Goal: Task Accomplishment & Management: Use online tool/utility

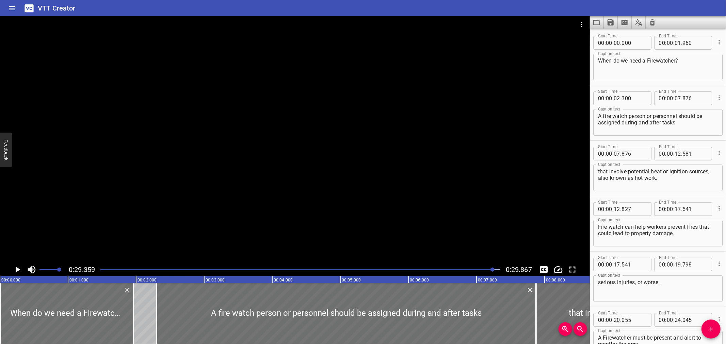
scroll to position [159, 0]
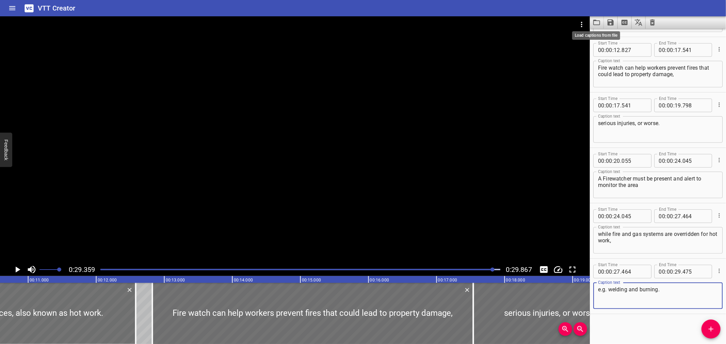
click at [594, 22] on icon "Load captions from file" at bounding box center [597, 22] width 8 height 8
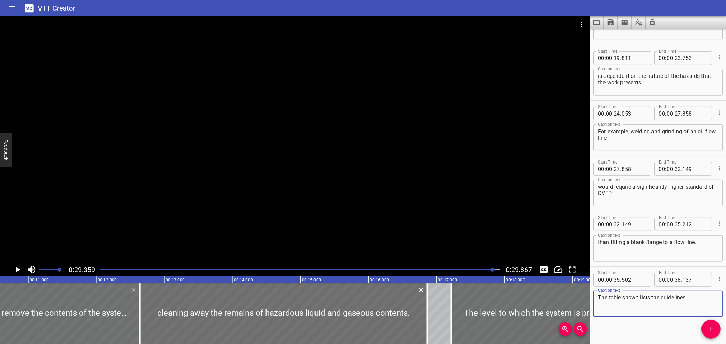
scroll to position [326, 0]
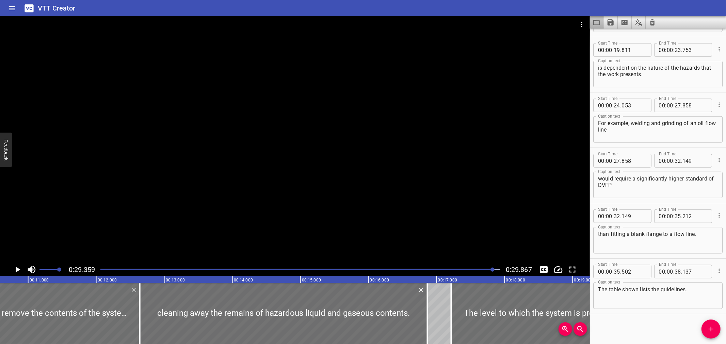
click at [592, 22] on button "Load captions from file" at bounding box center [597, 22] width 14 height 12
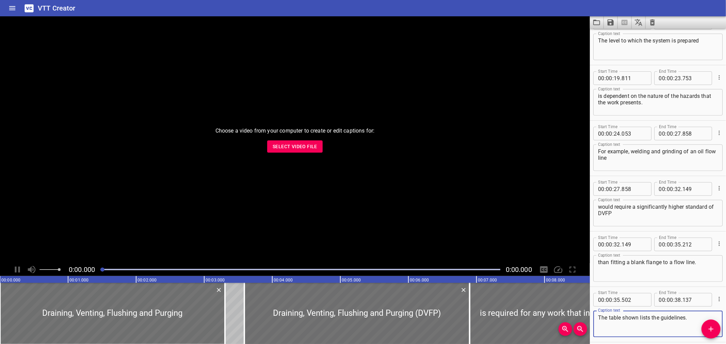
scroll to position [326, 0]
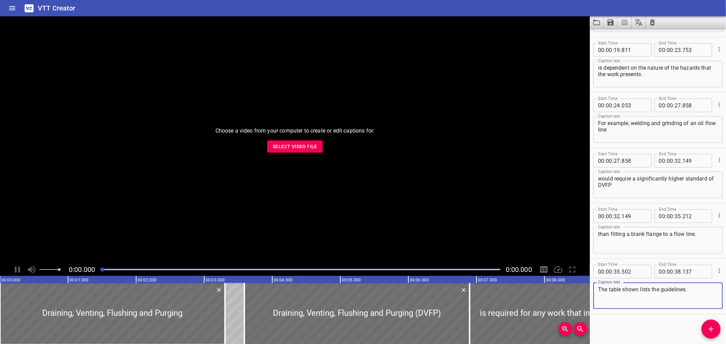
click at [311, 151] on button "Select Video File" at bounding box center [294, 147] width 55 height 13
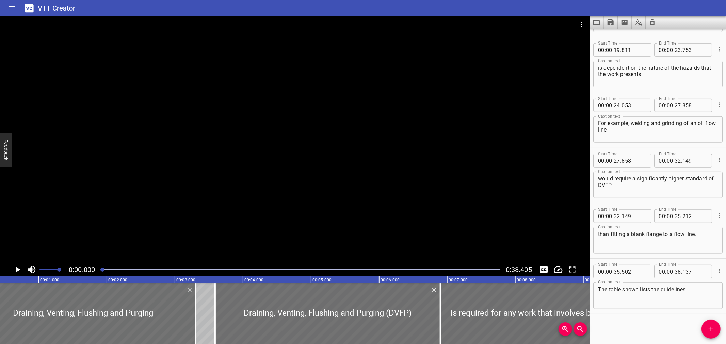
scroll to position [0, 0]
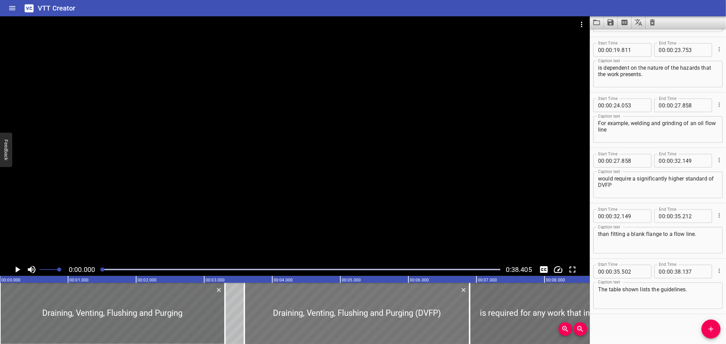
click at [281, 325] on div at bounding box center [356, 313] width 225 height 61
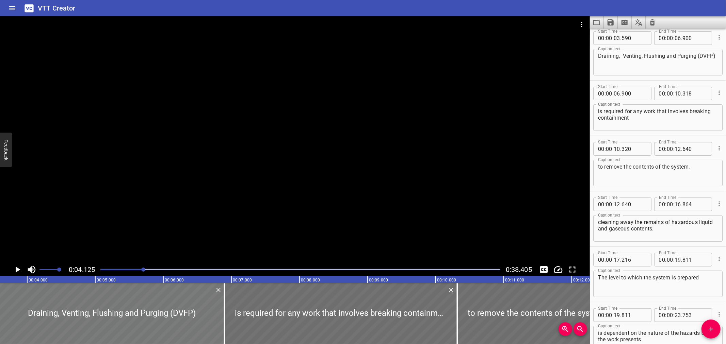
scroll to position [0, 281]
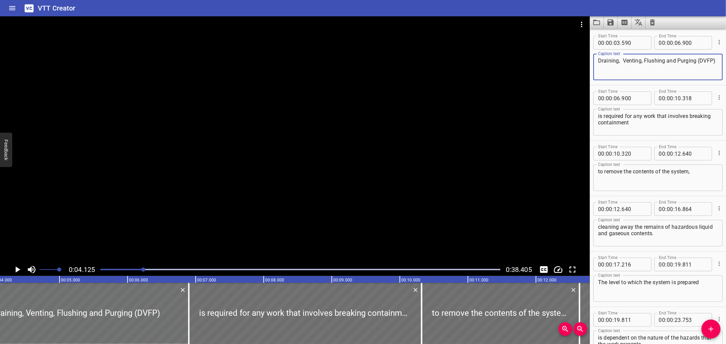
click at [621, 60] on textarea "Draining, Venting, Flushing and Purging (DVFP)" at bounding box center [658, 67] width 120 height 19
type textarea "Draining, Venting, Flushing and Purging (DVFP)"
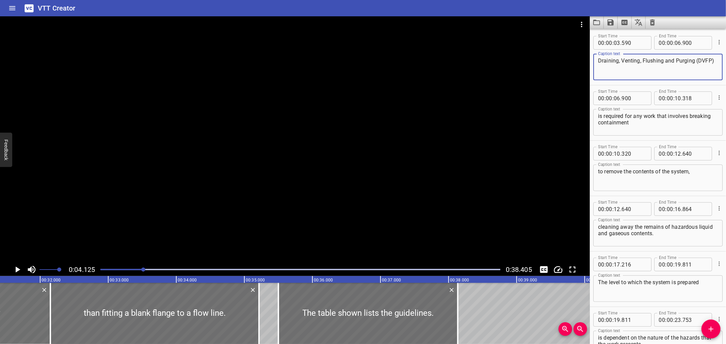
scroll to position [0, 2141]
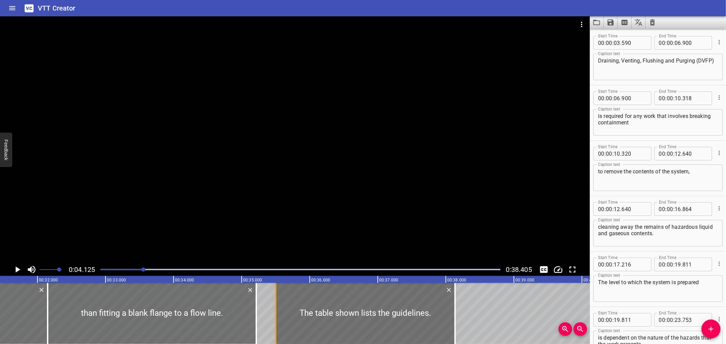
click at [277, 308] on div at bounding box center [275, 313] width 7 height 61
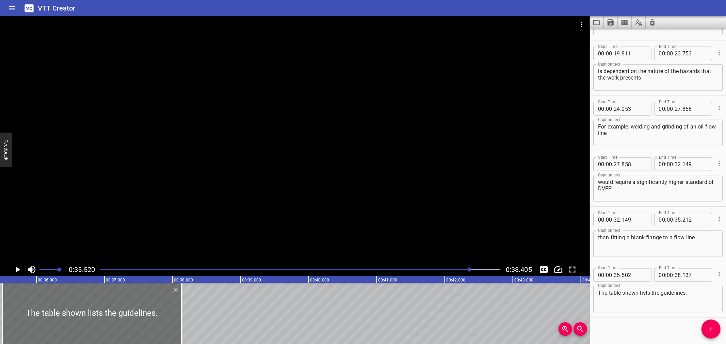
scroll to position [326, 0]
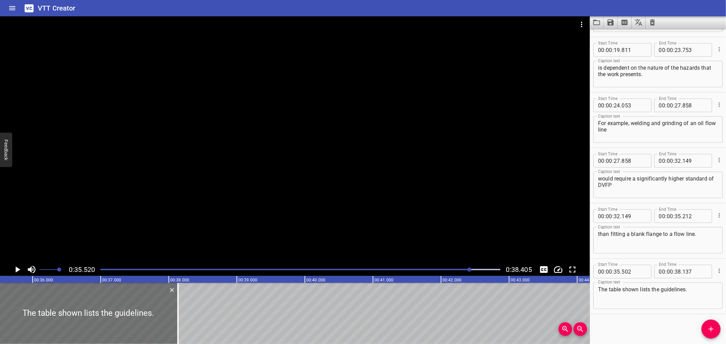
click at [250, 188] on div at bounding box center [295, 139] width 590 height 247
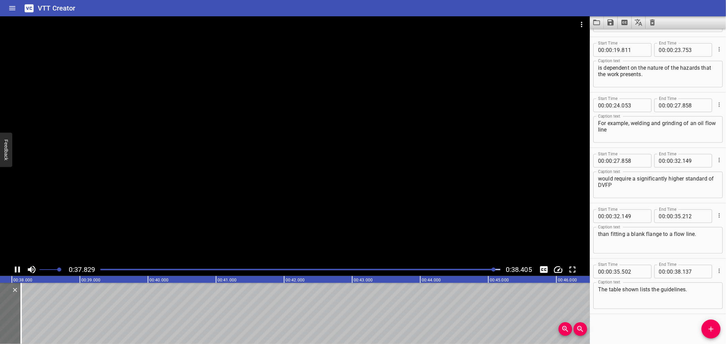
click at [230, 217] on div at bounding box center [295, 139] width 590 height 247
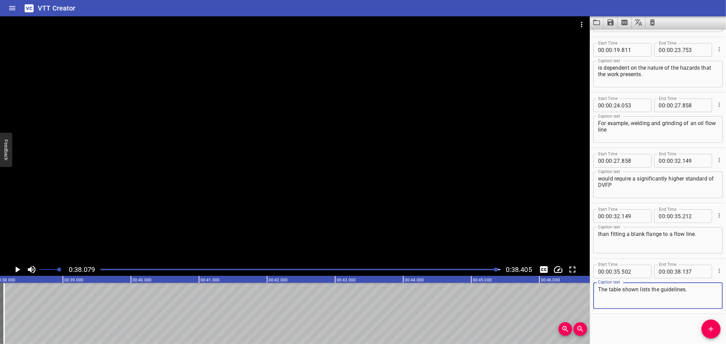
drag, startPoint x: 659, startPoint y: 288, endPoint x: 594, endPoint y: 288, distance: 64.7
click at [594, 288] on div "The table shown lists the guidelines. Caption text" at bounding box center [657, 296] width 129 height 27
type textarea "See table below for guidelines."
click at [614, 21] on icon "Save captions to file" at bounding box center [611, 22] width 8 height 8
click at [624, 35] on li "Save to VTT file" at bounding box center [629, 37] width 50 height 12
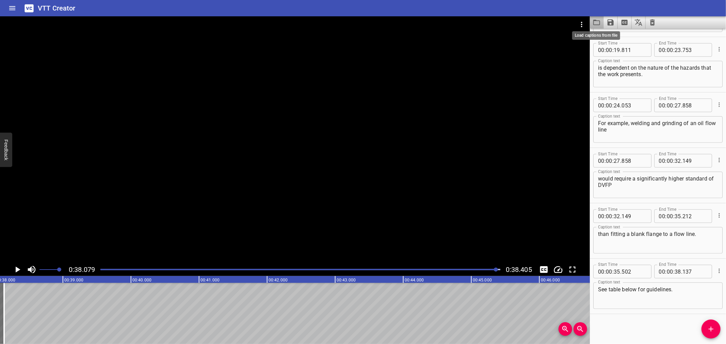
click at [600, 25] on icon "Load captions from file" at bounding box center [597, 22] width 8 height 8
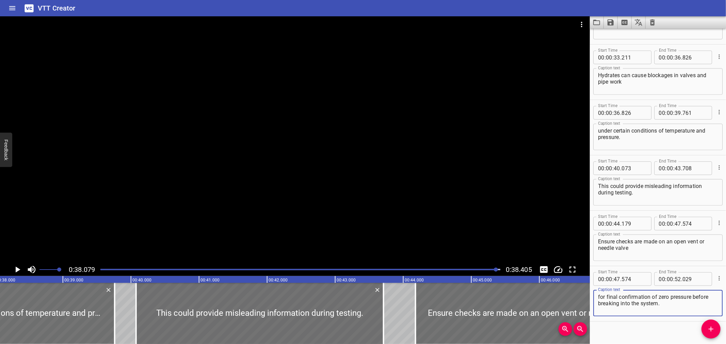
scroll to position [547, 0]
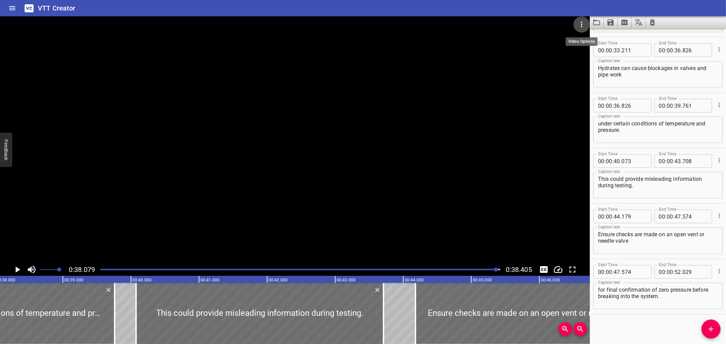
click at [580, 19] on button "Video Options" at bounding box center [582, 24] width 16 height 16
click at [583, 23] on li "Select New Video File..." at bounding box center [608, 25] width 68 height 12
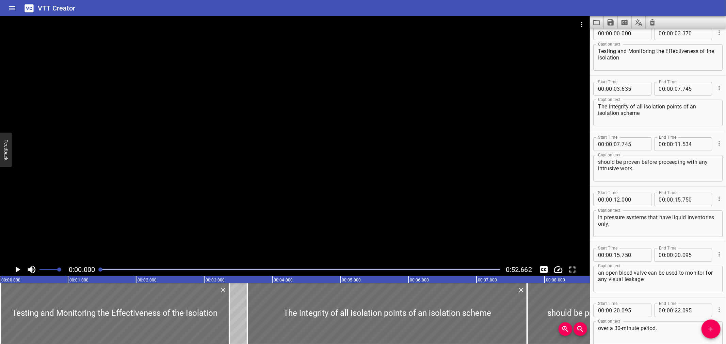
scroll to position [0, 0]
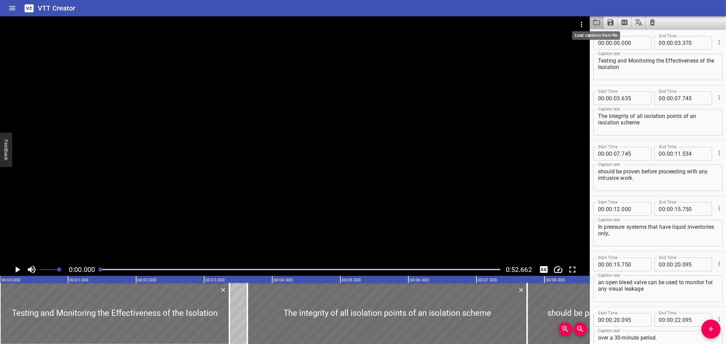
click at [593, 26] on icon "Load captions from file" at bounding box center [597, 22] width 8 height 8
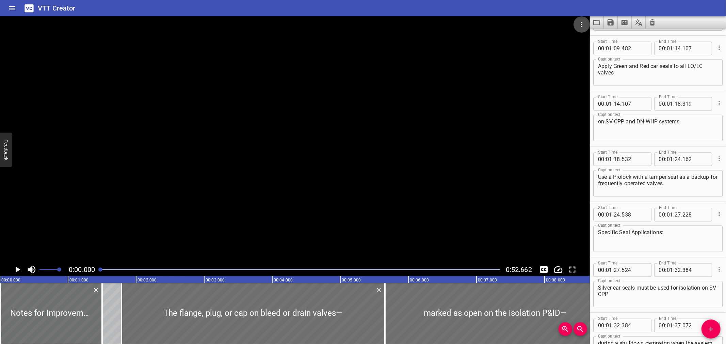
click at [583, 23] on icon "Video Options" at bounding box center [582, 24] width 8 height 8
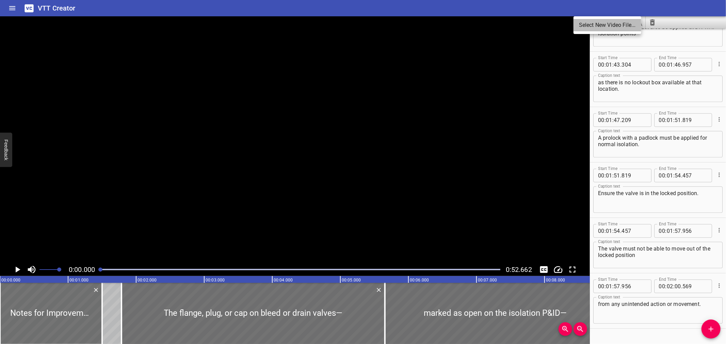
click at [583, 24] on li "Select New Video File..." at bounding box center [608, 25] width 68 height 12
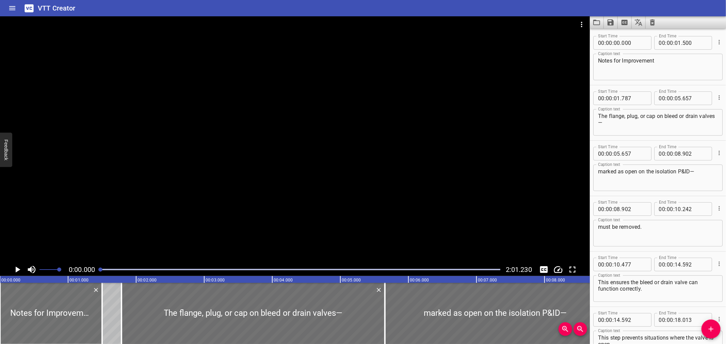
click at [612, 124] on textarea "The flange, plug, or cap on bleed or drain valves—" at bounding box center [658, 122] width 120 height 19
type textarea "The flange, plug, or cap on bleed or drain valves —"
click at [691, 172] on textarea "marked as open on the isolation P&ID—" at bounding box center [658, 177] width 120 height 19
drag, startPoint x: 696, startPoint y: 167, endPoint x: 611, endPoint y: 183, distance: 86.2
click at [597, 186] on div "marked as open on the isolation P&ID— Caption text" at bounding box center [657, 178] width 129 height 27
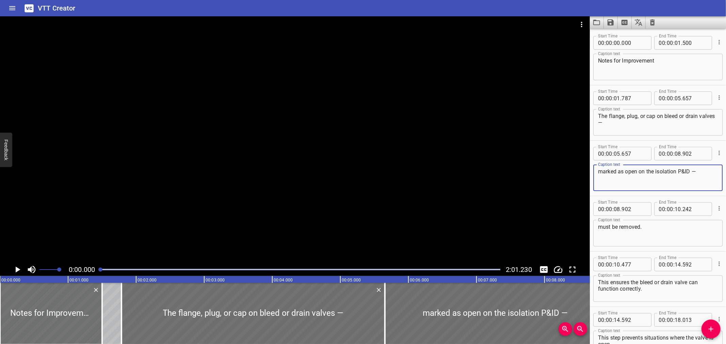
type textarea "marked as open on the isolation P&ID —"
drag, startPoint x: 549, startPoint y: 9, endPoint x: 588, endPoint y: 20, distance: 40.7
click at [558, 11] on div "VTT Creator" at bounding box center [363, 8] width 726 height 16
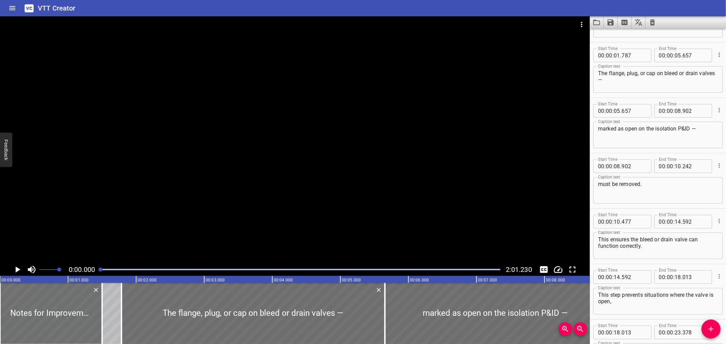
scroll to position [45, 0]
click at [610, 19] on icon "Save captions to file" at bounding box center [611, 22] width 6 height 6
click at [618, 33] on li "Save to VTT file" at bounding box center [629, 37] width 50 height 12
click at [595, 19] on icon "Load captions from file" at bounding box center [597, 22] width 8 height 8
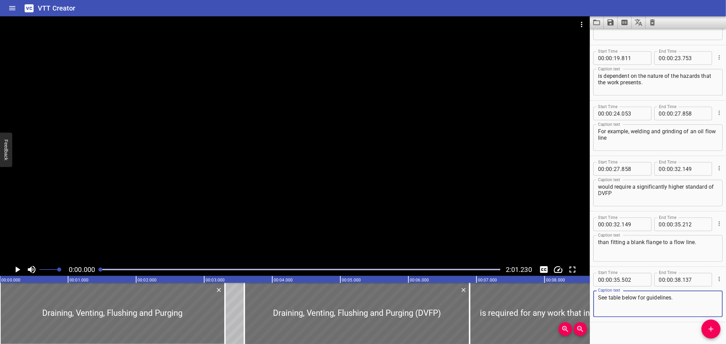
scroll to position [326, 0]
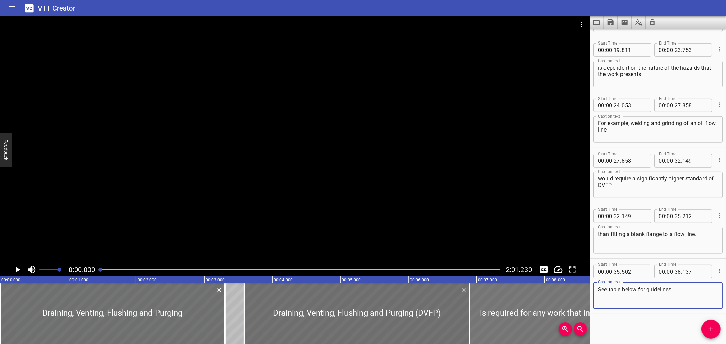
drag, startPoint x: 644, startPoint y: 289, endPoint x: 578, endPoint y: 288, distance: 66.4
click at [578, 288] on main "0:00.000 2:01.230 00:00.000 00:01.000 00:02.000 00:03.000 00:04.000 00:05.000 0…" at bounding box center [363, 180] width 726 height 328
type textarea "The table shown lists the guidelines."
click at [605, 23] on button "Save captions to file" at bounding box center [611, 22] width 14 height 12
click at [617, 35] on li "Save to VTT file" at bounding box center [629, 37] width 50 height 12
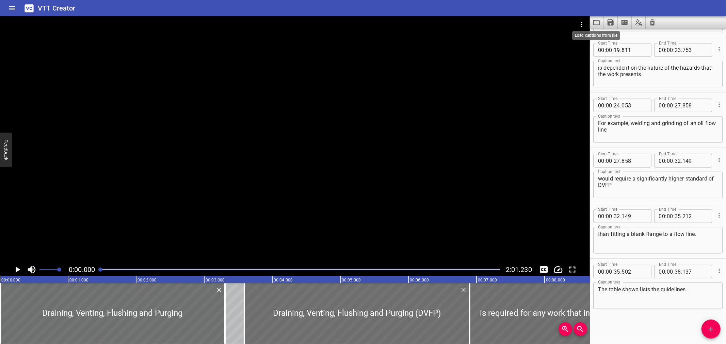
click at [598, 25] on icon "Load captions from file" at bounding box center [597, 22] width 8 height 8
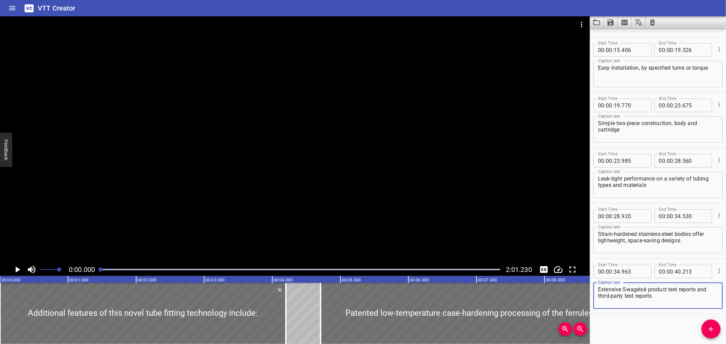
scroll to position [215, 0]
click at [579, 24] on icon "Video Options" at bounding box center [582, 24] width 8 height 8
click at [579, 24] on li "Select New Video File..." at bounding box center [608, 25] width 68 height 12
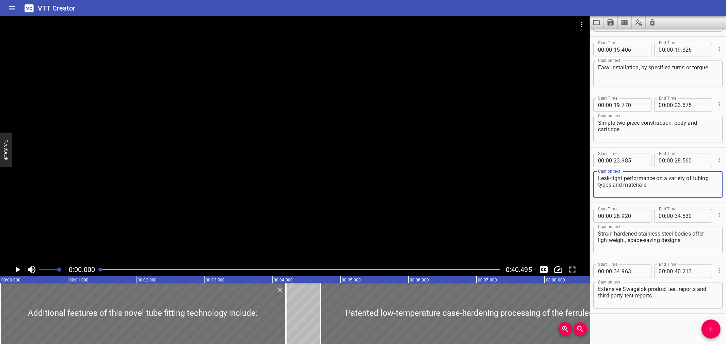
click at [664, 186] on textarea "Leak-tight performance on a variety of tubing types and materials" at bounding box center [658, 184] width 120 height 19
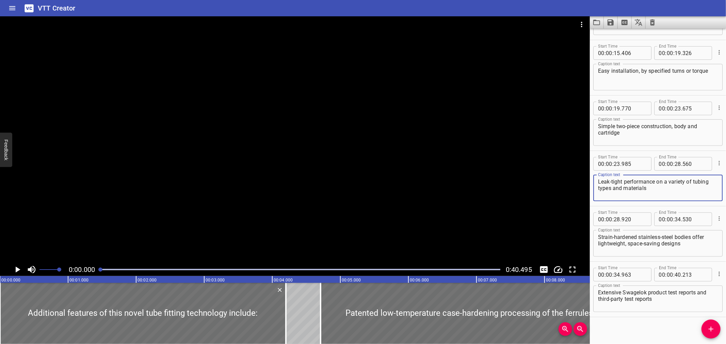
scroll to position [215, 0]
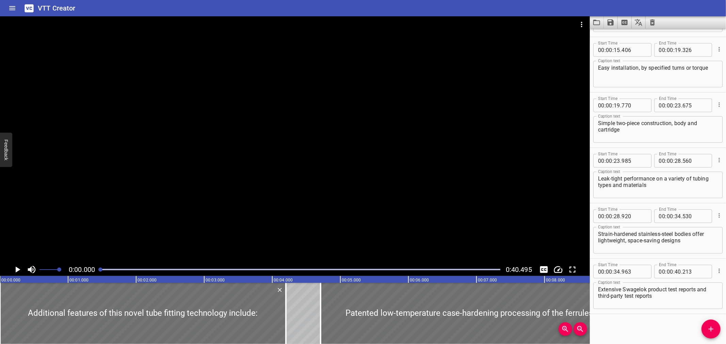
drag, startPoint x: 721, startPoint y: 227, endPoint x: 665, endPoint y: 253, distance: 60.9
click at [665, 253] on div "Strain-hardened stainless-steel bodies offer lightweight, space-saving designs …" at bounding box center [657, 240] width 129 height 27
click at [595, 25] on icon "Load captions from file" at bounding box center [597, 22] width 8 height 8
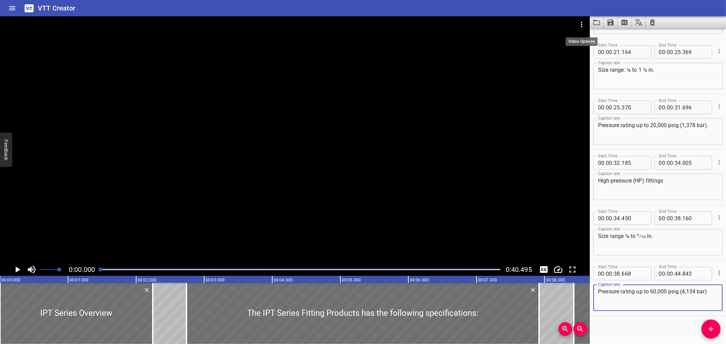
scroll to position [270, 0]
click at [578, 25] on icon "Video Options" at bounding box center [582, 24] width 8 height 8
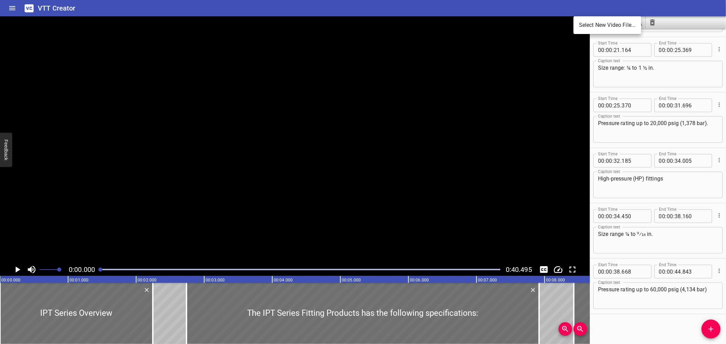
click at [583, 25] on li "Select New Video File..." at bounding box center [608, 25] width 68 height 12
click at [622, 233] on textarea "Size range ¼ to ⁹⁄₁₆ in." at bounding box center [658, 240] width 120 height 19
click at [623, 233] on textarea "Size range ¼ to ⁹⁄₁₆ in." at bounding box center [658, 240] width 120 height 19
click at [622, 233] on textarea "Size range ¼ to ⁹⁄₁₆ in." at bounding box center [658, 240] width 120 height 19
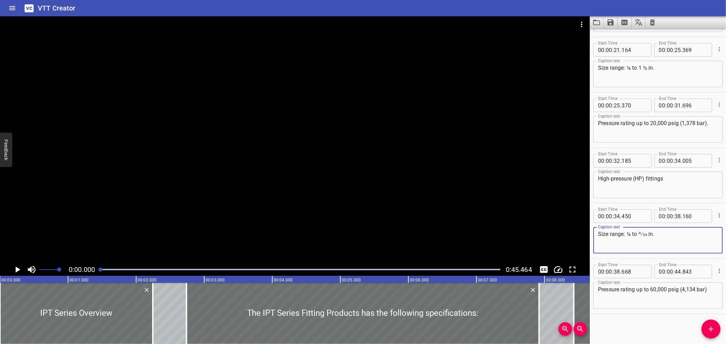
type textarea "Size range: ¼ to ⁹⁄₁₆ in."
click at [610, 24] on icon "Save captions to file" at bounding box center [611, 22] width 6 height 6
click at [614, 37] on li "Save to VTT file" at bounding box center [629, 37] width 50 height 12
drag, startPoint x: 713, startPoint y: 273, endPoint x: 573, endPoint y: 9, distance: 298.7
click at [558, 10] on div "VTT Creator" at bounding box center [363, 8] width 726 height 16
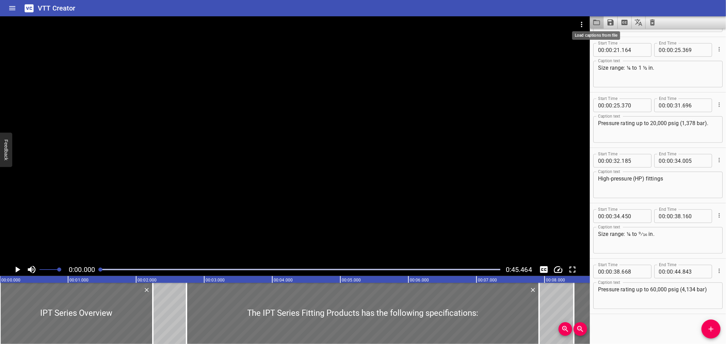
click at [599, 23] on icon "Load captions from file" at bounding box center [597, 22] width 8 height 8
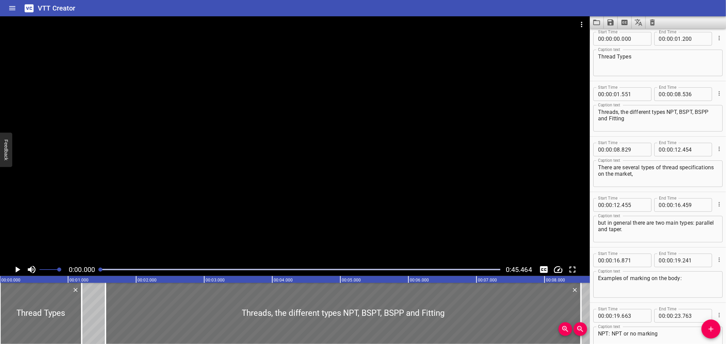
scroll to position [0, 0]
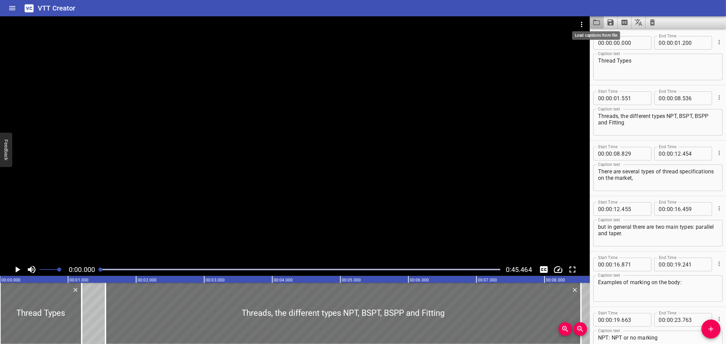
click at [594, 22] on icon "Load captions from file" at bounding box center [596, 22] width 7 height 5
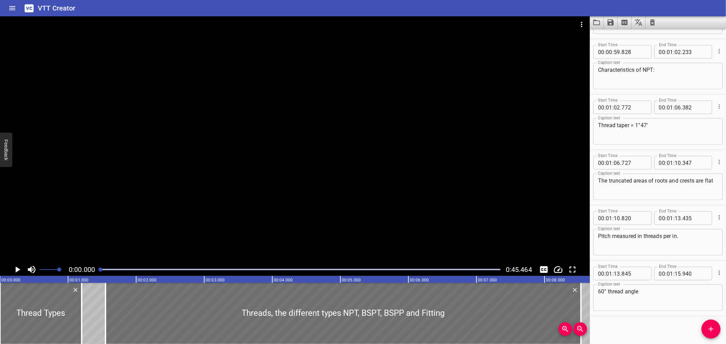
scroll to position [825, 0]
click at [676, 234] on textarea "Pitch measured in threads per in." at bounding box center [658, 240] width 120 height 19
type textarea "Pitch measured in threads per inch."
click at [613, 26] on icon "Save captions to file" at bounding box center [611, 22] width 8 height 8
drag, startPoint x: 616, startPoint y: 31, endPoint x: 609, endPoint y: 30, distance: 6.9
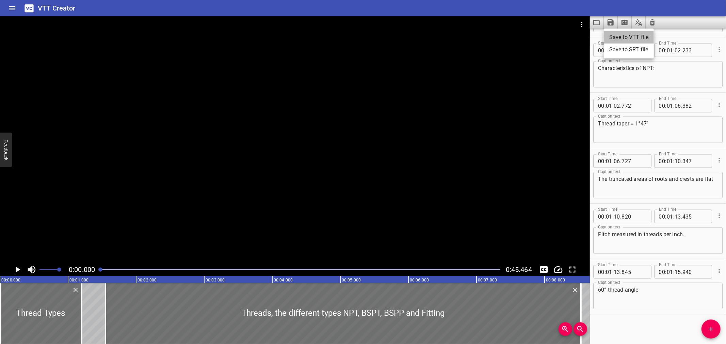
click at [616, 32] on li "Save to VTT file" at bounding box center [629, 37] width 50 height 12
click at [594, 21] on icon "Load captions from file" at bounding box center [596, 22] width 7 height 5
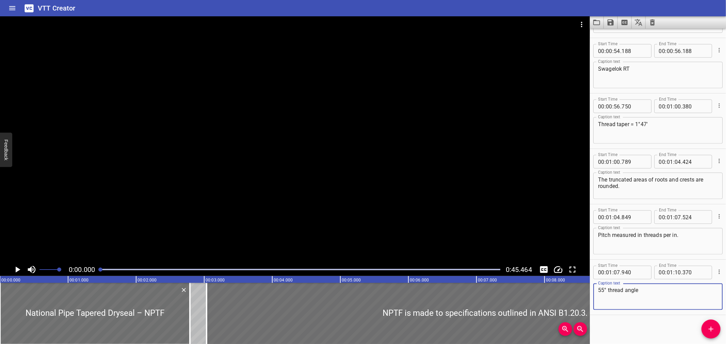
scroll to position [880, 0]
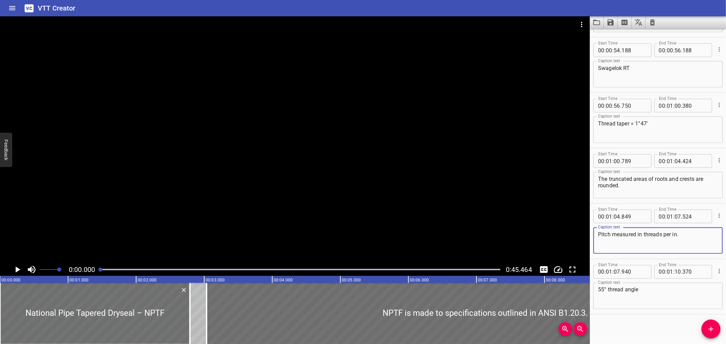
click at [677, 233] on textarea "Pitch measured in threads per in." at bounding box center [658, 240] width 120 height 19
type textarea "Pitch measured in threads per inch."
click at [613, 25] on icon "Save captions to file" at bounding box center [611, 22] width 6 height 6
click at [618, 33] on li "Save to VTT file" at bounding box center [629, 37] width 50 height 12
click at [598, 20] on icon "Load captions from file" at bounding box center [596, 22] width 7 height 5
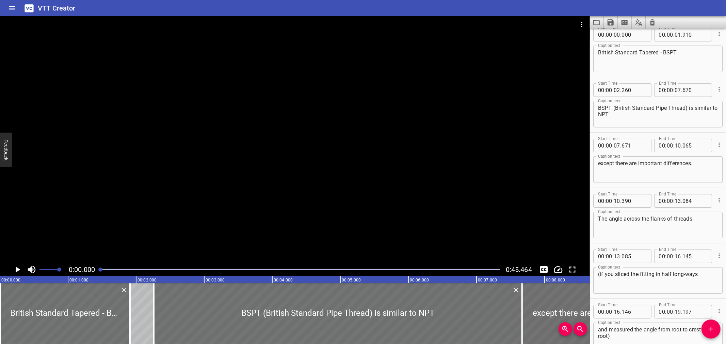
scroll to position [0, 0]
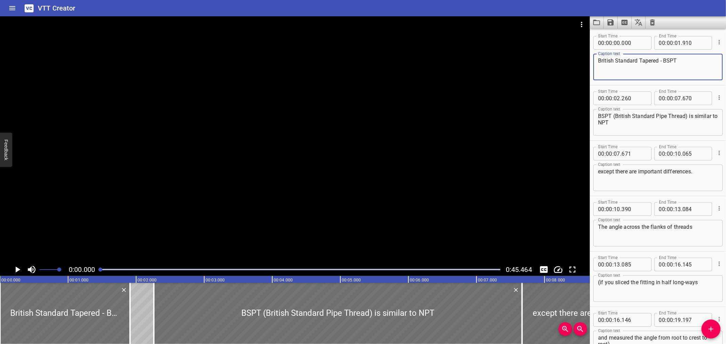
drag, startPoint x: 661, startPoint y: 61, endPoint x: 667, endPoint y: 60, distance: 6.9
click at [661, 61] on textarea "British Standard Tapered - BSPT" at bounding box center [658, 67] width 120 height 19
paste textarea "–"
type textarea "British Standard Tapered – BSPT"
click at [613, 23] on icon "Save captions to file" at bounding box center [611, 22] width 6 height 6
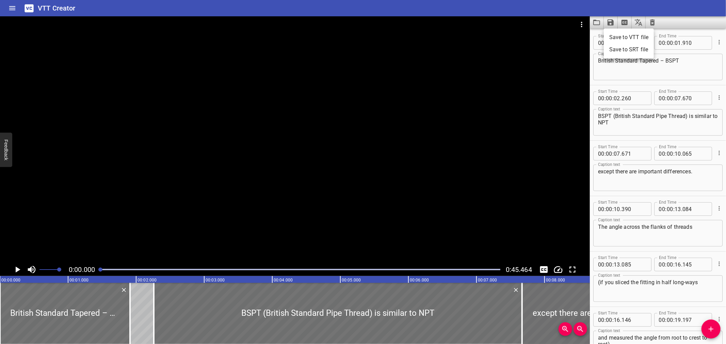
click at [614, 35] on li "Save to VTT file" at bounding box center [629, 37] width 50 height 12
click at [600, 22] on icon "Load captions from file" at bounding box center [596, 22] width 7 height 5
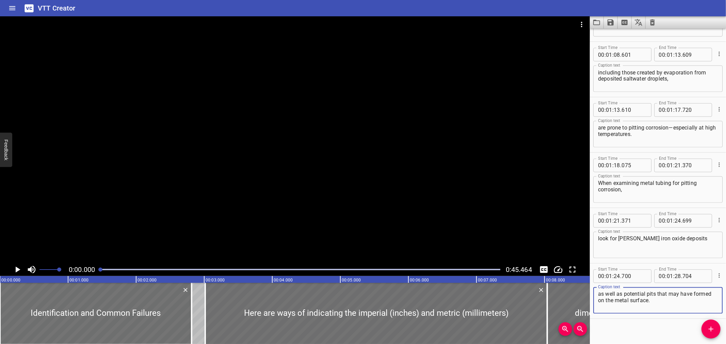
scroll to position [1046, 0]
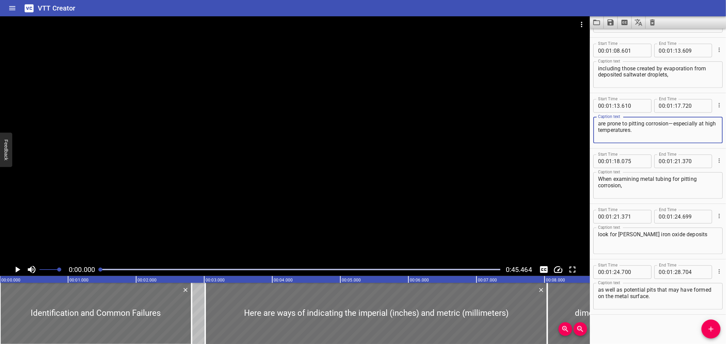
click at [670, 123] on textarea "are prone to pitting corrosion—especially at high temperatures." at bounding box center [658, 130] width 120 height 19
click at [674, 123] on textarea "are prone to pitting corrosion —especially at high temperatures." at bounding box center [658, 130] width 120 height 19
type textarea "are prone to pitting corrosion — especially at high temperatures."
click at [610, 23] on icon "Save captions to file" at bounding box center [611, 22] width 8 height 8
click at [614, 35] on li "Save to VTT file" at bounding box center [629, 37] width 50 height 12
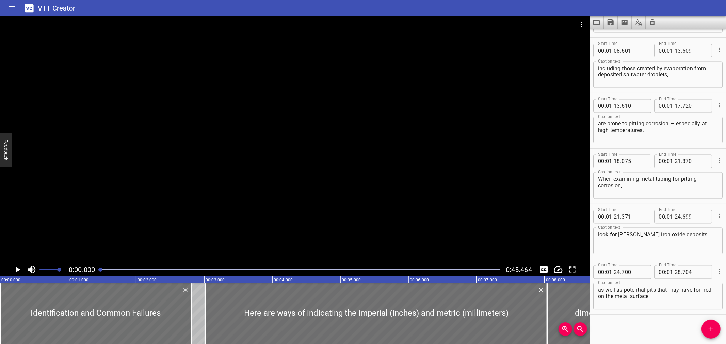
click at [238, 10] on div "VTT Creator" at bounding box center [363, 8] width 726 height 16
click at [598, 23] on icon "Load captions from file" at bounding box center [597, 22] width 8 height 8
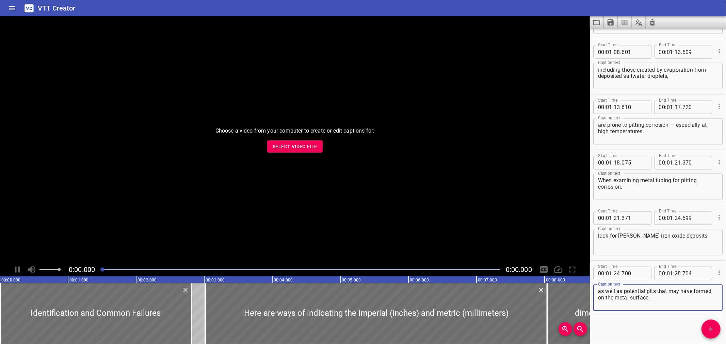
click at [284, 147] on span "Select Video File" at bounding box center [295, 147] width 45 height 9
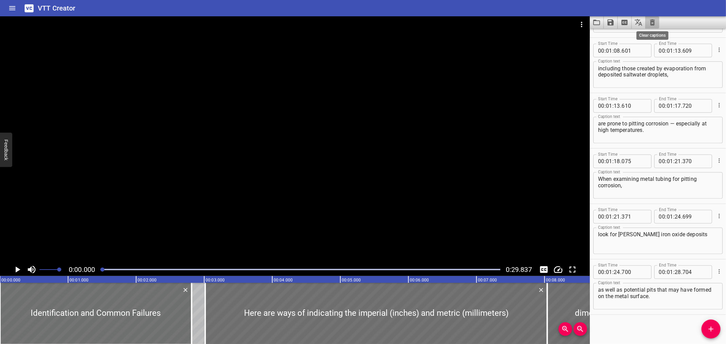
click at [651, 20] on icon "Clear captions" at bounding box center [652, 22] width 8 height 8
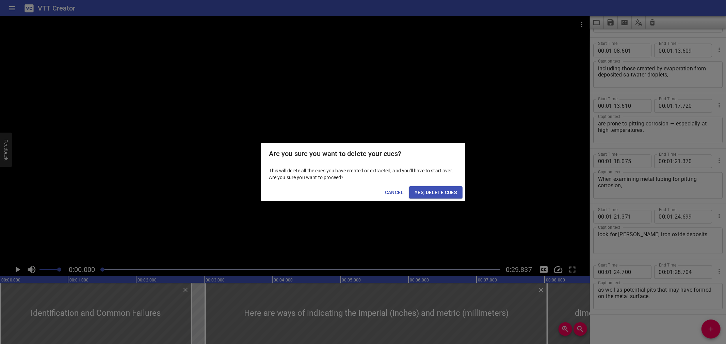
click at [437, 190] on span "Yes, Delete Cues" at bounding box center [436, 193] width 42 height 9
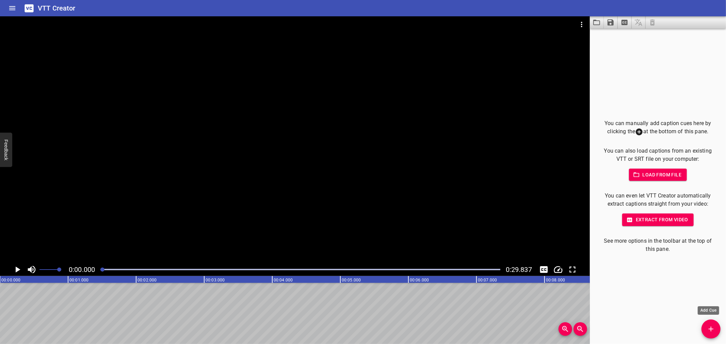
click at [708, 331] on icon "Add Cue" at bounding box center [711, 329] width 8 height 8
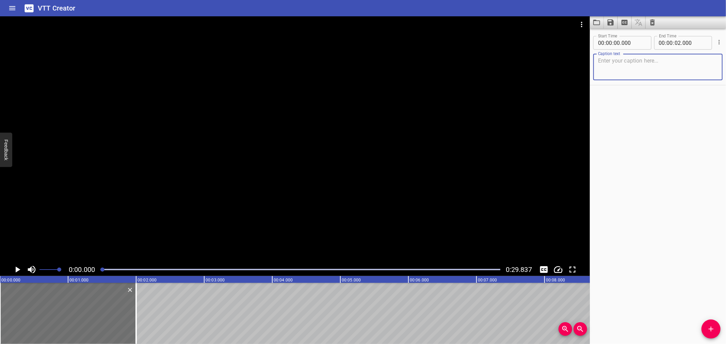
click at [631, 71] on textarea at bounding box center [658, 67] width 120 height 19
paste textarea "When do we need a Firewatcher?"
type textarea "When do we need a Firewatcher?"
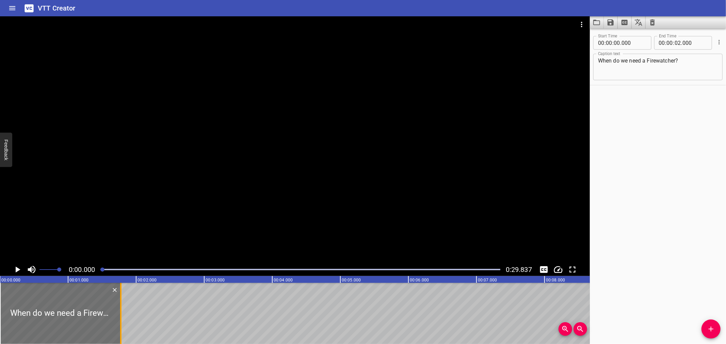
drag, startPoint x: 134, startPoint y: 315, endPoint x: 119, endPoint y: 321, distance: 16.6
click at [119, 321] on div at bounding box center [120, 313] width 7 height 61
type input "01"
type input "775"
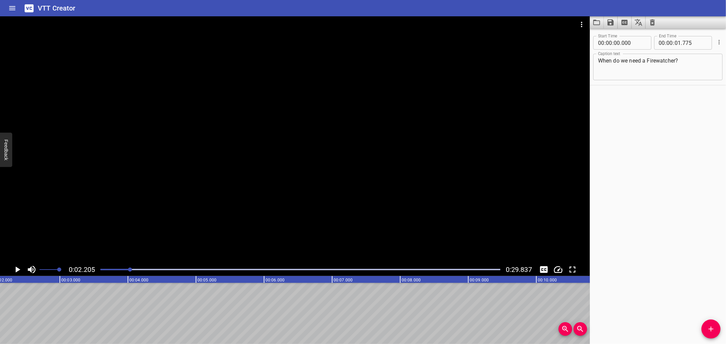
scroll to position [0, 150]
click at [713, 326] on icon "Add Cue" at bounding box center [711, 329] width 8 height 8
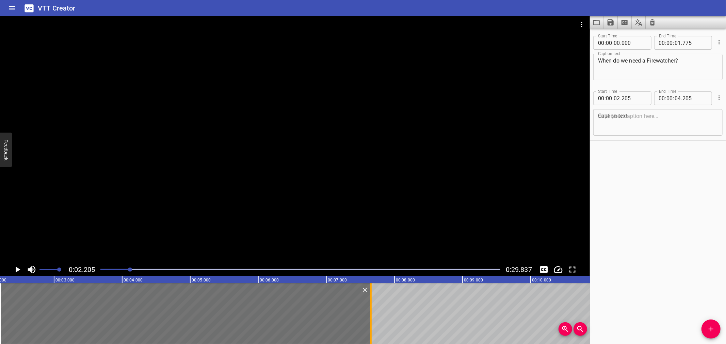
drag, startPoint x: 134, startPoint y: 308, endPoint x: 369, endPoint y: 313, distance: 234.9
click at [369, 313] on div at bounding box center [371, 313] width 7 height 61
type input "07"
type input "655"
click at [148, 11] on div "VTT Creator" at bounding box center [363, 8] width 726 height 16
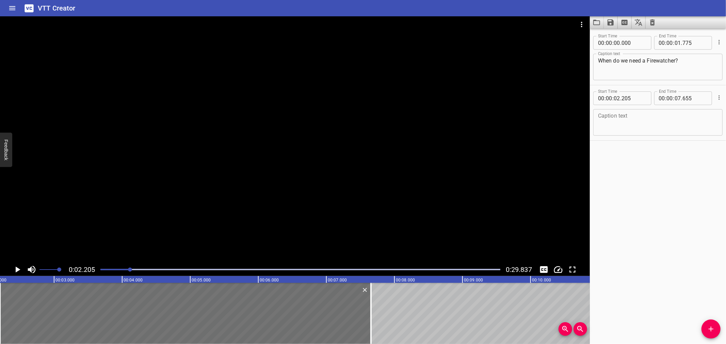
click at [234, 207] on div at bounding box center [295, 139] width 590 height 247
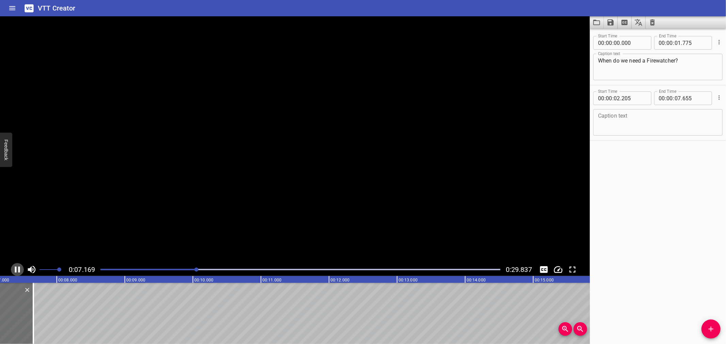
click at [19, 270] on icon "Play/Pause" at bounding box center [17, 270] width 5 height 6
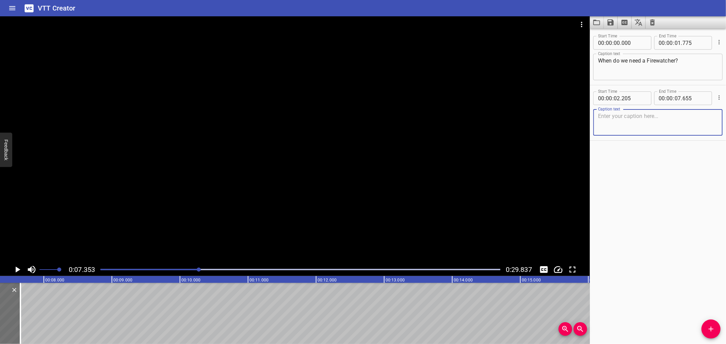
click at [652, 122] on textarea at bounding box center [658, 122] width 120 height 19
paste textarea "A fire watch person or personnel should be assigned during and after tasks"
type textarea "A fire watch person or personnel should be assigned during and after tasks"
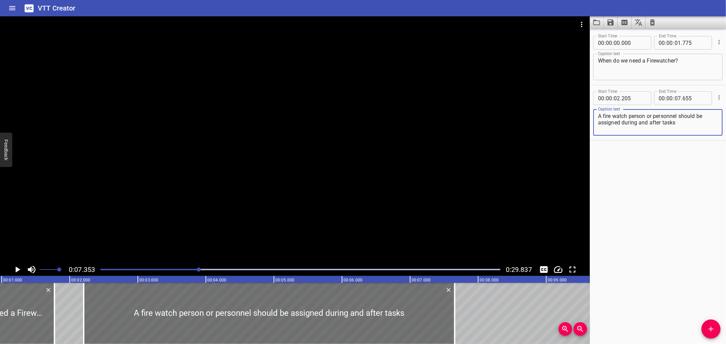
scroll to position [0, 48]
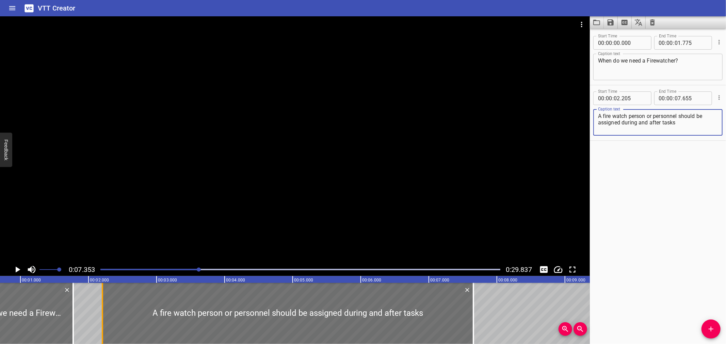
click at [101, 315] on div at bounding box center [102, 313] width 7 height 61
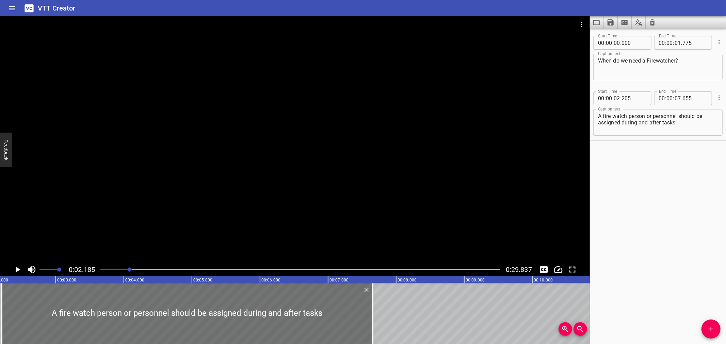
click at [194, 175] on div at bounding box center [295, 139] width 590 height 247
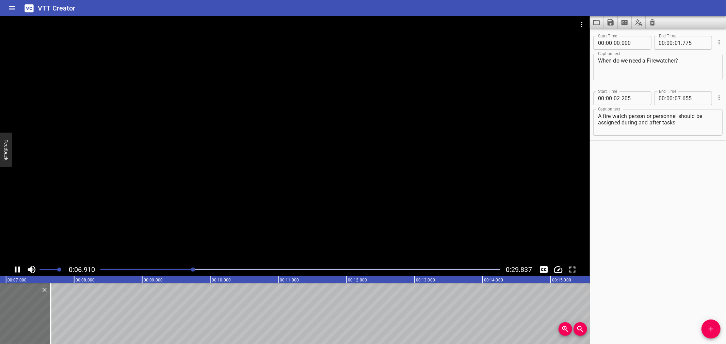
click at [15, 273] on icon "Play/Pause" at bounding box center [17, 270] width 10 height 10
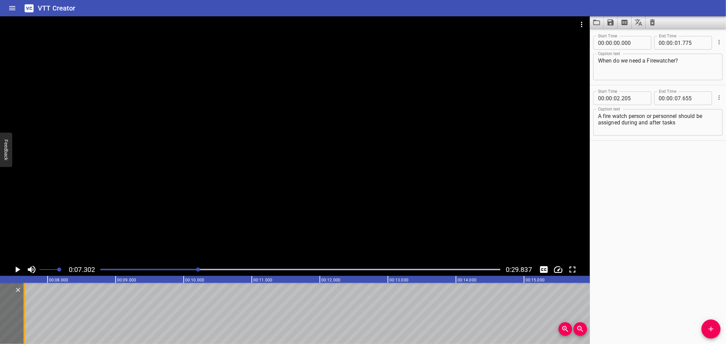
click at [22, 310] on div at bounding box center [24, 313] width 7 height 61
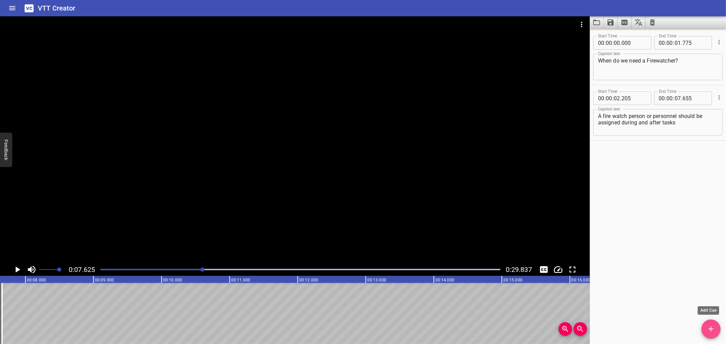
click at [704, 329] on span "Add Cue" at bounding box center [711, 329] width 19 height 8
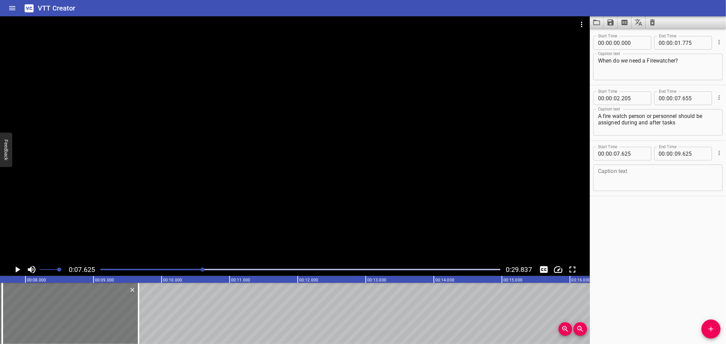
click at [111, 318] on div at bounding box center [70, 313] width 136 height 61
type input "660"
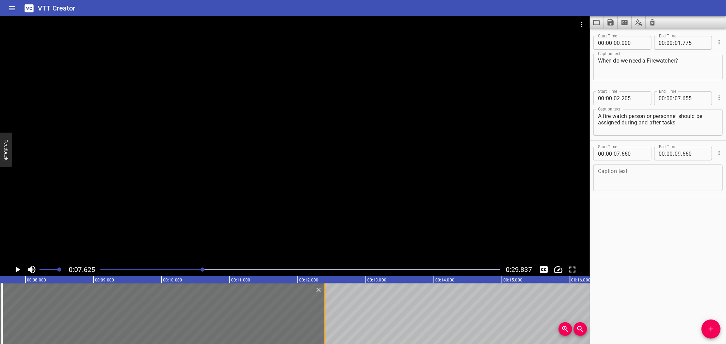
drag, startPoint x: 140, startPoint y: 317, endPoint x: 326, endPoint y: 315, distance: 186.2
click at [326, 315] on div at bounding box center [324, 313] width 7 height 61
type input "12"
type input "395"
click at [642, 154] on input "number" at bounding box center [634, 154] width 25 height 14
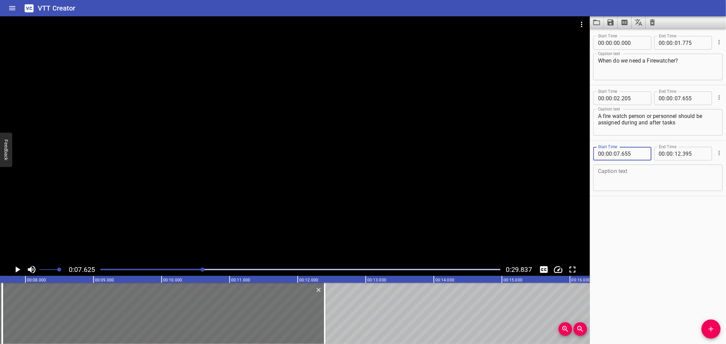
type input "655"
click at [142, 195] on div at bounding box center [295, 139] width 590 height 247
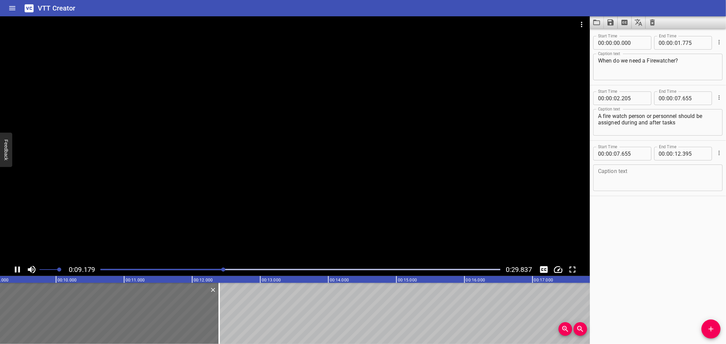
click at [18, 271] on icon "Play/Pause" at bounding box center [17, 270] width 5 height 6
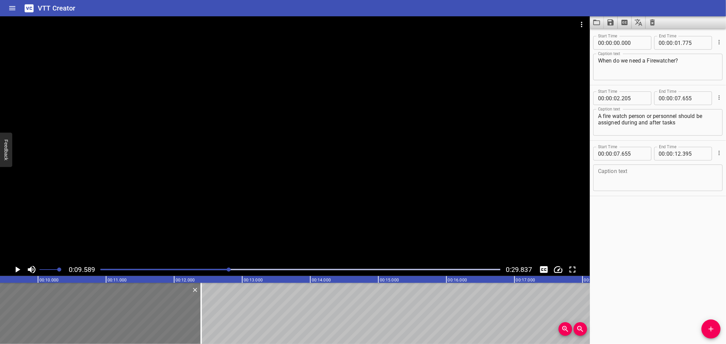
scroll to position [0, 653]
click at [18, 271] on icon "Play/Pause" at bounding box center [18, 270] width 5 height 6
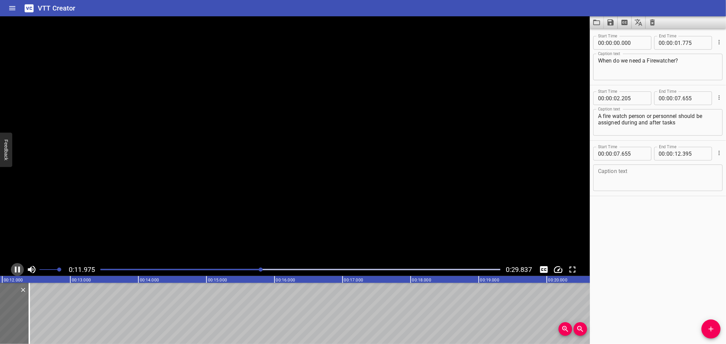
click at [18, 271] on icon "Play/Pause" at bounding box center [17, 270] width 10 height 10
click at [622, 184] on textarea at bounding box center [658, 177] width 120 height 19
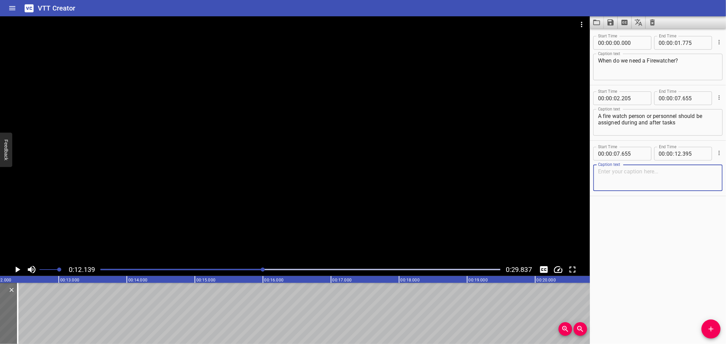
paste textarea "that involve potential heat or ignition sources, also known as hot work"
type textarea "that involve potential heat or ignition sources, also known as hot work."
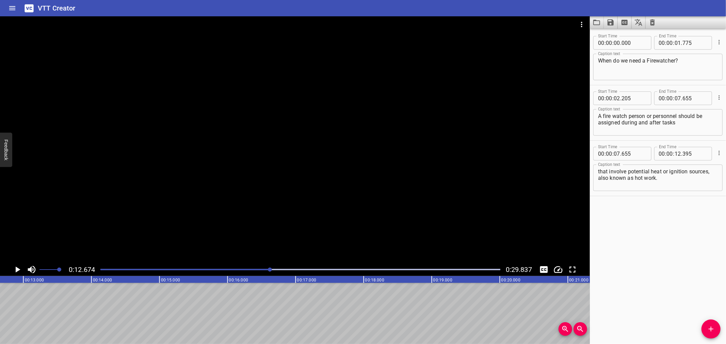
scroll to position [0, 863]
click at [712, 332] on icon "Add Cue" at bounding box center [711, 329] width 8 height 8
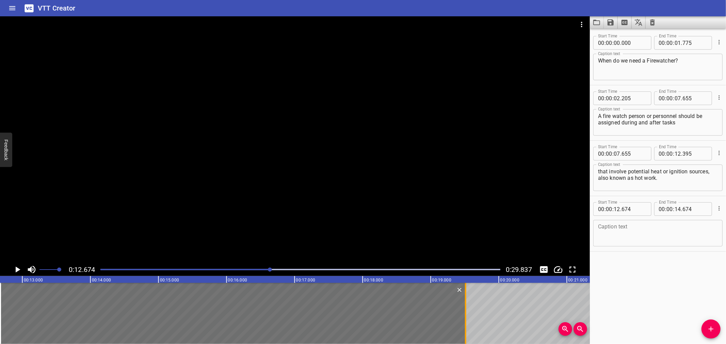
drag, startPoint x: 134, startPoint y: 295, endPoint x: 464, endPoint y: 319, distance: 330.0
click at [464, 319] on div at bounding box center [465, 313] width 7 height 61
type input "19"
type input "509"
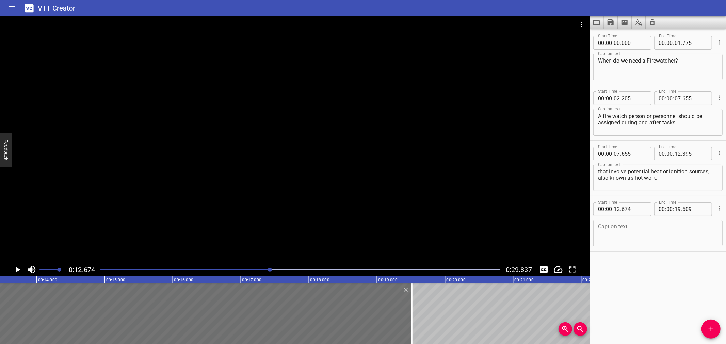
scroll to position [0, 790]
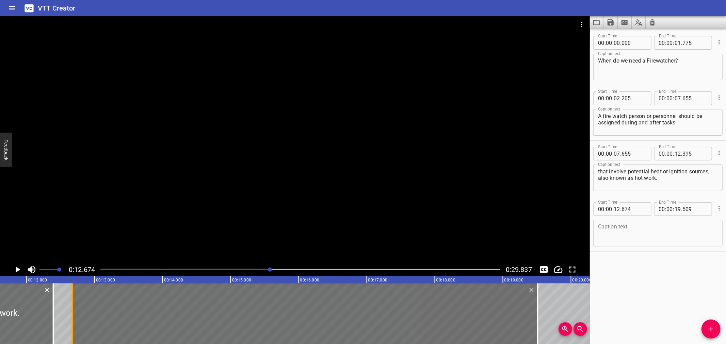
click at [70, 329] on div at bounding box center [72, 313] width 7 height 61
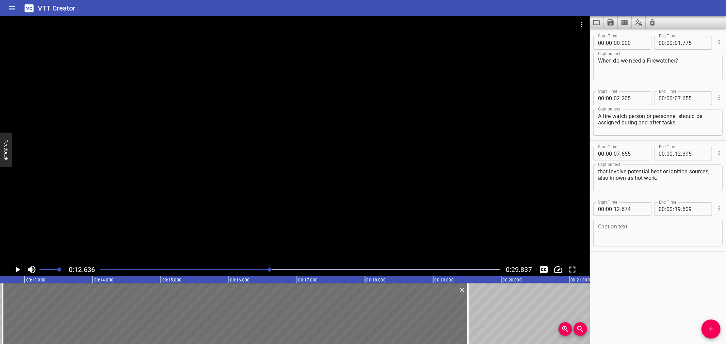
click at [106, 190] on div at bounding box center [295, 139] width 590 height 247
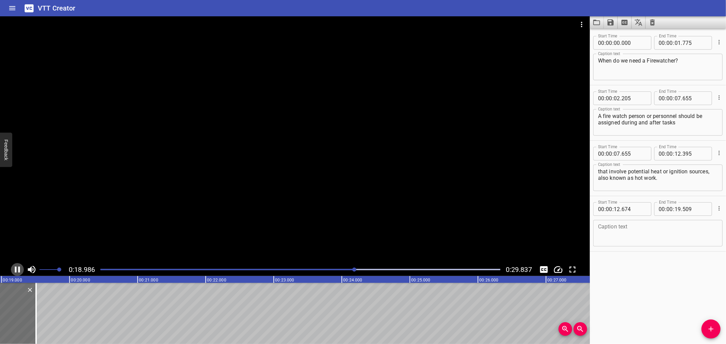
click at [18, 270] on icon "Play/Pause" at bounding box center [17, 270] width 10 height 10
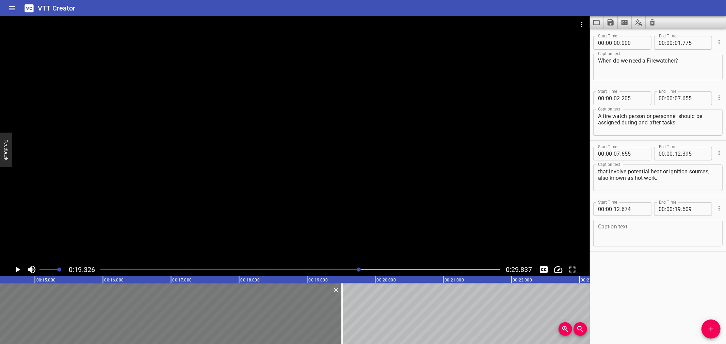
scroll to position [0, 981]
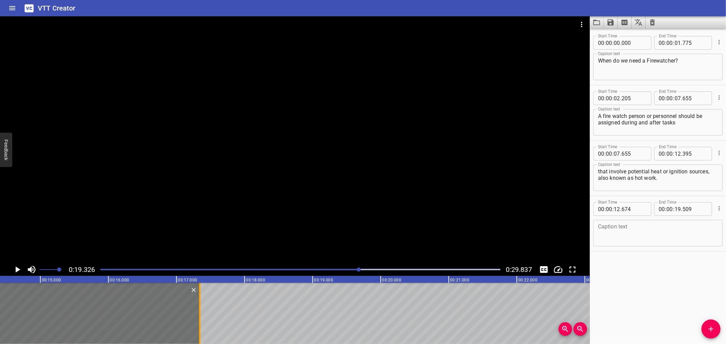
drag, startPoint x: 349, startPoint y: 319, endPoint x: 201, endPoint y: 322, distance: 147.8
click at [201, 322] on div at bounding box center [199, 313] width 7 height 61
type input "17"
click at [201, 324] on div at bounding box center [199, 313] width 7 height 61
type input "334"
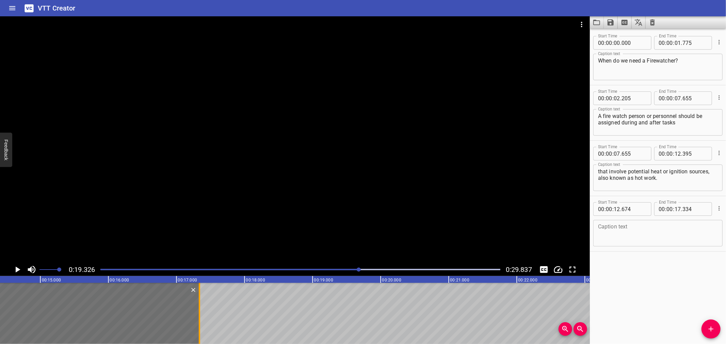
click at [201, 324] on div at bounding box center [199, 313] width 7 height 61
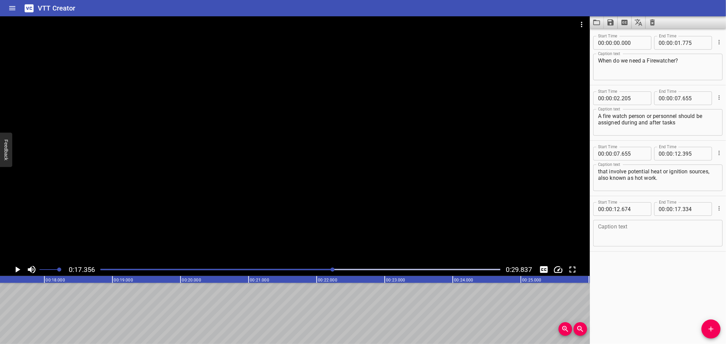
scroll to position [0, 1181]
drag, startPoint x: 713, startPoint y: 334, endPoint x: 472, endPoint y: 309, distance: 241.9
click at [713, 334] on button "Add Cue" at bounding box center [711, 329] width 19 height 19
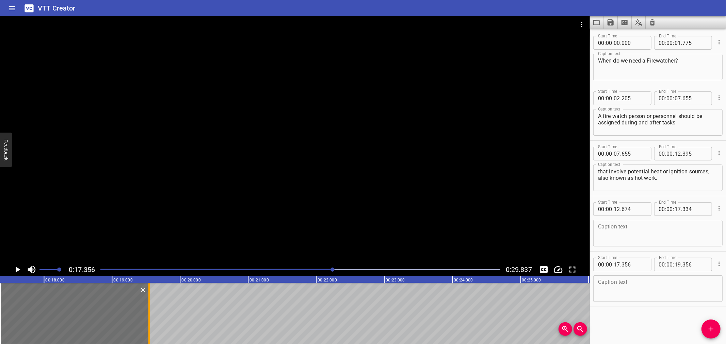
drag, startPoint x: 135, startPoint y: 313, endPoint x: 148, endPoint y: 315, distance: 13.0
click at [148, 315] on div at bounding box center [148, 313] width 1 height 61
type input "546"
click at [637, 262] on input "number" at bounding box center [634, 265] width 25 height 14
type input "334"
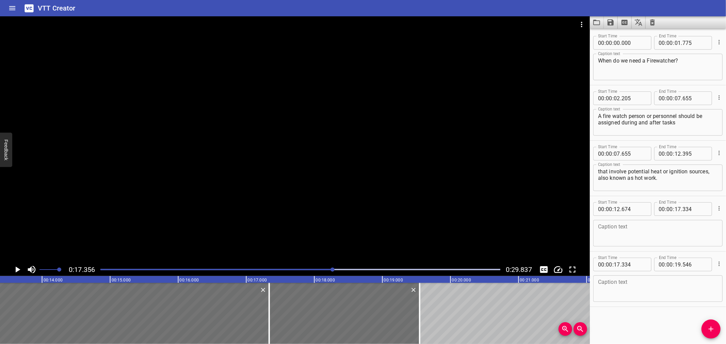
scroll to position [0, 892]
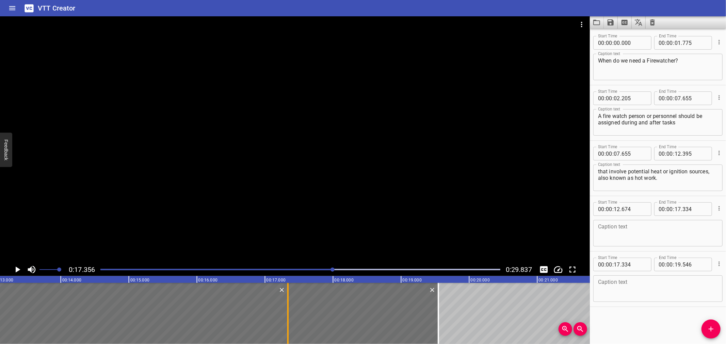
click at [287, 324] on div at bounding box center [288, 313] width 7 height 61
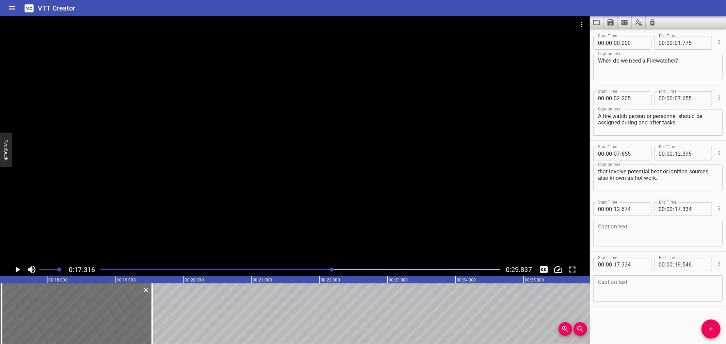
scroll to position [0, 1179]
click at [15, 268] on icon "Play/Pause" at bounding box center [17, 270] width 10 height 10
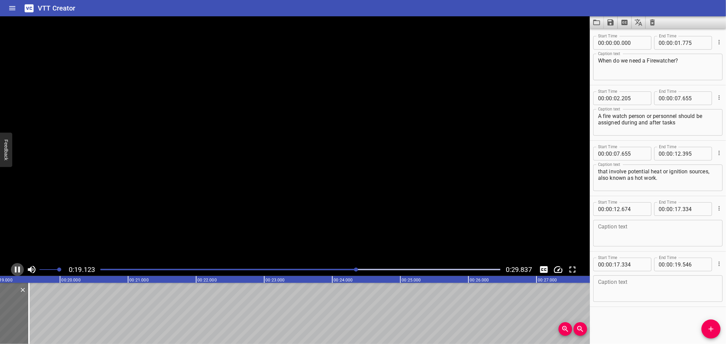
click at [15, 268] on icon "Play/Pause" at bounding box center [17, 270] width 10 height 10
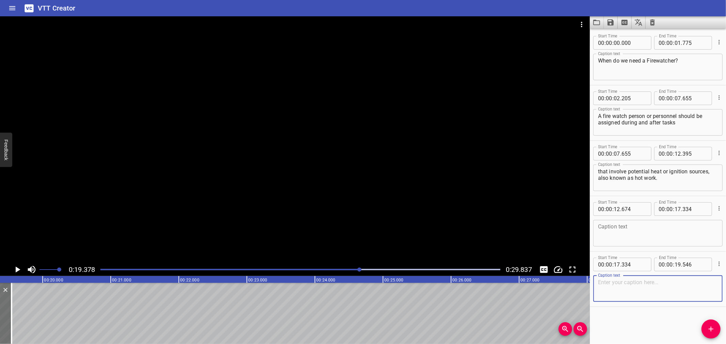
click at [660, 291] on textarea at bounding box center [658, 288] width 120 height 19
paste textarea "serious injuries, or worse."
type textarea "serious injuries, or worse."
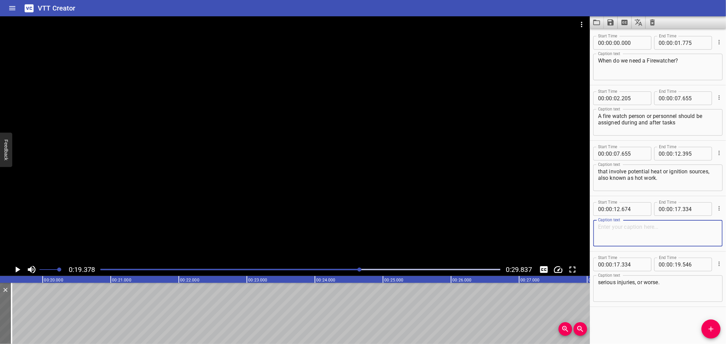
click at [653, 239] on textarea at bounding box center [658, 233] width 120 height 19
paste textarea "Fire watch can help workers prevent fires that could lead to property damage,"
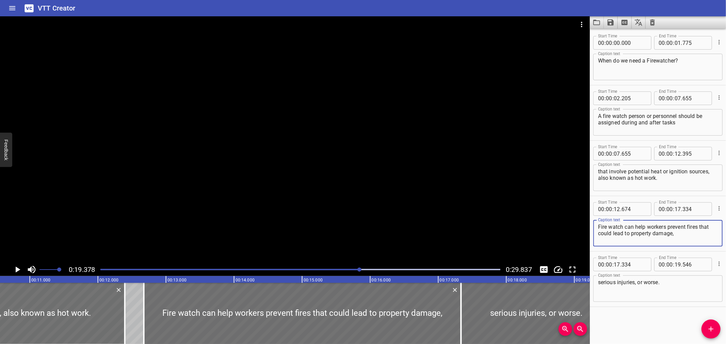
scroll to position [0, 697]
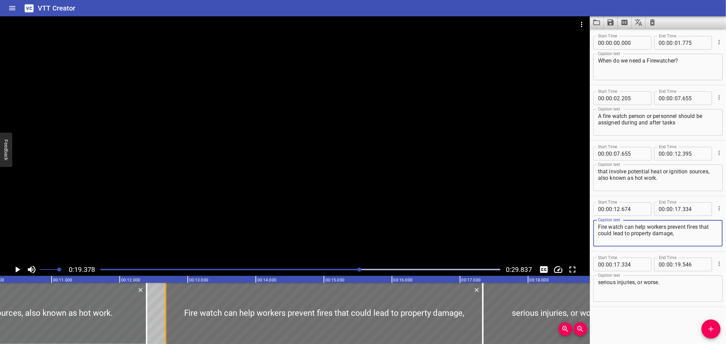
type textarea "Fire watch can help workers prevent fires that could lead to property damage,"
drag, startPoint x: 165, startPoint y: 328, endPoint x: 157, endPoint y: 329, distance: 7.6
click at [158, 329] on div at bounding box center [158, 313] width 1 height 61
type input "564"
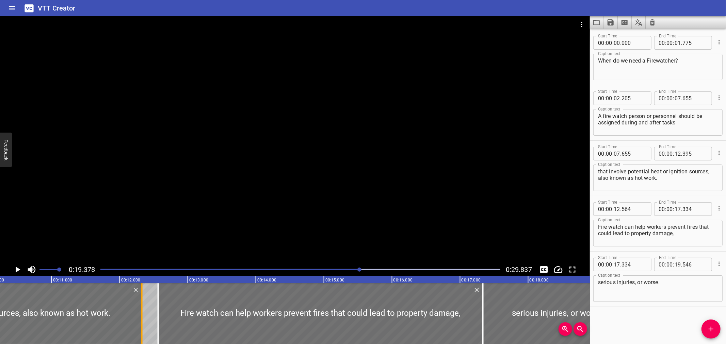
drag, startPoint x: 146, startPoint y: 336, endPoint x: 141, endPoint y: 336, distance: 4.8
click at [141, 336] on div at bounding box center [141, 313] width 1 height 61
type input "325"
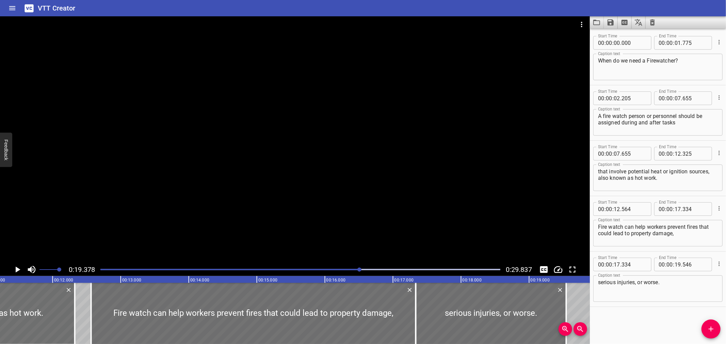
scroll to position [0, 773]
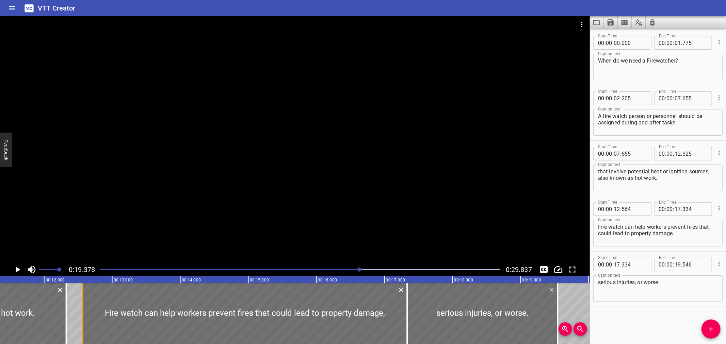
click at [81, 307] on div at bounding box center [82, 313] width 7 height 61
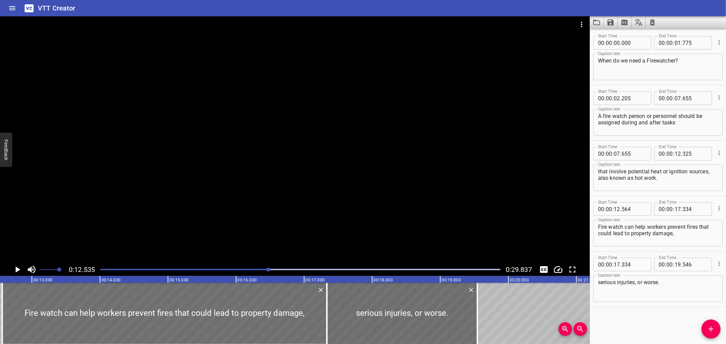
click at [150, 186] on div at bounding box center [295, 139] width 590 height 247
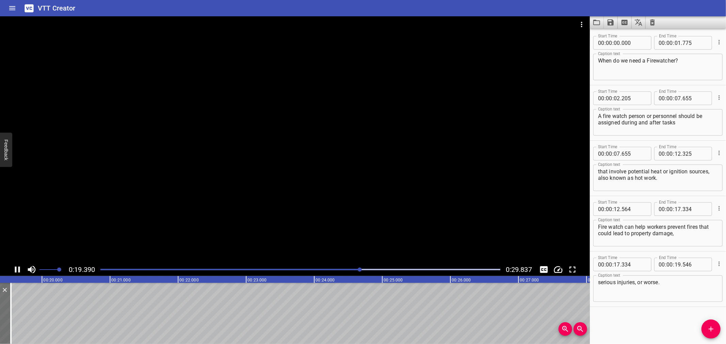
click at [168, 246] on div at bounding box center [295, 139] width 590 height 247
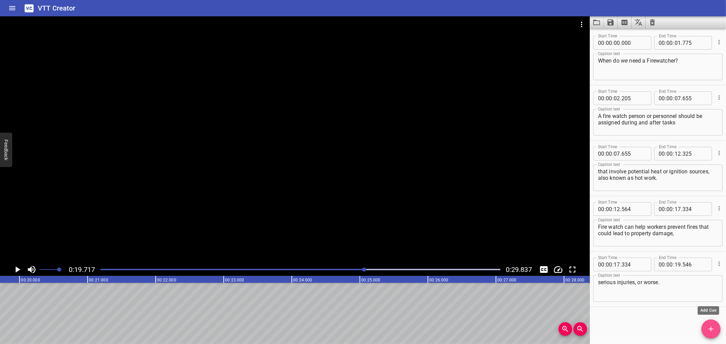
click at [719, 328] on span "Add Cue" at bounding box center [711, 329] width 19 height 8
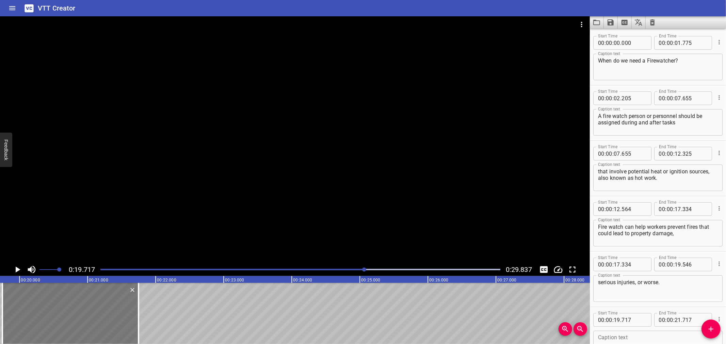
drag, startPoint x: 84, startPoint y: 312, endPoint x: 88, endPoint y: 312, distance: 3.4
click at [88, 312] on div at bounding box center [70, 313] width 136 height 61
type input "752"
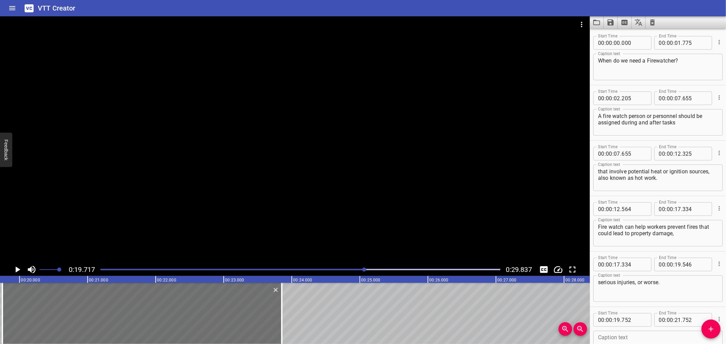
drag, startPoint x: 141, startPoint y: 310, endPoint x: 285, endPoint y: 312, distance: 143.3
click at [285, 312] on div at bounding box center [281, 313] width 7 height 61
type input "23"
type input "857"
click at [164, 192] on div at bounding box center [295, 139] width 590 height 247
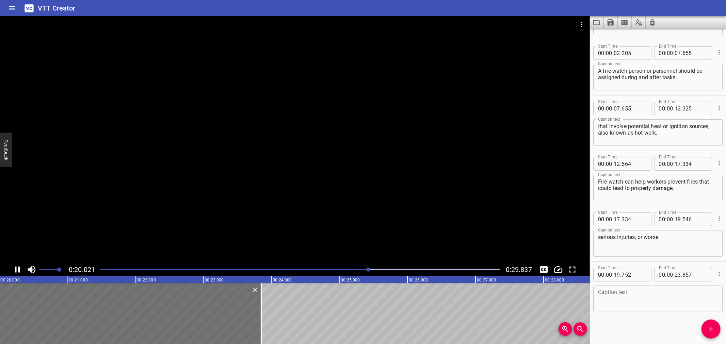
scroll to position [49, 0]
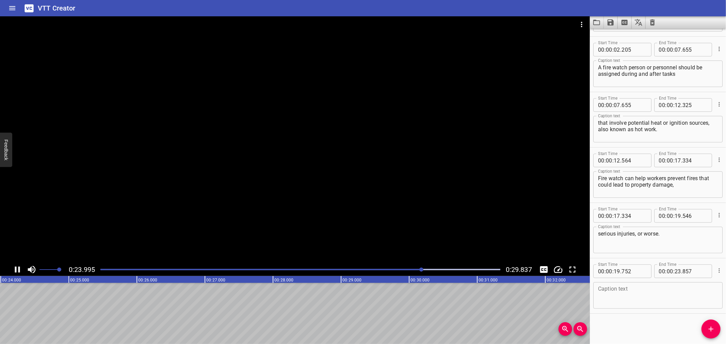
click at [21, 269] on icon "Play/Pause" at bounding box center [17, 270] width 10 height 10
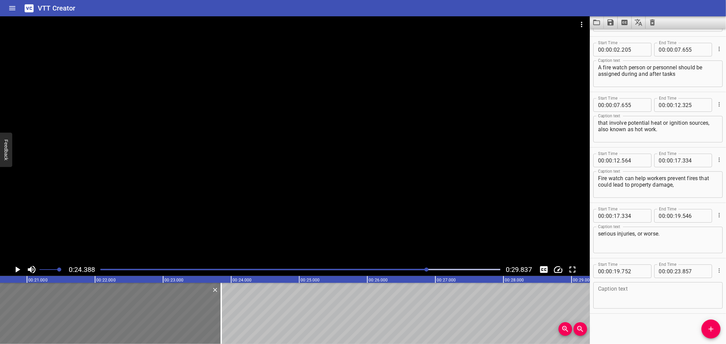
click at [159, 316] on div at bounding box center [81, 313] width 279 height 61
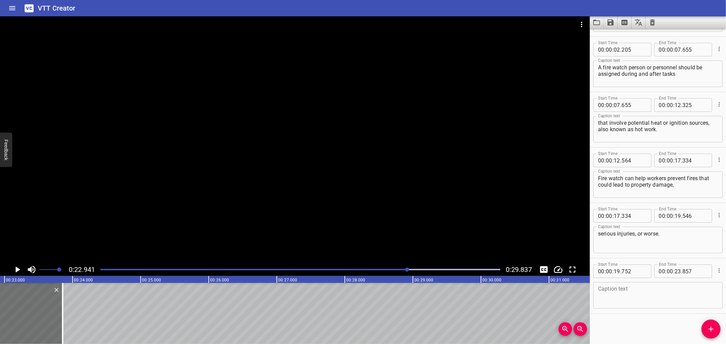
click at [16, 266] on icon "Play/Pause" at bounding box center [17, 270] width 10 height 10
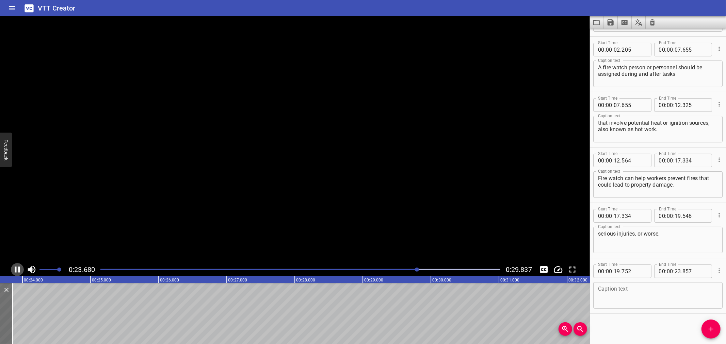
click at [17, 266] on icon "Play/Pause" at bounding box center [17, 270] width 10 height 10
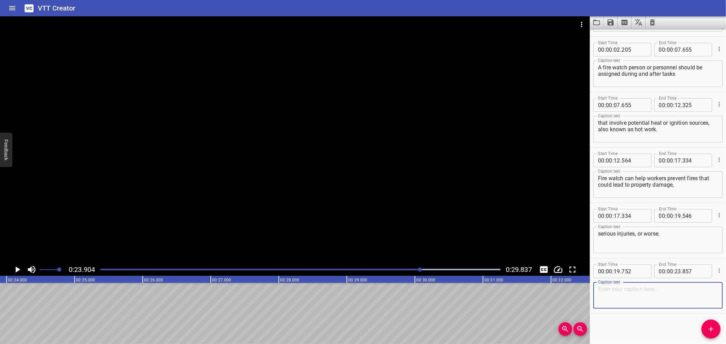
click at [642, 297] on textarea at bounding box center [658, 295] width 120 height 19
paste textarea "A Firewatcher must be present and alert to monitor the area"
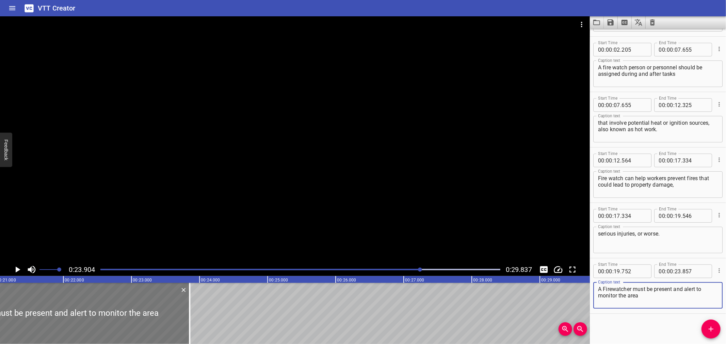
type textarea "A Firewatcher must be present and alert to monitor the area"
click at [163, 312] on div at bounding box center [49, 313] width 279 height 61
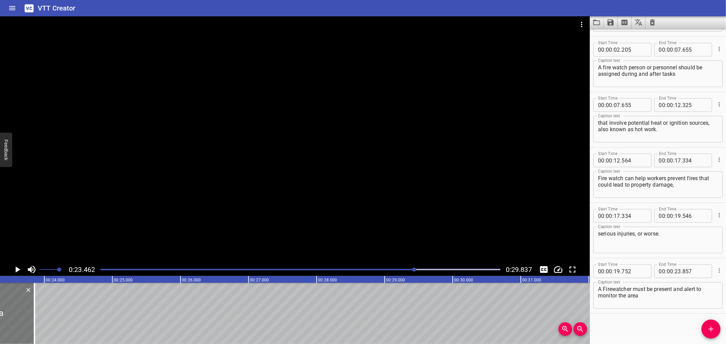
scroll to position [0, 1597]
click at [26, 309] on div at bounding box center [28, 313] width 7 height 61
type input "877"
click at [26, 309] on div at bounding box center [28, 313] width 7 height 61
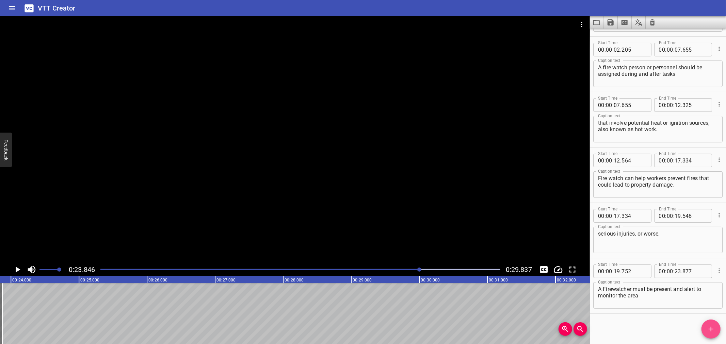
click at [711, 334] on icon "Add Cue" at bounding box center [711, 329] width 8 height 8
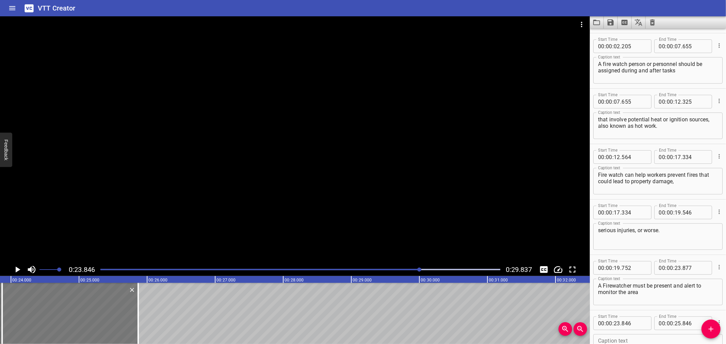
click at [98, 316] on div at bounding box center [70, 313] width 136 height 61
type input "871"
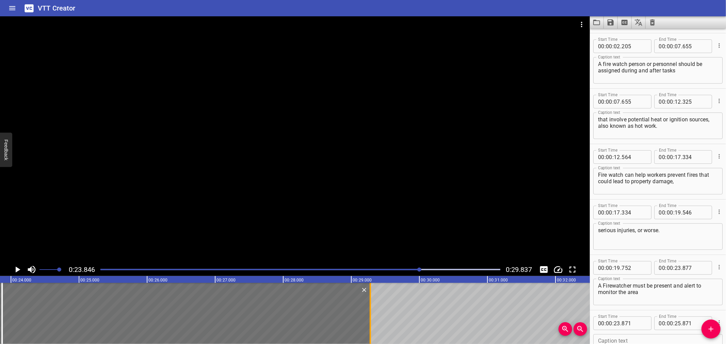
drag, startPoint x: 138, startPoint y: 310, endPoint x: 370, endPoint y: 314, distance: 232.2
click at [370, 314] on div at bounding box center [370, 313] width 1 height 61
type input "29"
type input "281"
click at [637, 327] on input "number" at bounding box center [634, 324] width 25 height 14
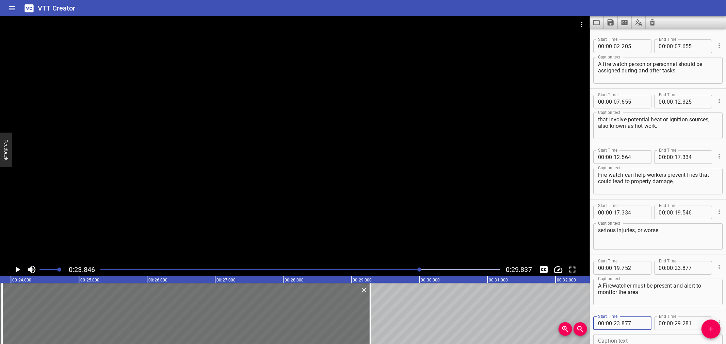
type input "877"
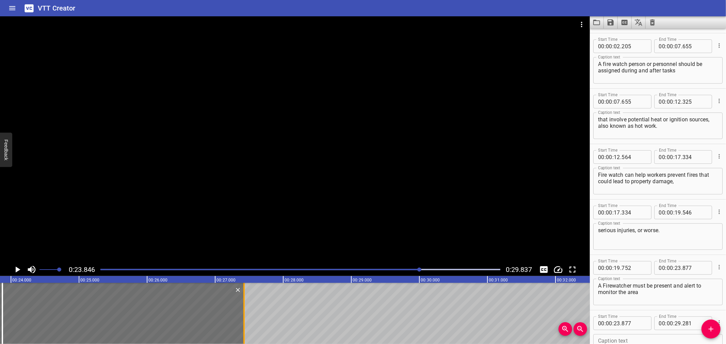
drag, startPoint x: 370, startPoint y: 299, endPoint x: 243, endPoint y: 314, distance: 127.2
click at [243, 314] on div at bounding box center [243, 313] width 1 height 61
type input "27"
type input "426"
click at [243, 314] on div at bounding box center [243, 313] width 1 height 61
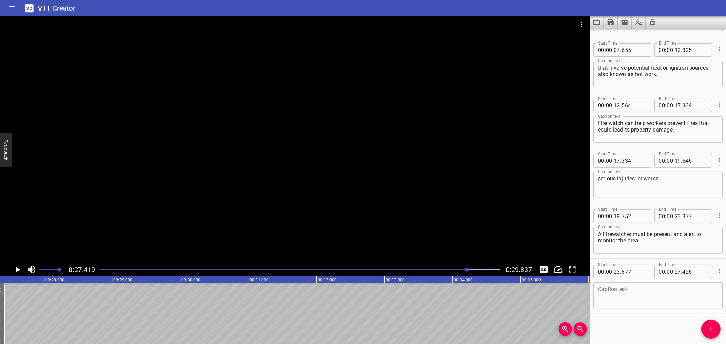
scroll to position [0, 1867]
click at [710, 332] on icon "Add Cue" at bounding box center [711, 329] width 8 height 8
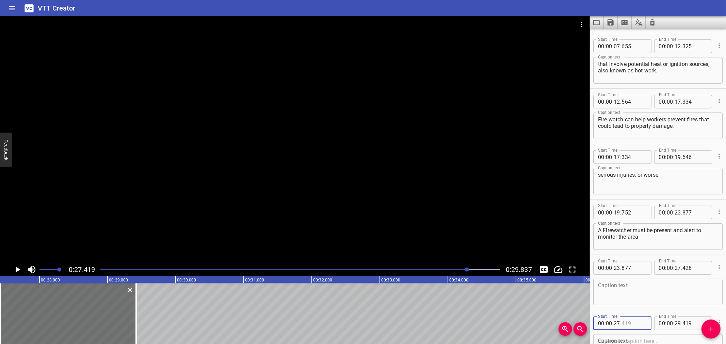
click at [637, 326] on input "number" at bounding box center [634, 324] width 25 height 14
type input "426"
click at [616, 289] on textarea at bounding box center [658, 292] width 120 height 19
paste textarea "while fire and gas systems are overridden for hot work,"
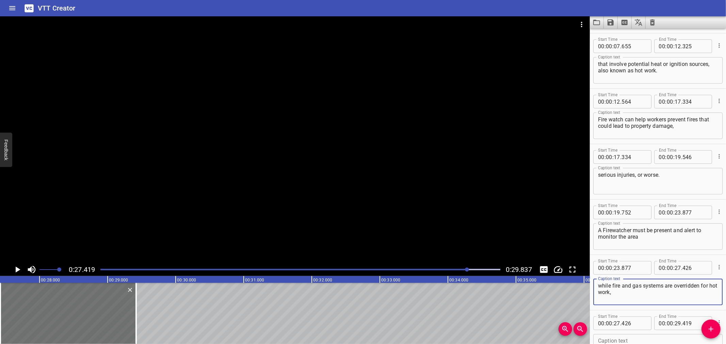
type textarea "while fire and gas systems are overridden for hot work,"
click at [607, 339] on textarea at bounding box center [658, 347] width 120 height 19
paste textarea "e.g. welding and burning."
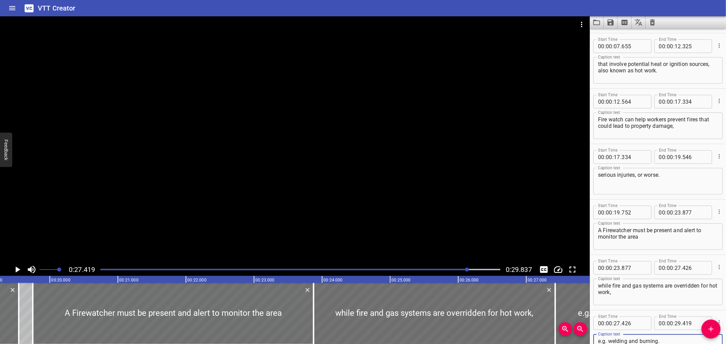
scroll to position [0, 1309]
type textarea "e.g. welding and burning."
click at [35, 317] on div at bounding box center [35, 313] width 1 height 61
type input "747"
click at [35, 297] on div at bounding box center [34, 313] width 1 height 61
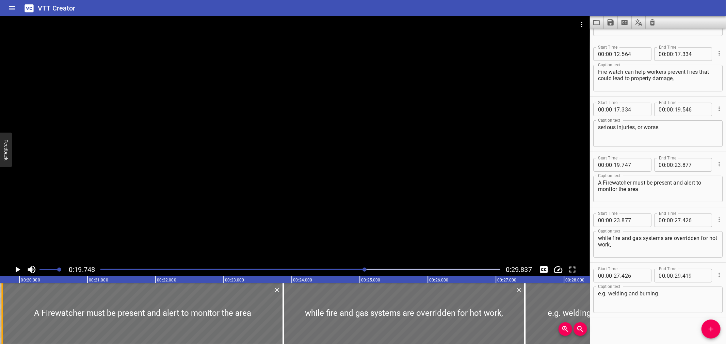
scroll to position [159, 0]
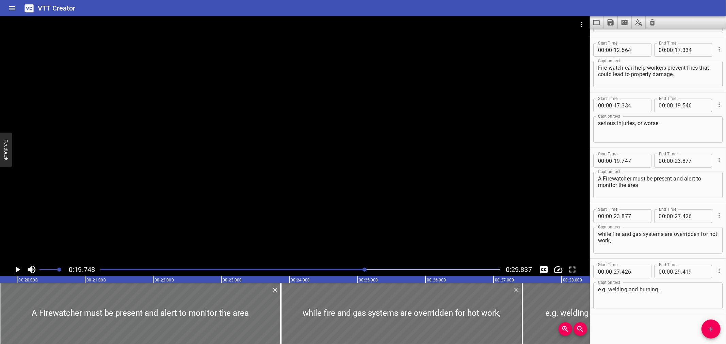
click at [124, 204] on div at bounding box center [295, 139] width 590 height 247
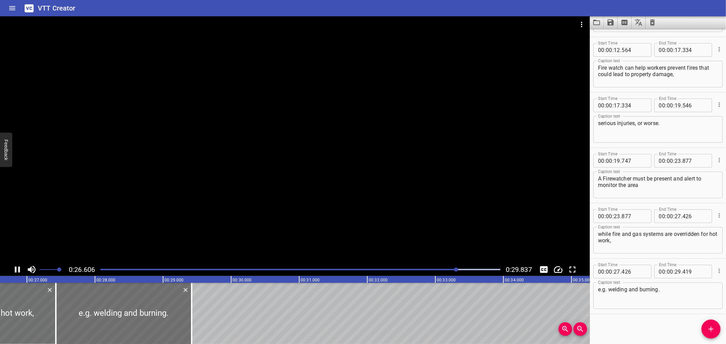
click at [122, 213] on div at bounding box center [295, 139] width 590 height 247
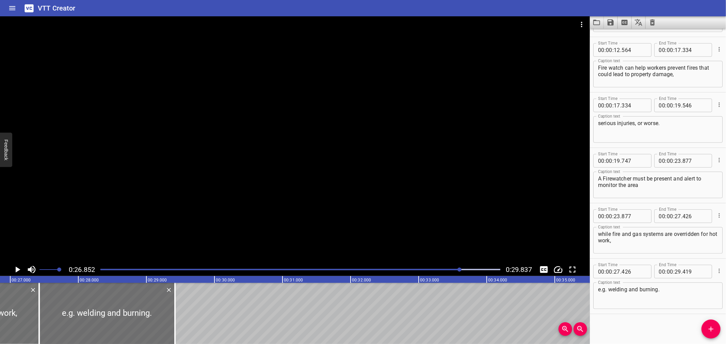
click at [113, 213] on div at bounding box center [295, 139] width 590 height 247
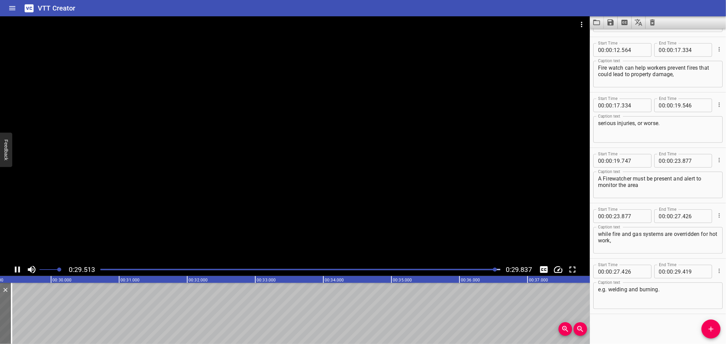
click at [65, 203] on div at bounding box center [295, 139] width 590 height 247
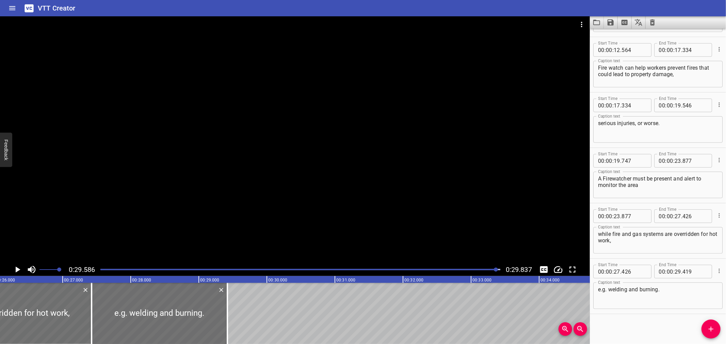
scroll to position [0, 1770]
click at [159, 303] on div at bounding box center [165, 313] width 136 height 61
type input "421"
type input "414"
click at [164, 320] on div at bounding box center [164, 313] width 136 height 61
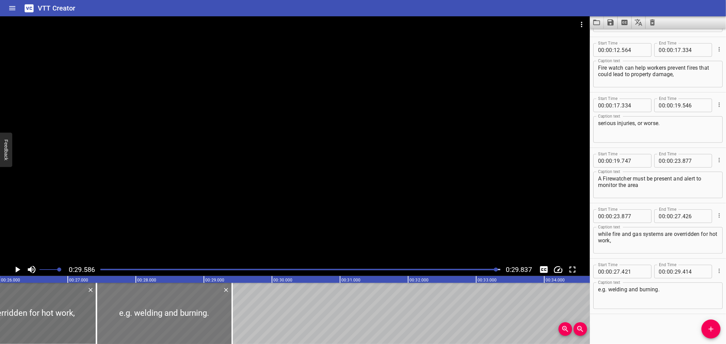
click at [190, 305] on div at bounding box center [164, 313] width 136 height 61
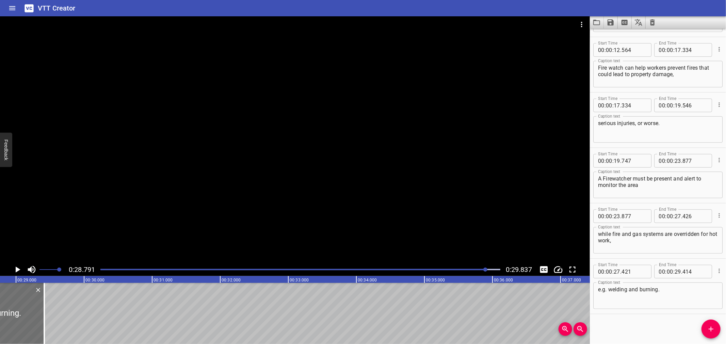
scroll to position [0, 1960]
click at [203, 10] on div "VTT Creator" at bounding box center [363, 8] width 726 height 16
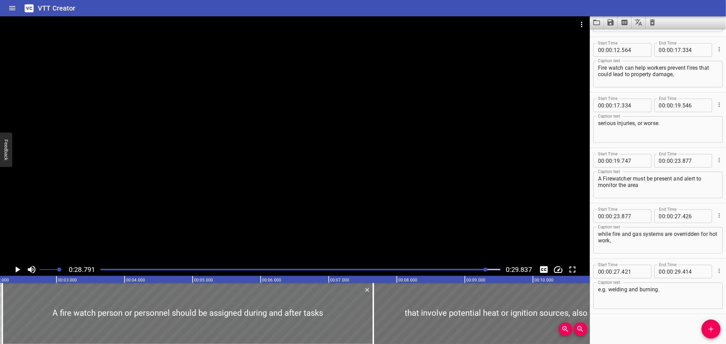
scroll to position [0, 0]
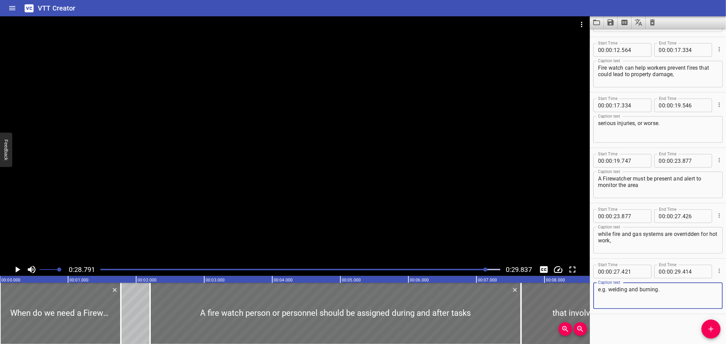
click at [605, 290] on textarea "e.g. welding and burning." at bounding box center [658, 296] width 120 height 19
click at [607, 291] on textarea "e.g. welding and burning." at bounding box center [658, 296] width 120 height 19
click at [328, 6] on div "VTT Creator" at bounding box center [363, 8] width 726 height 16
click at [281, 10] on div "VTT Creator" at bounding box center [363, 8] width 726 height 16
click at [437, 271] on div at bounding box center [300, 270] width 408 height 10
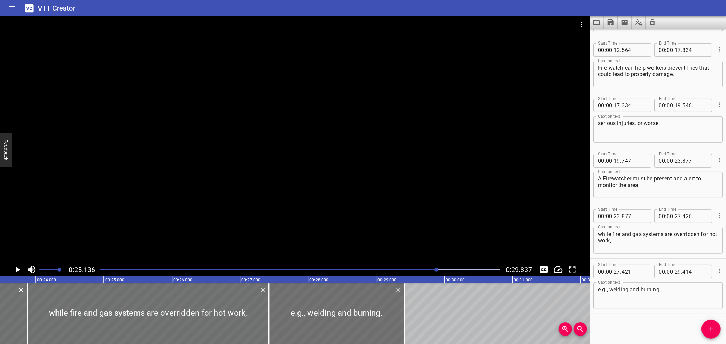
scroll to position [0, 1515]
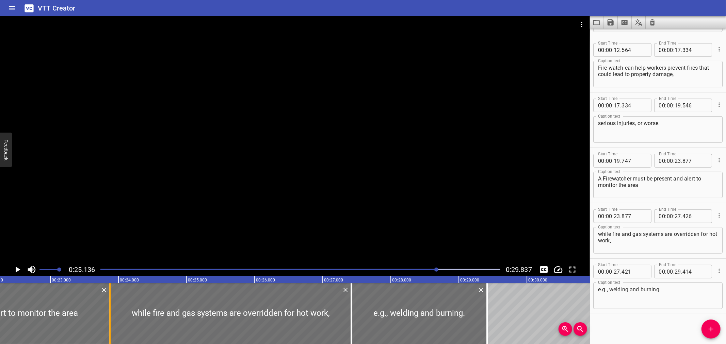
click at [111, 315] on div at bounding box center [110, 313] width 7 height 61
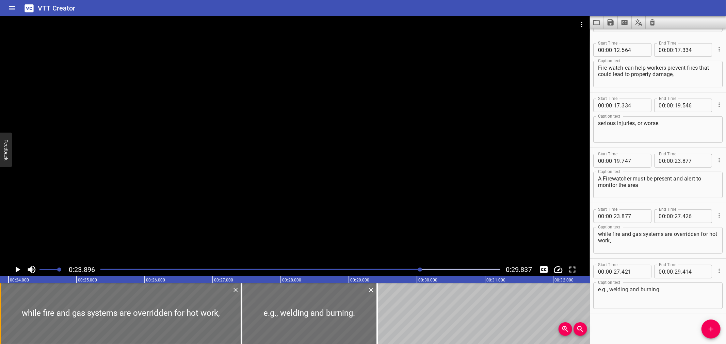
scroll to position [0, 1626]
click at [369, 198] on div at bounding box center [295, 139] width 590 height 247
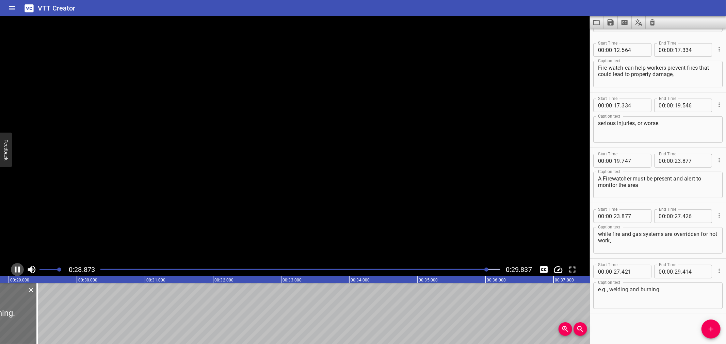
click at [16, 270] on icon "Play/Pause" at bounding box center [17, 270] width 10 height 10
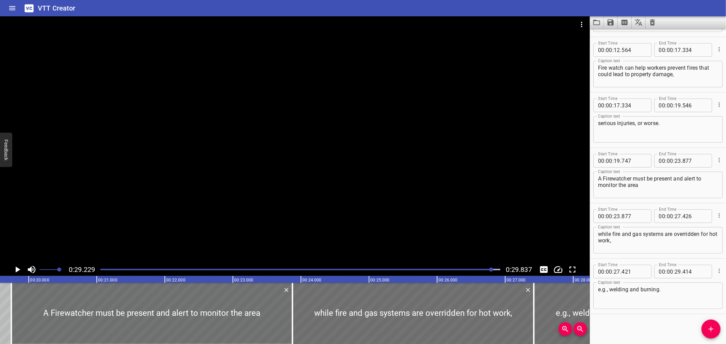
scroll to position [0, 1325]
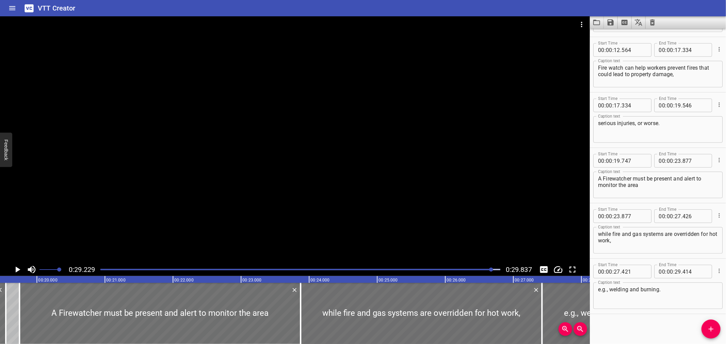
click at [260, 11] on div "VTT Creator" at bounding box center [363, 8] width 726 height 16
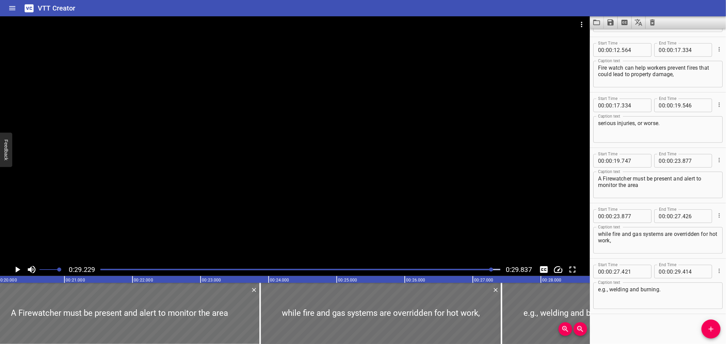
scroll to position [0, 1282]
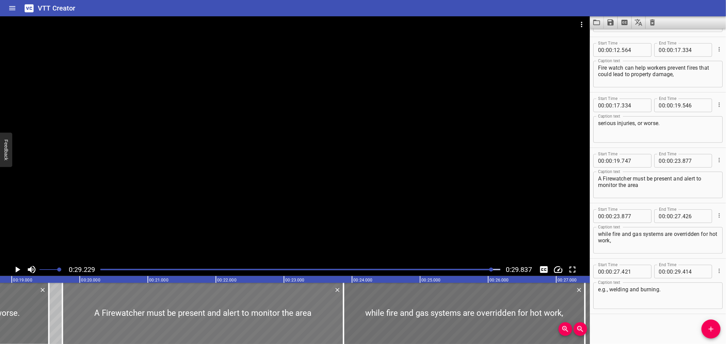
click at [78, 304] on div at bounding box center [202, 313] width 281 height 61
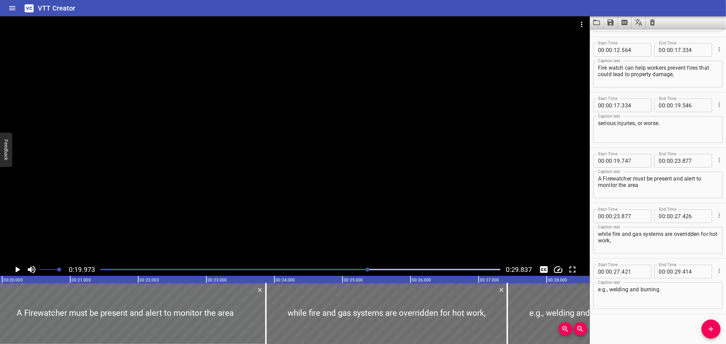
click at [124, 129] on div at bounding box center [295, 139] width 590 height 247
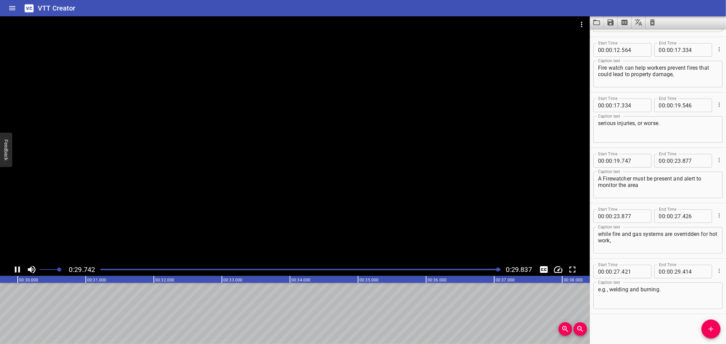
scroll to position [0, 2031]
click at [331, 189] on div at bounding box center [295, 139] width 590 height 247
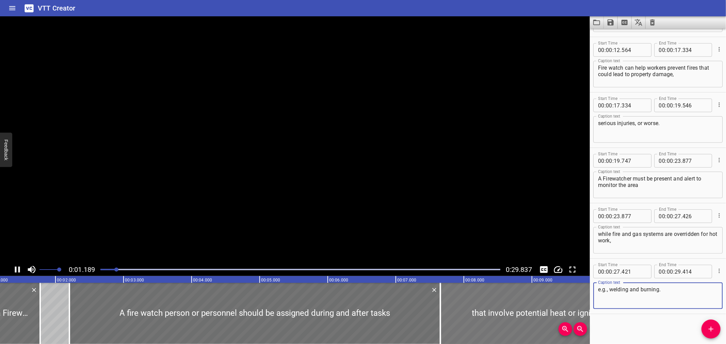
drag, startPoint x: 667, startPoint y: 288, endPoint x: 583, endPoint y: 290, distance: 84.1
click at [583, 290] on main "0:01.189 0:29.837 00:00.000 00:01.000 00:02.000 00:03.000 00:04.000 00:05.000 0…" at bounding box center [363, 180] width 726 height 328
paste textarea "(e.g., welding and burning)"
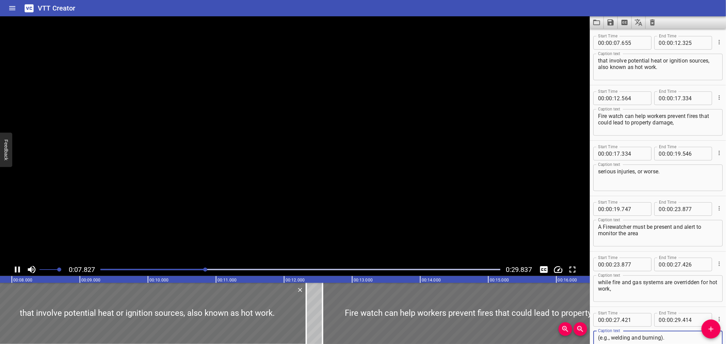
scroll to position [111, 0]
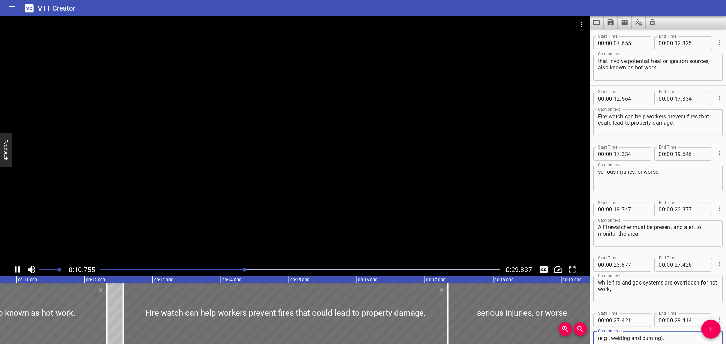
type textarea "(e.g., welding and burning)."
click at [108, 269] on div at bounding box center [300, 270] width 408 height 10
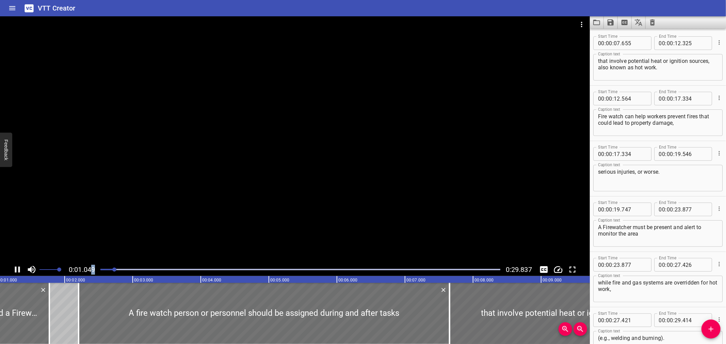
drag, startPoint x: 105, startPoint y: 269, endPoint x: 94, endPoint y: 271, distance: 11.1
click at [94, 271] on div "0:01.049 0:29.837" at bounding box center [295, 269] width 590 height 13
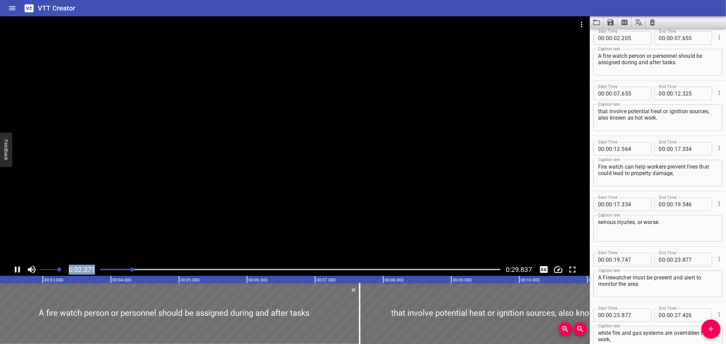
scroll to position [55, 0]
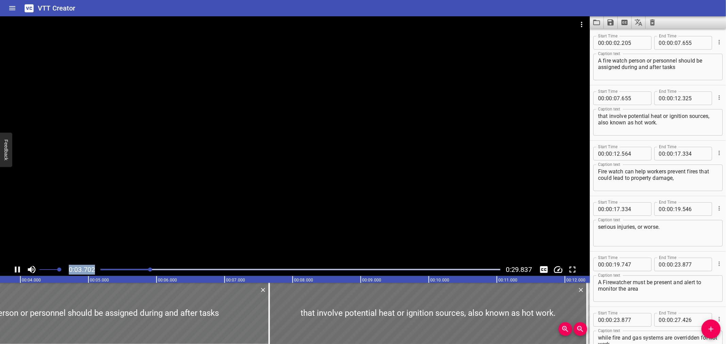
click at [103, 271] on div at bounding box center [300, 270] width 408 height 10
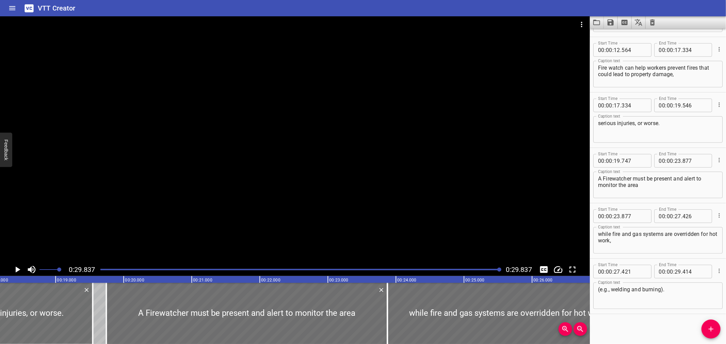
scroll to position [0, 1230]
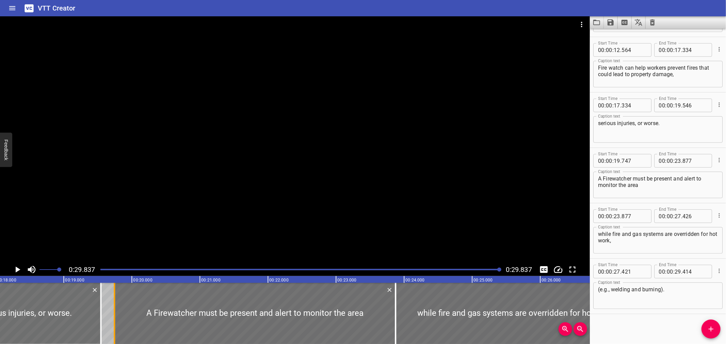
click at [115, 319] on div at bounding box center [114, 313] width 7 height 61
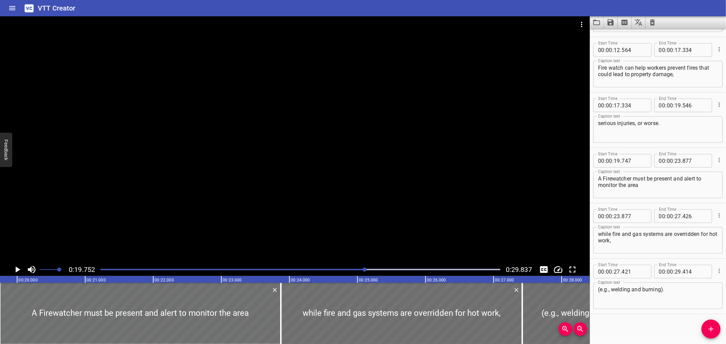
click at [145, 139] on div at bounding box center [295, 139] width 590 height 247
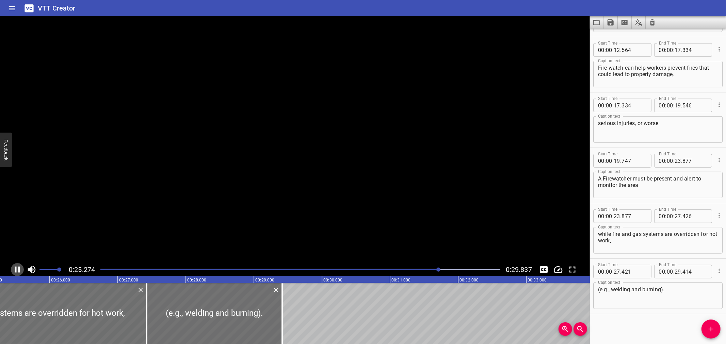
click at [12, 266] on icon "Play/Pause" at bounding box center [17, 270] width 10 height 10
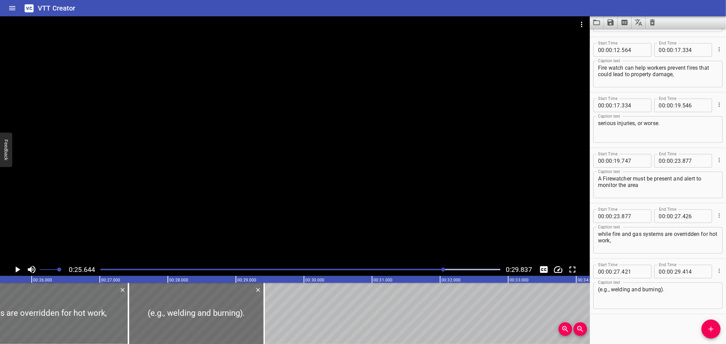
scroll to position [0, 1745]
click at [12, 266] on icon "Play/Pause" at bounding box center [17, 270] width 10 height 10
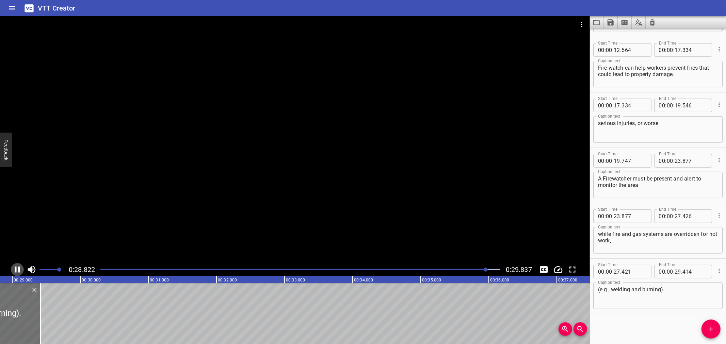
click at [14, 266] on icon "Play/Pause" at bounding box center [17, 270] width 10 height 10
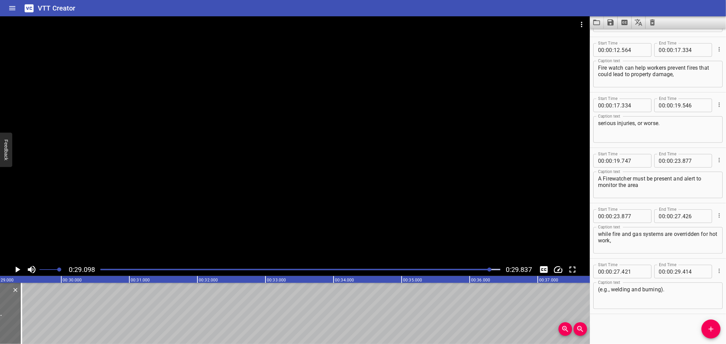
click at [632, 242] on textarea "while fire and gas systems are overridden for hot work," at bounding box center [658, 240] width 120 height 19
type textarea "while fire and gas systems are overridden for hot work"
drag, startPoint x: 667, startPoint y: 290, endPoint x: 598, endPoint y: 291, distance: 69.5
click at [584, 291] on main "0:29.098 0:29.837 00:00.000 00:01.000 00:02.000 00:03.000 00:04.000 00:05.000 0…" at bounding box center [363, 180] width 726 height 328
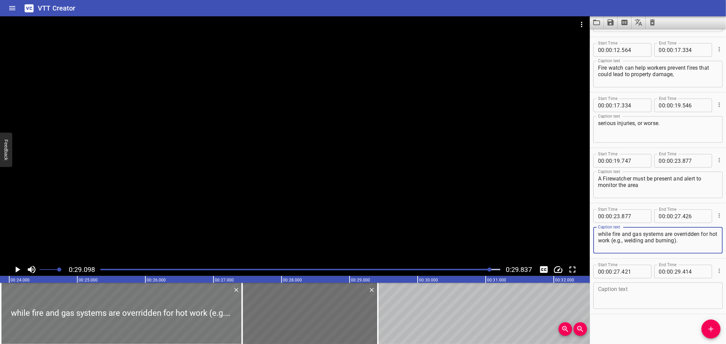
click at [170, 326] on div at bounding box center [122, 313] width 242 height 61
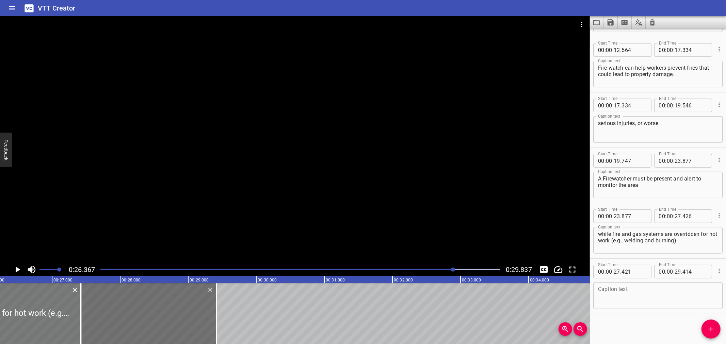
scroll to position [0, 1795]
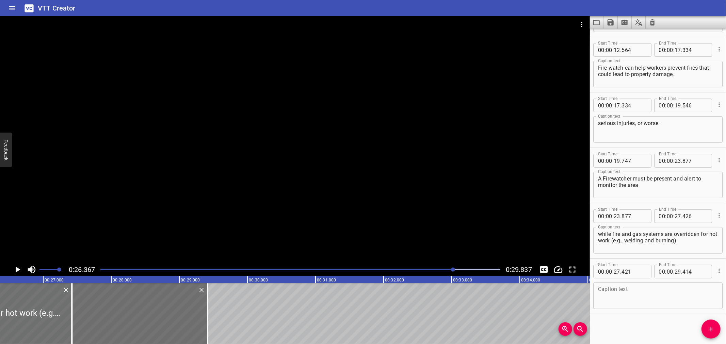
click at [290, 208] on div at bounding box center [295, 139] width 590 height 247
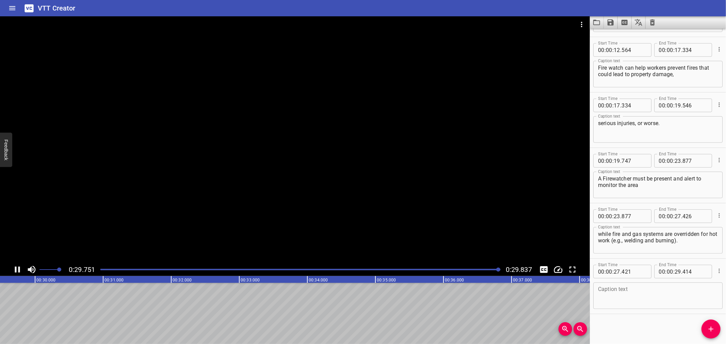
scroll to position [0, 2031]
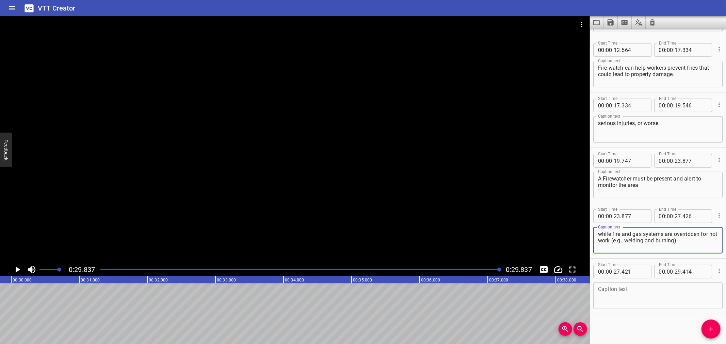
drag, startPoint x: 696, startPoint y: 241, endPoint x: 622, endPoint y: 242, distance: 74.2
click at [622, 242] on textarea "while fire and gas systems are overridden for hot work (e.g., welding and burni…" at bounding box center [658, 240] width 120 height 19
type textarea "while fire and gas systems are overridden for hot work"
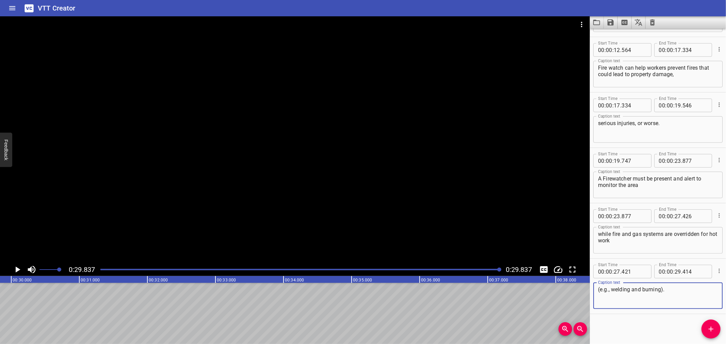
click at [680, 291] on textarea "(e.g., welding and burning)." at bounding box center [658, 296] width 120 height 19
type textarea "(e.g., welding and burning)."
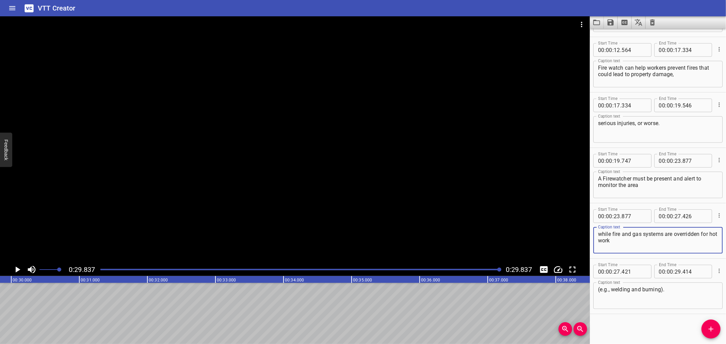
click at [642, 243] on textarea "while fire and gas systems are overridden for hot work" at bounding box center [658, 240] width 120 height 19
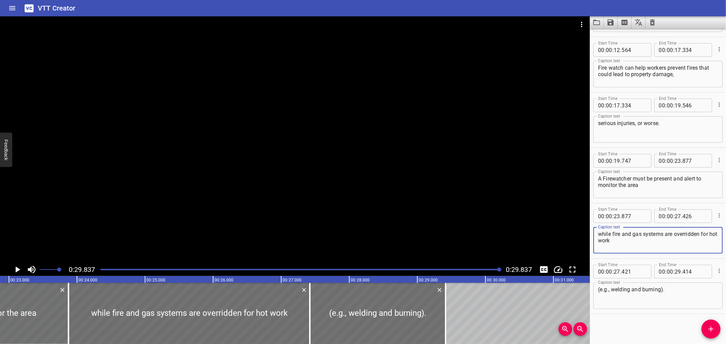
scroll to position [0, 1546]
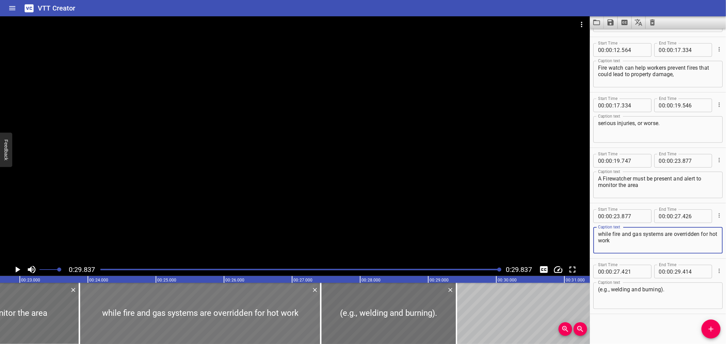
click at [250, 301] on div at bounding box center [200, 313] width 242 height 61
type input "862"
type input "411"
click at [205, 300] on div at bounding box center [199, 313] width 242 height 61
type input "867"
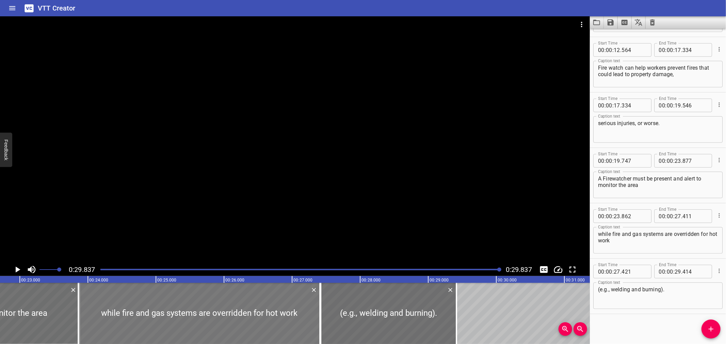
type input "416"
click at [253, 302] on div at bounding box center [200, 313] width 242 height 61
type input "872"
type input "421"
click at [261, 302] on div at bounding box center [200, 313] width 242 height 61
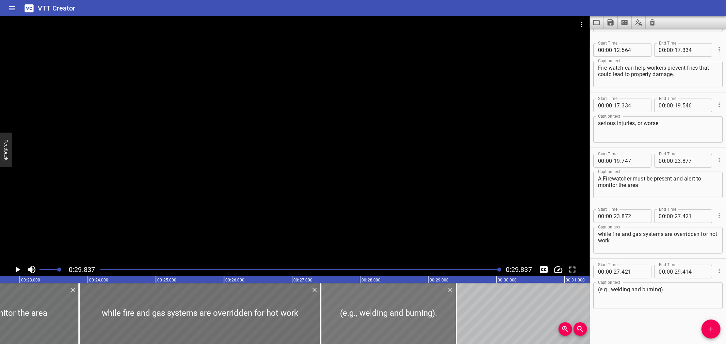
click at [348, 306] on div at bounding box center [389, 313] width 136 height 61
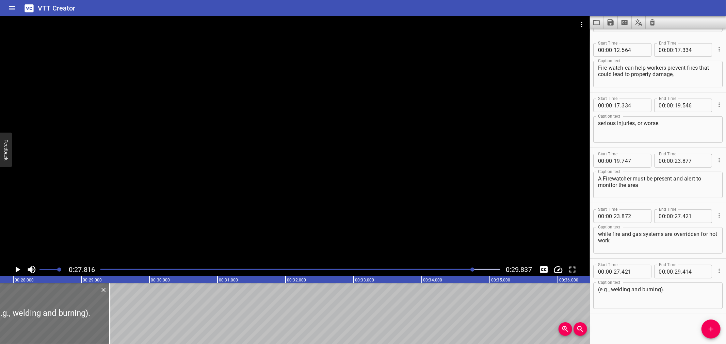
scroll to position [0, 1894]
click at [349, 4] on div "VTT Creator" at bounding box center [363, 8] width 726 height 16
click at [644, 239] on textarea "while fire and gas systems are overridden for hot work" at bounding box center [658, 240] width 120 height 19
type textarea "while fire and gas systems are overridden for hot work,"
click at [602, 290] on textarea "(e.g., welding and burning)." at bounding box center [658, 296] width 120 height 19
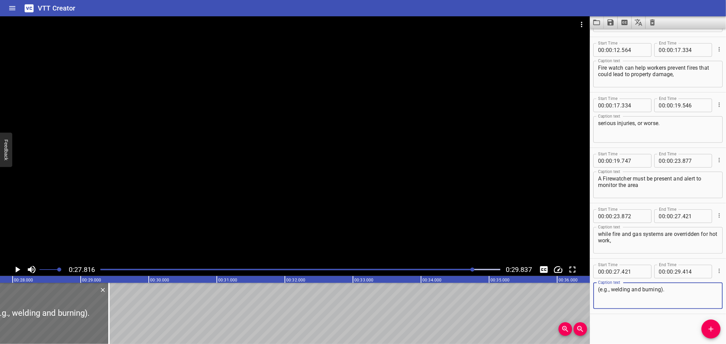
click at [600, 290] on textarea "(e.g., welding and burning)." at bounding box center [658, 296] width 120 height 19
click at [670, 288] on textarea "e.g., welding and burning)." at bounding box center [658, 296] width 120 height 19
type textarea "e.g., welding and burning."
click at [614, 21] on icon "Save captions to file" at bounding box center [611, 22] width 8 height 8
drag, startPoint x: 607, startPoint y: 29, endPoint x: 611, endPoint y: 31, distance: 4.4
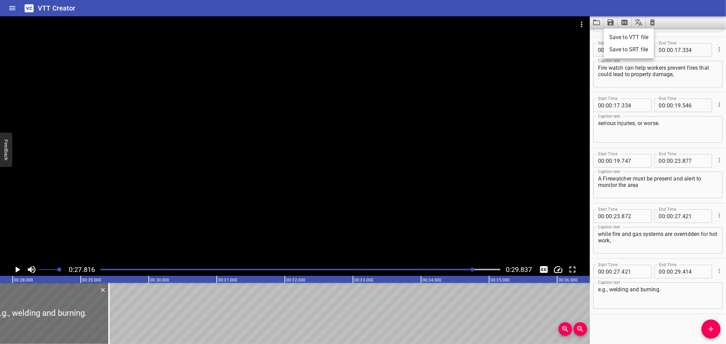
click at [611, 31] on ul "Save to VTT file Save to SRT file" at bounding box center [629, 44] width 50 height 30
click at [613, 32] on li "Save to VTT file" at bounding box center [629, 37] width 50 height 12
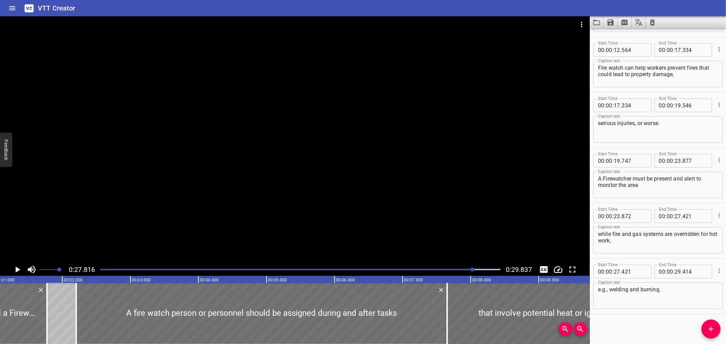
scroll to position [0, 0]
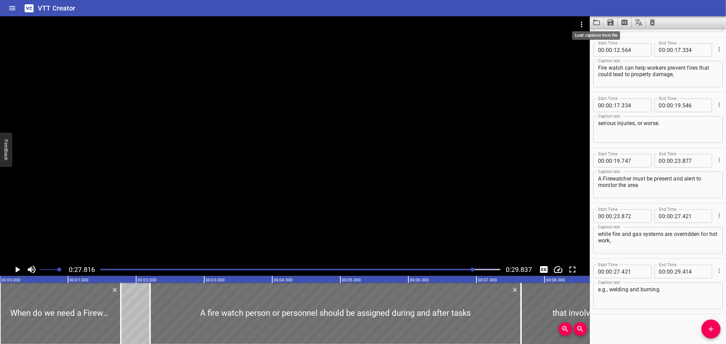
click at [600, 24] on icon "Load captions from file" at bounding box center [597, 22] width 8 height 8
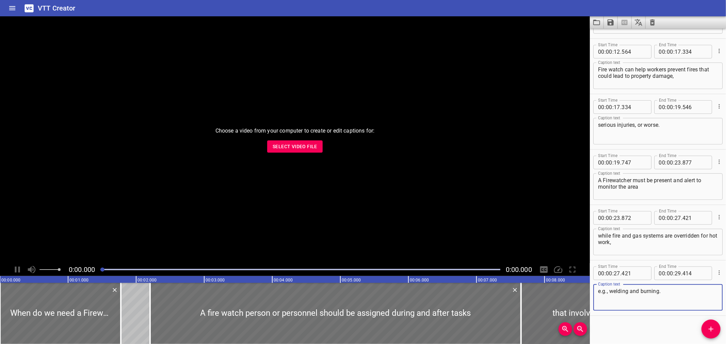
scroll to position [159, 0]
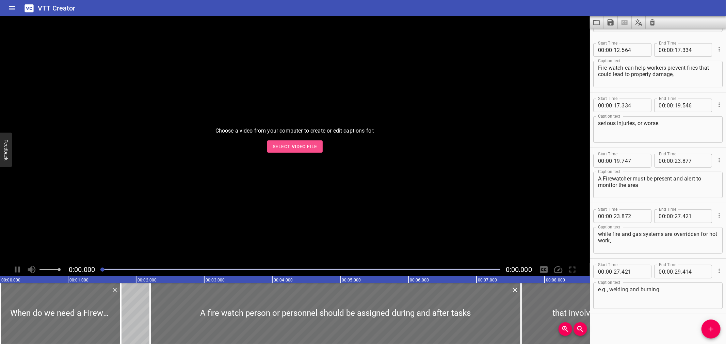
click at [293, 151] on button "Select Video File" at bounding box center [294, 147] width 55 height 13
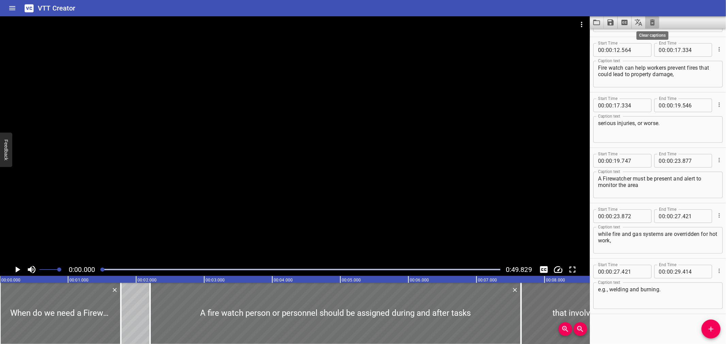
click at [649, 20] on icon "Clear captions" at bounding box center [652, 22] width 8 height 8
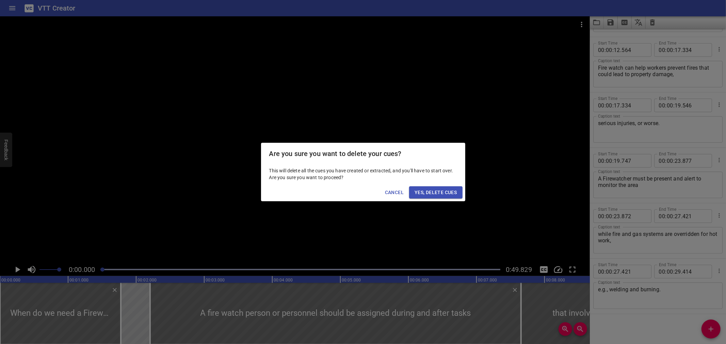
click at [431, 196] on span "Yes, Delete Cues" at bounding box center [436, 193] width 42 height 9
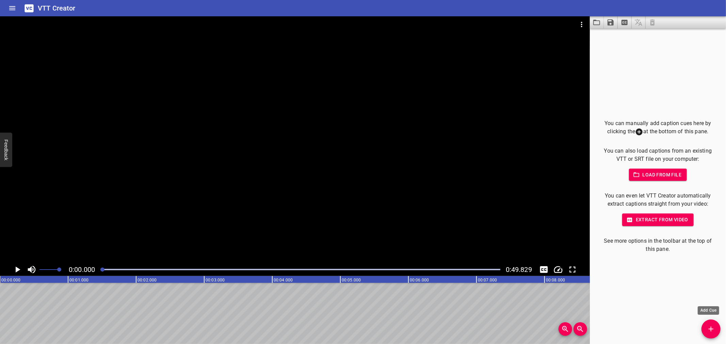
click at [715, 336] on button "Add Cue" at bounding box center [711, 329] width 19 height 19
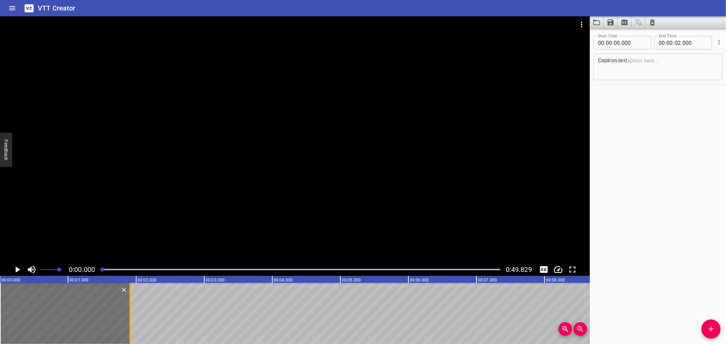
drag, startPoint x: 136, startPoint y: 304, endPoint x: 130, endPoint y: 306, distance: 6.5
click at [130, 306] on div at bounding box center [129, 313] width 1 height 61
type input "01"
type input "910"
click at [638, 64] on textarea at bounding box center [658, 67] width 120 height 19
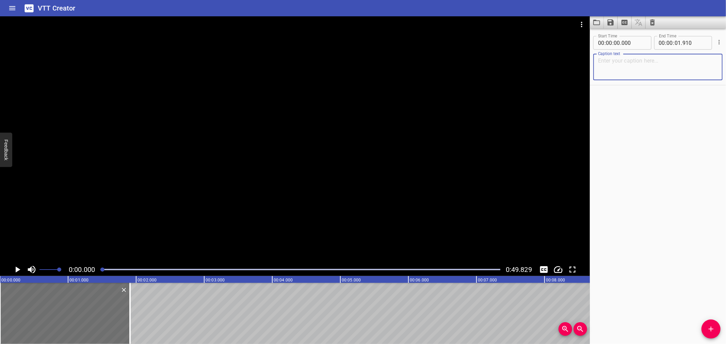
paste textarea "Who appoints the Fire Watcher?"
type textarea "Who appoints the Fire Watcher?"
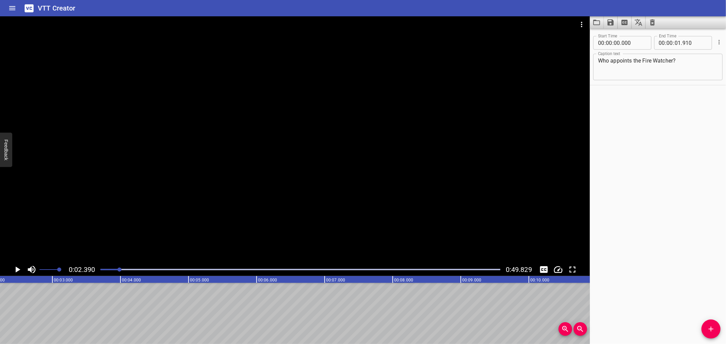
scroll to position [0, 162]
click at [711, 325] on button "Add Cue" at bounding box center [711, 329] width 19 height 19
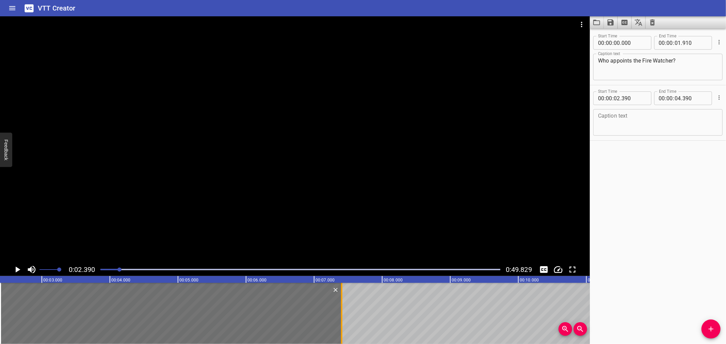
drag, startPoint x: 137, startPoint y: 316, endPoint x: 342, endPoint y: 324, distance: 205.4
click at [342, 324] on div at bounding box center [341, 313] width 7 height 61
type input "07"
type input "405"
click at [71, 209] on div at bounding box center [295, 139] width 590 height 247
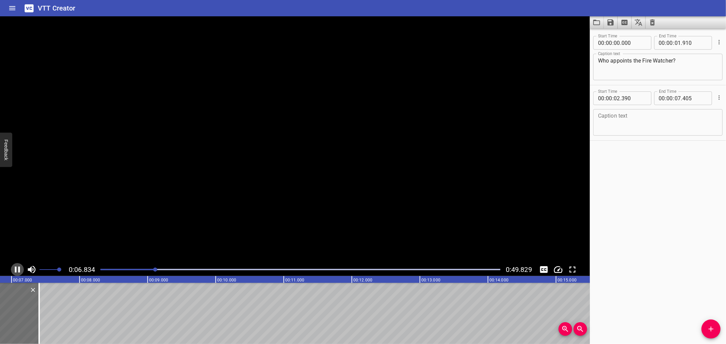
click at [17, 267] on icon "Play/Pause" at bounding box center [17, 270] width 10 height 10
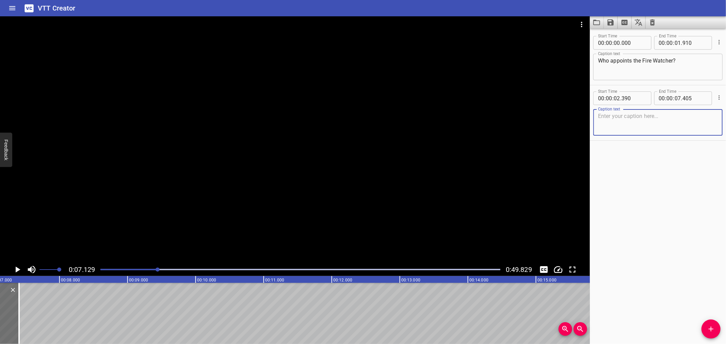
click at [647, 130] on textarea at bounding box center [658, 122] width 120 height 19
paste textarea "The Area Authority must ensure the firewatcher has undergone specific training,"
type textarea "The Area Authority must ensure the firewatcher has undergone specific training,"
click at [212, 12] on div "VTT Creator" at bounding box center [363, 8] width 726 height 16
click at [335, 12] on div "VTT Creator" at bounding box center [363, 8] width 726 height 16
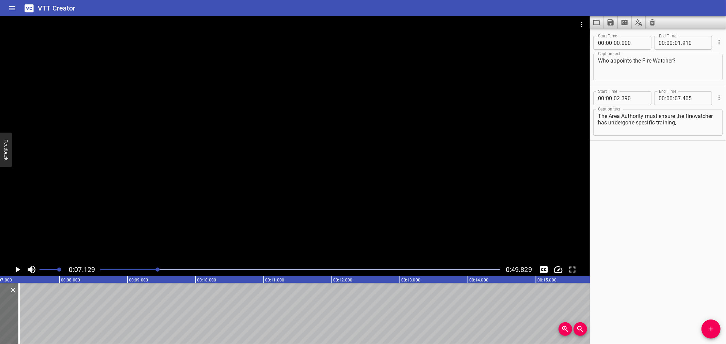
click at [172, 10] on div "VTT Creator" at bounding box center [363, 8] width 726 height 16
drag, startPoint x: 21, startPoint y: 324, endPoint x: 20, endPoint y: 328, distance: 3.9
click at [20, 328] on div at bounding box center [18, 313] width 7 height 61
type input "390"
click at [20, 328] on div at bounding box center [18, 313] width 7 height 61
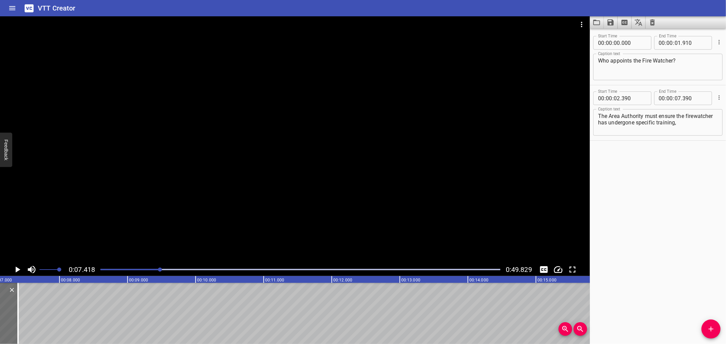
scroll to position [0, 505]
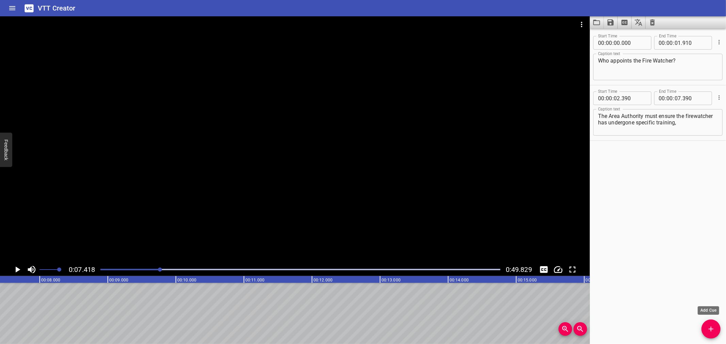
click at [704, 328] on span "Add Cue" at bounding box center [711, 329] width 19 height 8
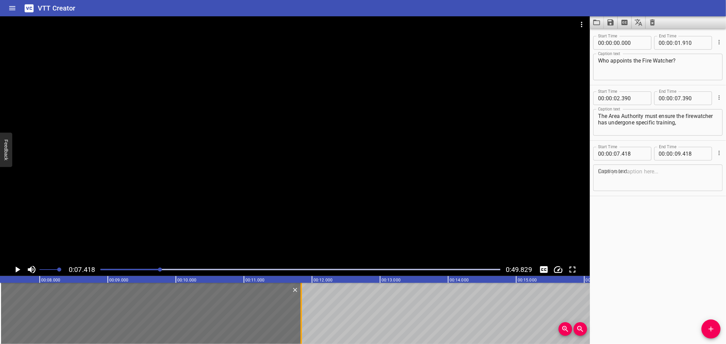
drag, startPoint x: 138, startPoint y: 305, endPoint x: 302, endPoint y: 317, distance: 165.2
click at [302, 317] on div at bounding box center [301, 313] width 7 height 61
type input "11"
type input "838"
click at [643, 152] on input "number" at bounding box center [634, 154] width 25 height 14
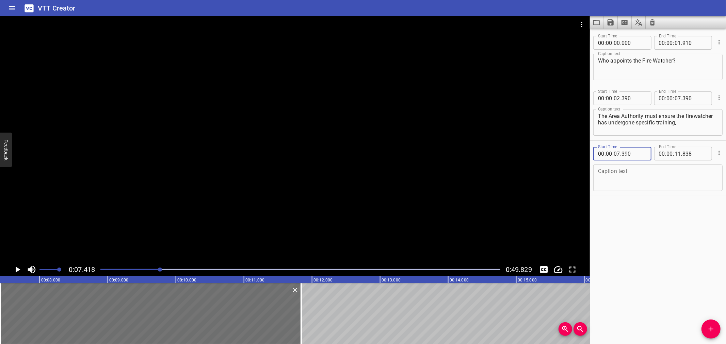
type input "390"
click at [143, 229] on div at bounding box center [295, 139] width 590 height 247
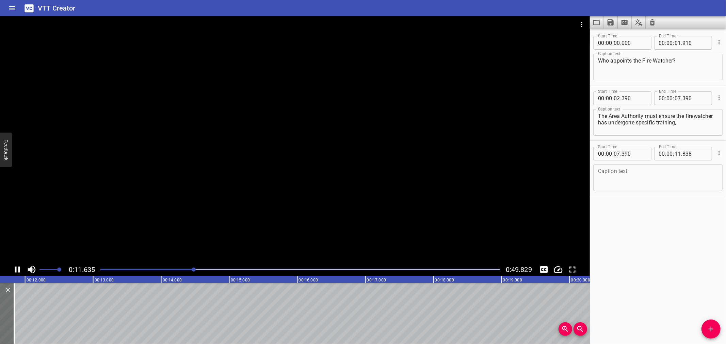
click at [30, 232] on div at bounding box center [295, 139] width 590 height 247
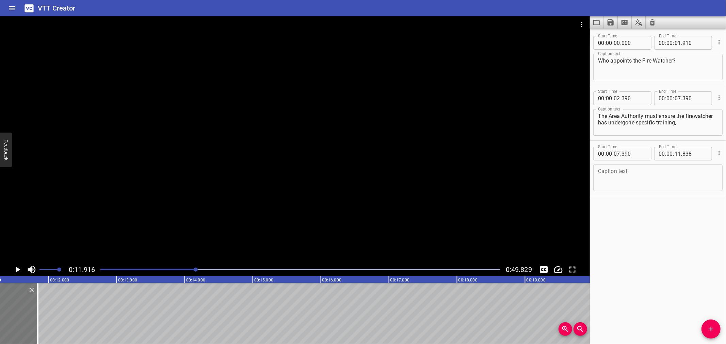
click at [625, 176] on textarea at bounding box center [658, 177] width 120 height 19
paste textarea "and fully competent in the use of the appropriate fire fighting equipment."
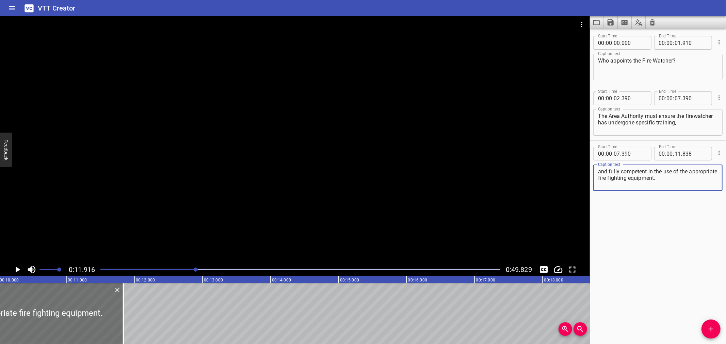
scroll to position [0, 624]
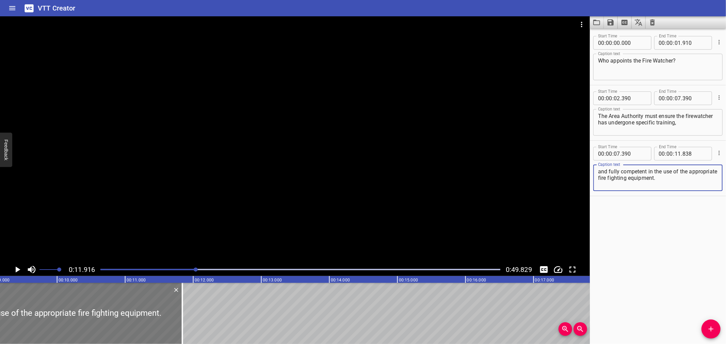
type textarea "and fully competent in the use of the appropriate fire fighting equipment."
click at [27, 306] on div at bounding box center [31, 313] width 303 height 61
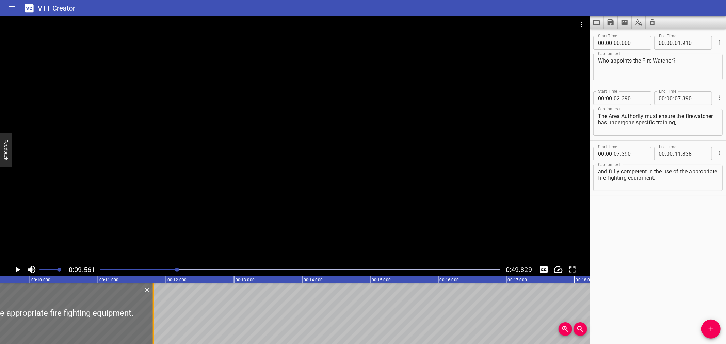
click at [155, 321] on div at bounding box center [153, 313] width 7 height 61
type input "808"
click at [163, 12] on div "VTT Creator" at bounding box center [363, 8] width 726 height 16
drag, startPoint x: 712, startPoint y: 329, endPoint x: 694, endPoint y: 328, distance: 17.4
click at [712, 329] on icon "Add Cue" at bounding box center [711, 329] width 8 height 8
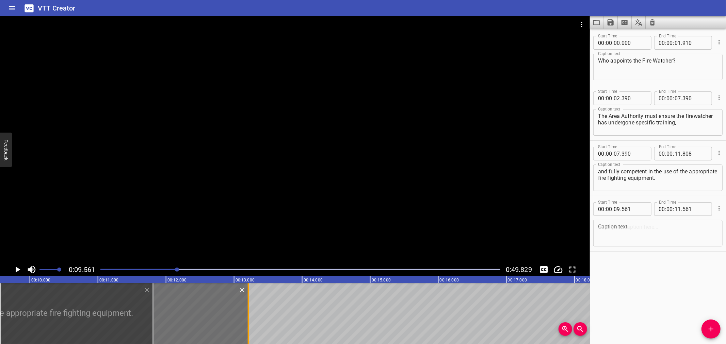
drag, startPoint x: 136, startPoint y: 325, endPoint x: 247, endPoint y: 315, distance: 111.7
click at [249, 315] on div at bounding box center [248, 313] width 1 height 61
type input "13"
type input "221"
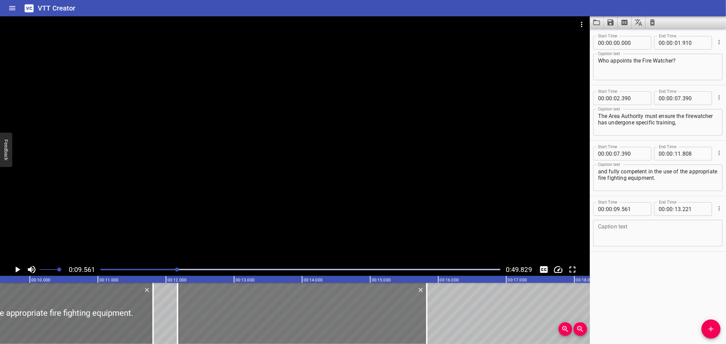
drag, startPoint x: 206, startPoint y: 315, endPoint x: 384, endPoint y: 302, distance: 178.1
click at [384, 302] on div at bounding box center [302, 313] width 249 height 61
type input "12"
type input "171"
type input "15"
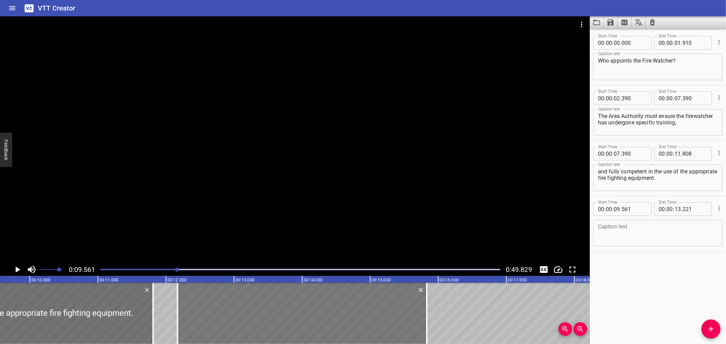
type input "831"
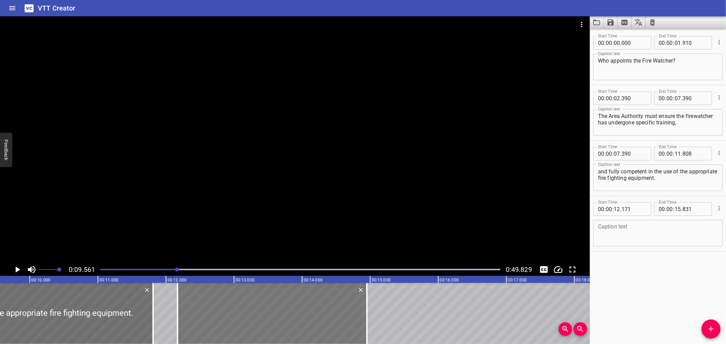
drag, startPoint x: 426, startPoint y: 307, endPoint x: 363, endPoint y: 321, distance: 65.1
click at [366, 322] on div at bounding box center [366, 313] width 1 height 61
type input "14"
type input "946"
click at [266, 231] on div at bounding box center [295, 139] width 590 height 247
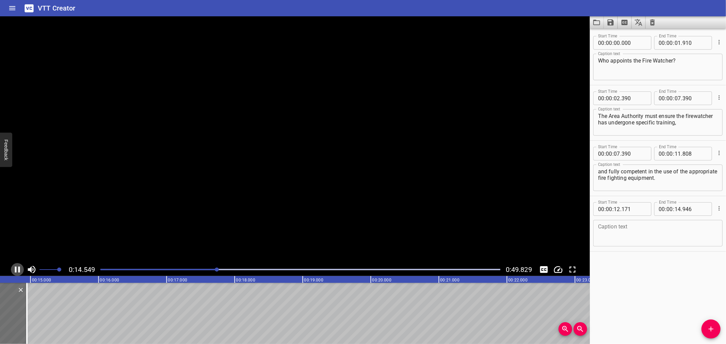
click at [15, 271] on icon "Play/Pause" at bounding box center [17, 270] width 5 height 6
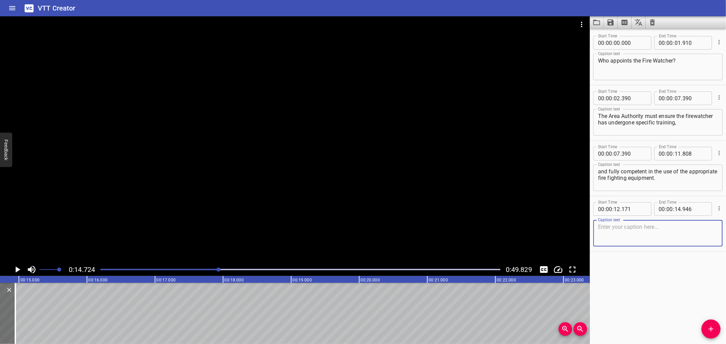
click at [609, 229] on textarea at bounding box center [658, 233] width 120 height 19
paste textarea "The AA also must ensure that:"
type textarea "The AA also must ensure that:"
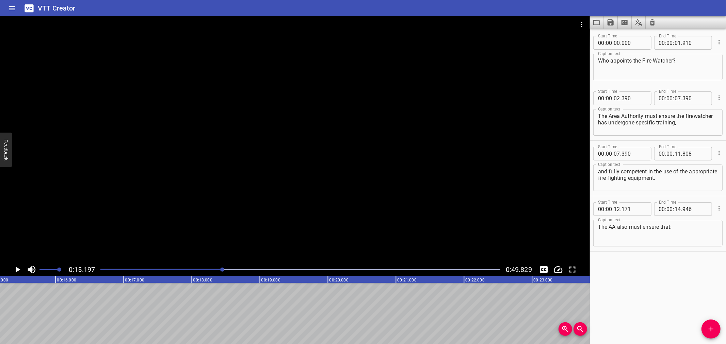
scroll to position [0, 1034]
click at [717, 323] on button "Add Cue" at bounding box center [711, 329] width 19 height 19
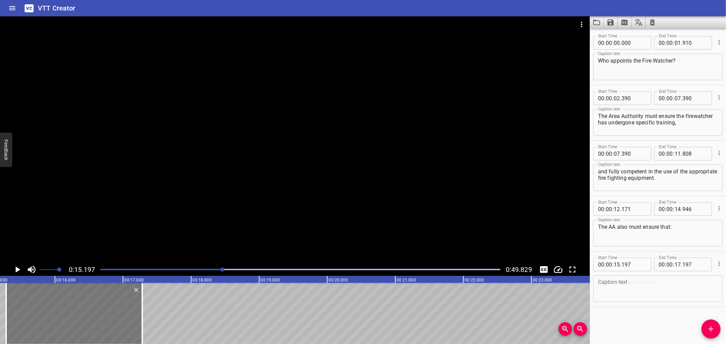
drag, startPoint x: 28, startPoint y: 297, endPoint x: 37, endPoint y: 297, distance: 9.9
click at [34, 297] on div at bounding box center [74, 313] width 136 height 61
type input "297"
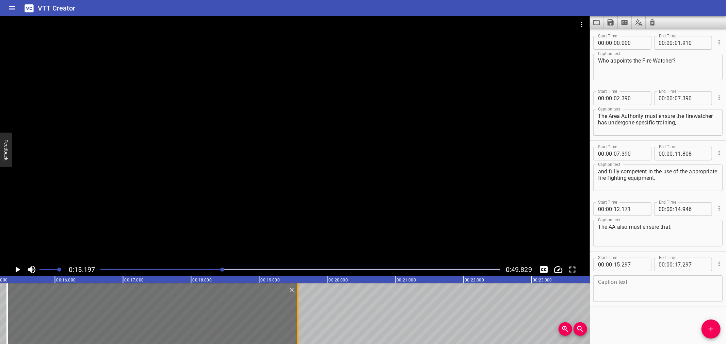
drag, startPoint x: 142, startPoint y: 312, endPoint x: 296, endPoint y: 311, distance: 154.5
click at [297, 311] on div at bounding box center [297, 313] width 1 height 61
type input "19"
type input "567"
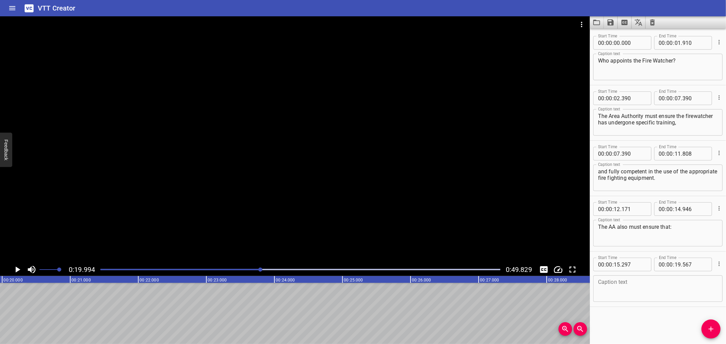
scroll to position [0, 1361]
click at [706, 325] on button "Add Cue" at bounding box center [711, 329] width 19 height 19
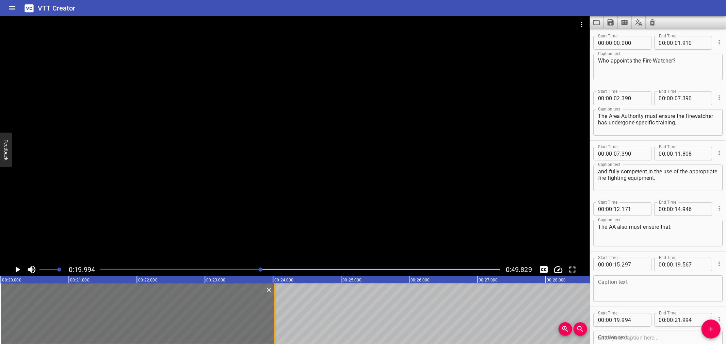
drag, startPoint x: 135, startPoint y: 306, endPoint x: 274, endPoint y: 312, distance: 138.7
click at [274, 312] on div at bounding box center [274, 313] width 1 height 61
type input "24"
type input "029"
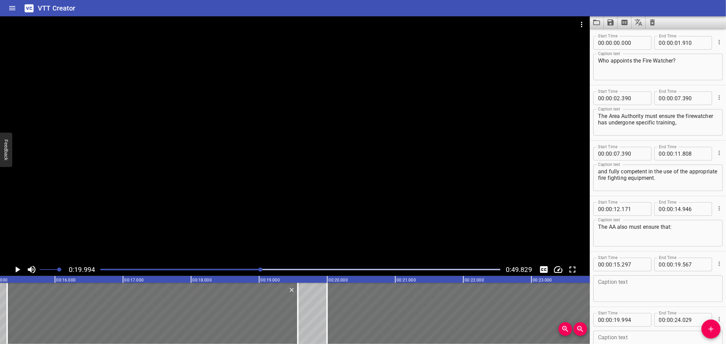
scroll to position [0, 988]
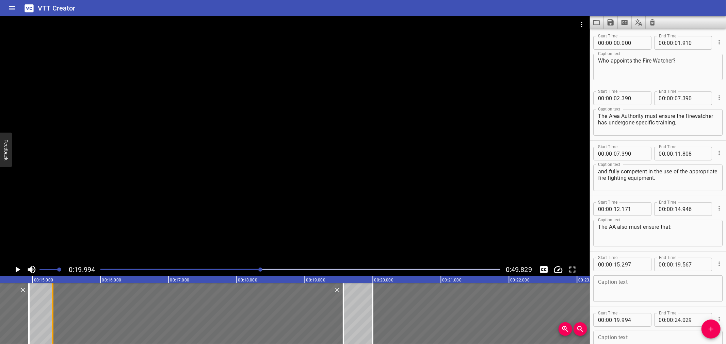
click at [51, 315] on div at bounding box center [52, 313] width 7 height 61
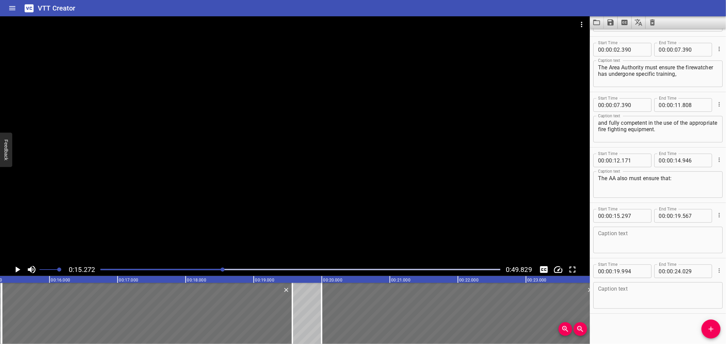
click at [16, 266] on icon "Play/Pause" at bounding box center [17, 270] width 10 height 10
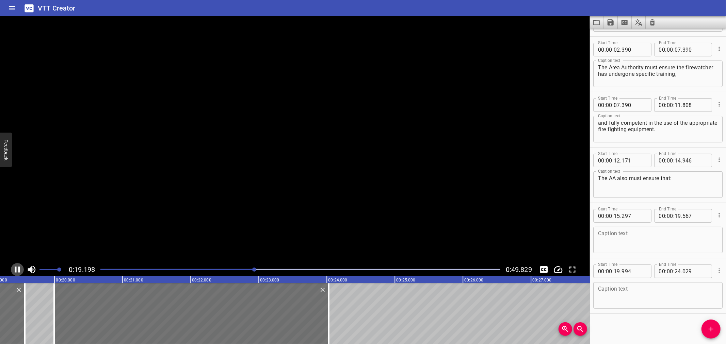
click at [16, 266] on icon "Play/Pause" at bounding box center [17, 270] width 10 height 10
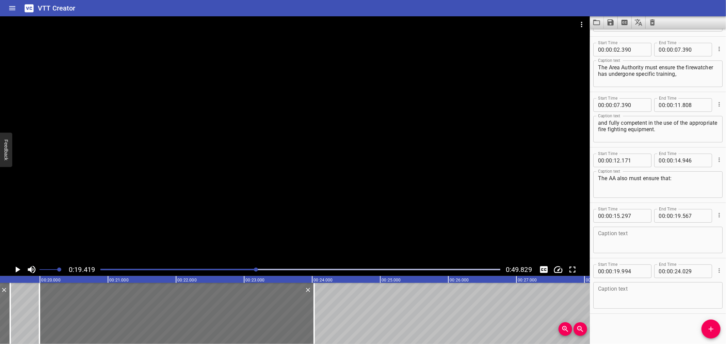
click at [618, 246] on textarea at bounding box center [658, 240] width 120 height 19
paste textarea "The fire watcher must fully understand his responsibilities."
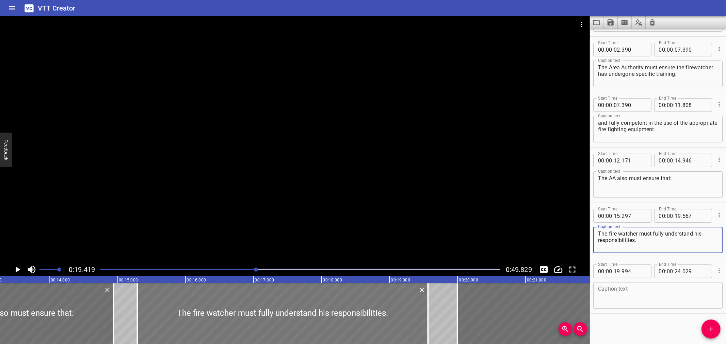
scroll to position [0, 898]
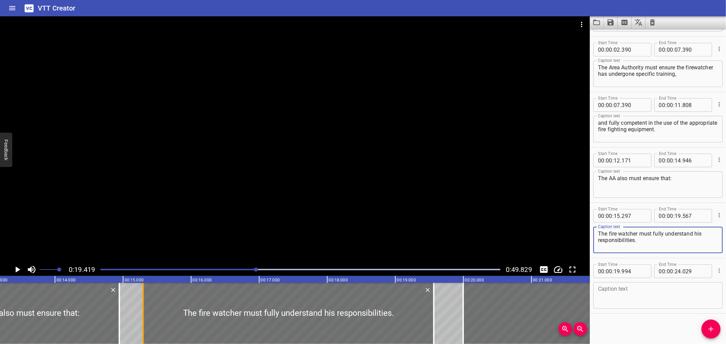
type textarea "The fire watcher must fully understand his responsibilities."
click at [146, 316] on div at bounding box center [143, 313] width 7 height 61
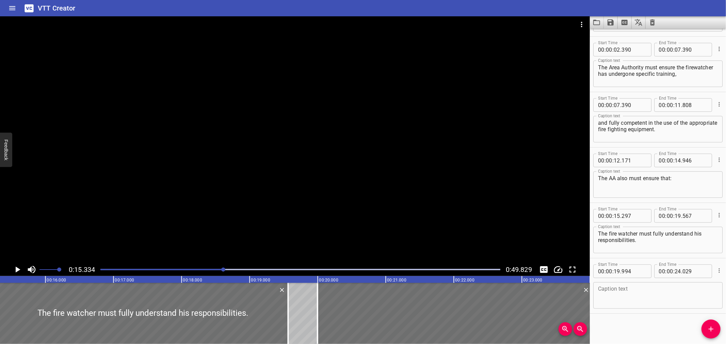
click at [89, 152] on div at bounding box center [295, 139] width 590 height 247
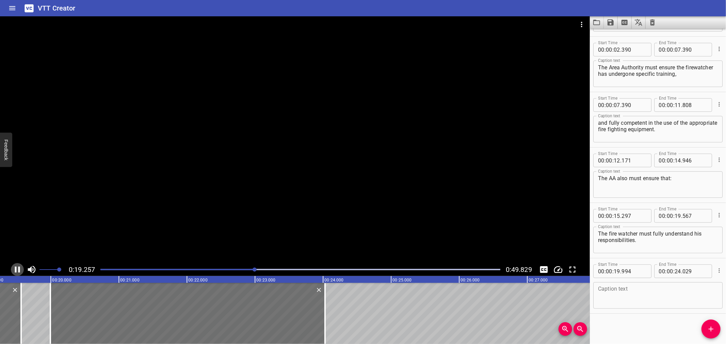
click at [19, 271] on icon "Play/Pause" at bounding box center [17, 270] width 5 height 6
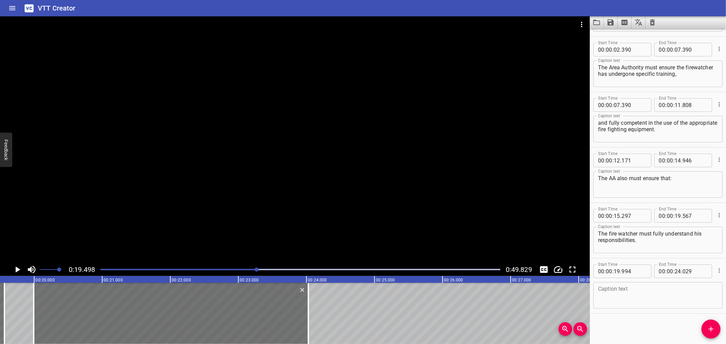
click at [269, 202] on div at bounding box center [295, 139] width 590 height 247
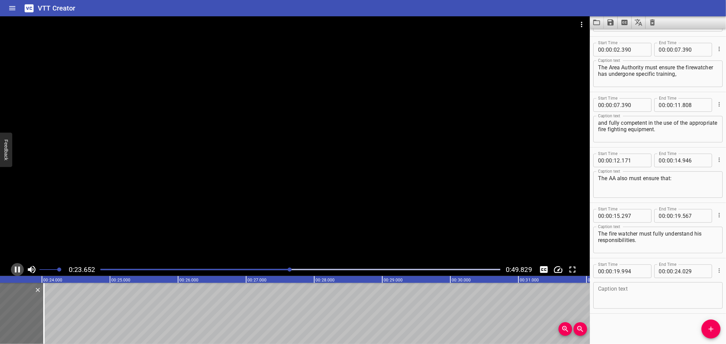
click at [17, 266] on icon "Play/Pause" at bounding box center [17, 270] width 10 height 10
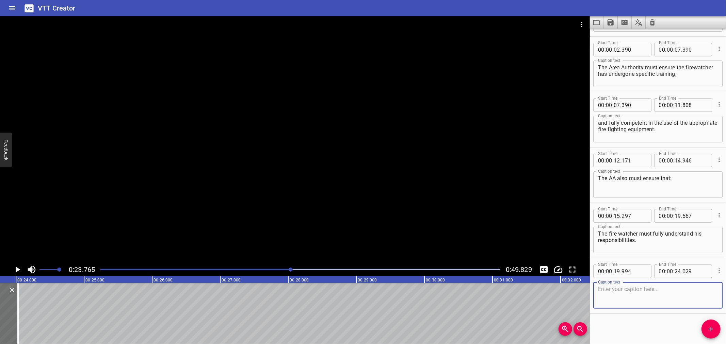
click at [603, 286] on textarea at bounding box center [658, 295] width 120 height 19
paste textarea "The SHE advisor would give the training to fire watchers."
type textarea "The SHE advisor would give the training to fire watchers."
click at [155, 8] on div "VTT Creator" at bounding box center [363, 8] width 726 height 16
click at [42, 315] on div "Who appoints the Fire Watcher? The Area Authority must ensure the firewatcher h…" at bounding box center [424, 313] width 4085 height 61
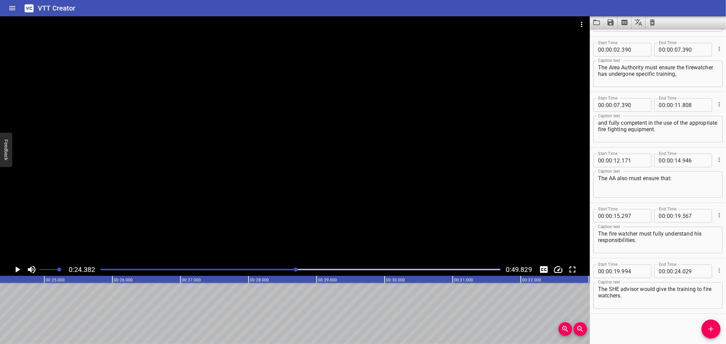
scroll to position [0, 1660]
click at [708, 328] on icon "Add Cue" at bounding box center [711, 329] width 8 height 8
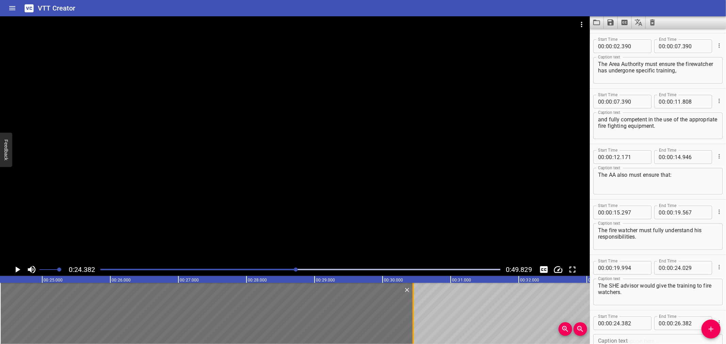
drag, startPoint x: 135, startPoint y: 317, endPoint x: 412, endPoint y: 338, distance: 277.9
click at [413, 338] on div at bounding box center [413, 313] width 1 height 61
type input "30"
type input "452"
click at [187, 203] on div at bounding box center [295, 139] width 590 height 247
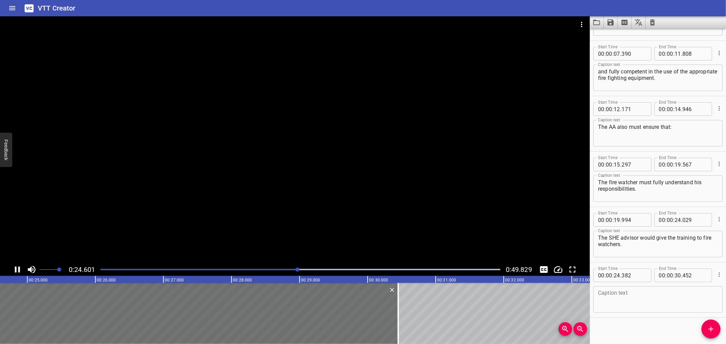
scroll to position [104, 0]
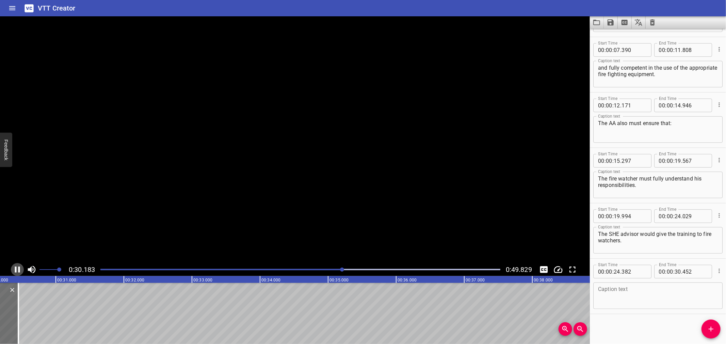
click at [16, 269] on icon "Play/Pause" at bounding box center [17, 270] width 5 height 6
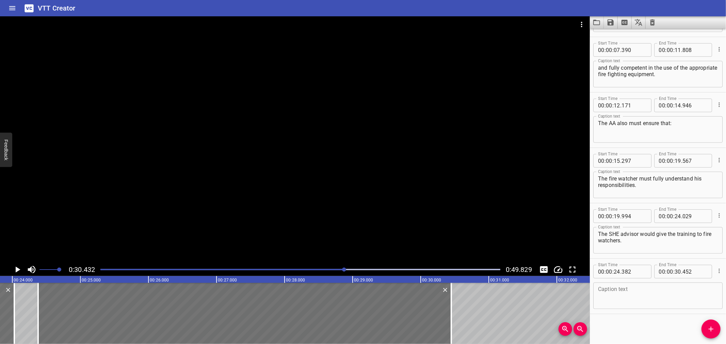
scroll to position [0, 1587]
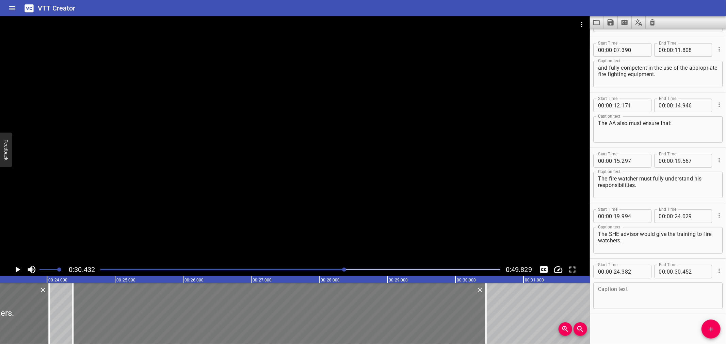
click at [152, 305] on div at bounding box center [279, 313] width 413 height 61
click at [124, 287] on div at bounding box center [279, 313] width 413 height 61
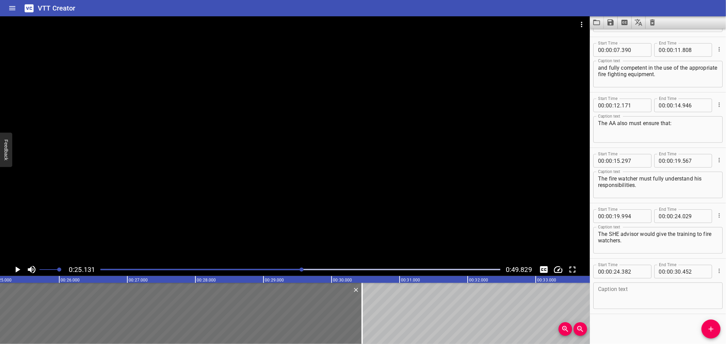
click at [217, 181] on div at bounding box center [295, 139] width 590 height 247
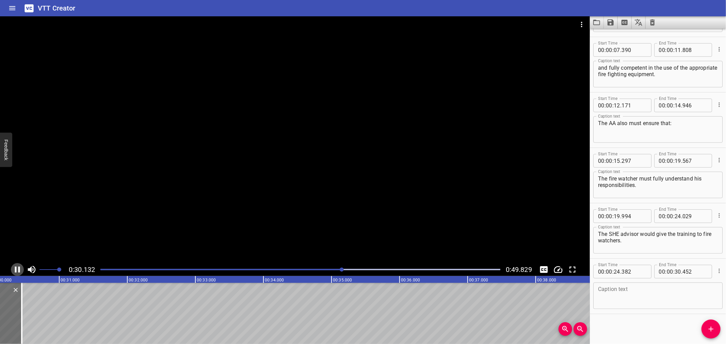
click at [19, 268] on icon "Play/Pause" at bounding box center [17, 270] width 5 height 6
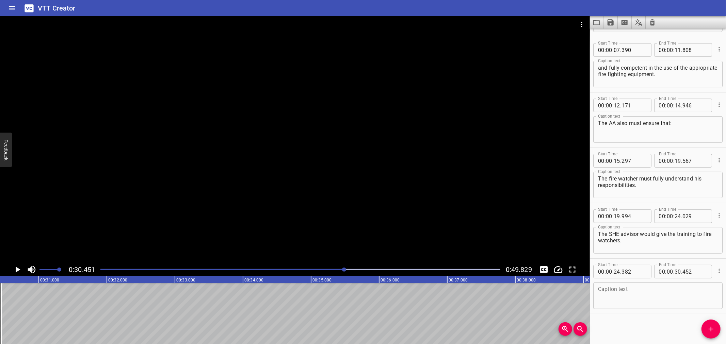
scroll to position [0, 2073]
click at [642, 299] on textarea at bounding box center [658, 296] width 120 height 19
paste textarea "Must have received basic fire training to be capable of using portable fire ext…"
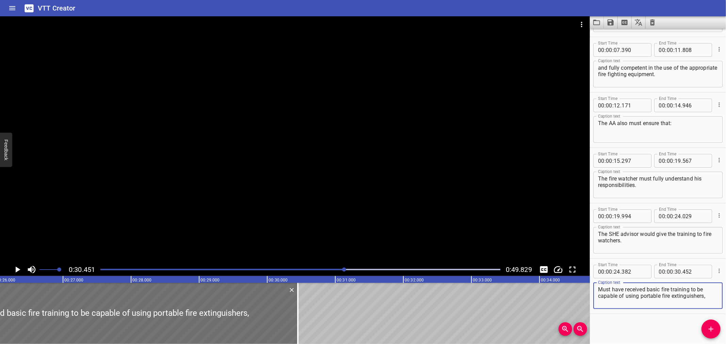
scroll to position [0, 1644]
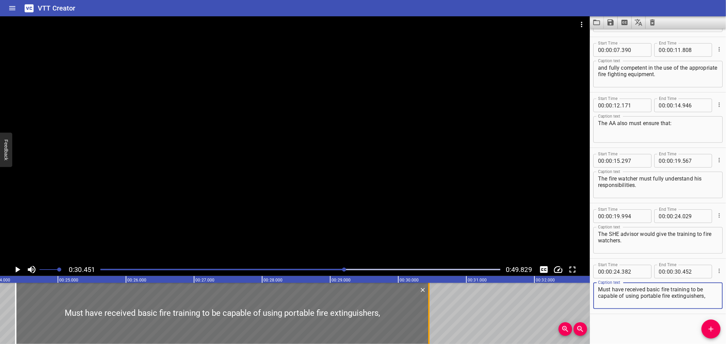
type textarea "Must have received basic fire training to be capable of using portable fire ext…"
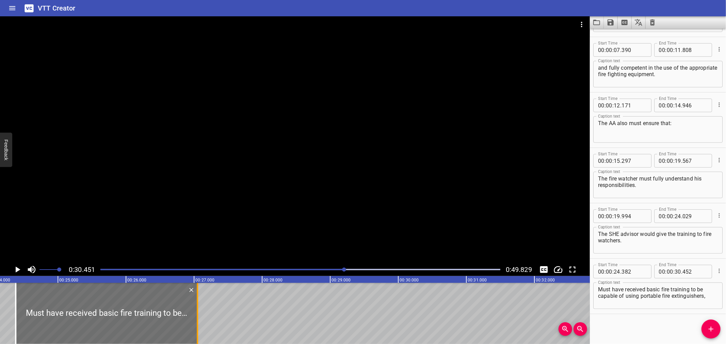
drag, startPoint x: 429, startPoint y: 308, endPoint x: 197, endPoint y: 322, distance: 231.9
click at [197, 322] on div at bounding box center [197, 313] width 1 height 61
type input "27"
type input "052"
click at [197, 322] on div at bounding box center [197, 313] width 1 height 61
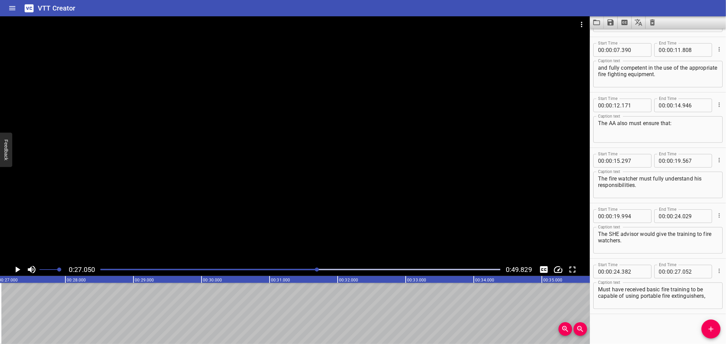
scroll to position [0, 1841]
click at [713, 330] on icon "Add Cue" at bounding box center [711, 329] width 8 height 8
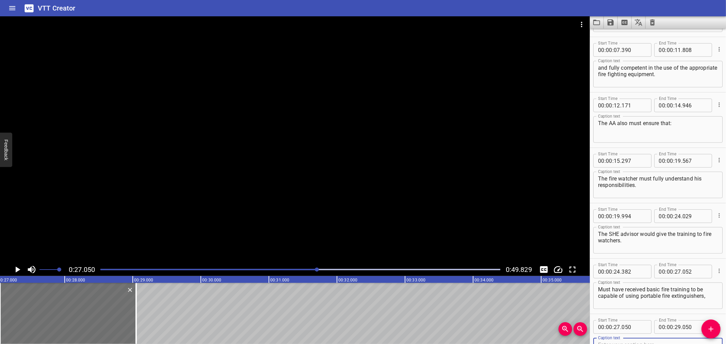
scroll to position [108, 0]
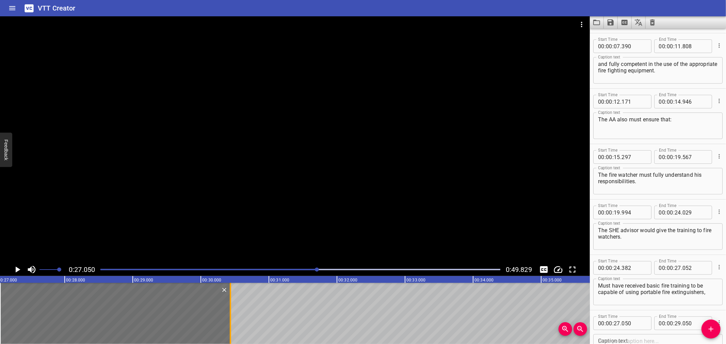
drag, startPoint x: 137, startPoint y: 320, endPoint x: 231, endPoint y: 327, distance: 94.5
click at [231, 327] on div at bounding box center [230, 313] width 7 height 61
type input "30"
type input "435"
click at [315, 3] on div "VTT Creator" at bounding box center [363, 8] width 726 height 16
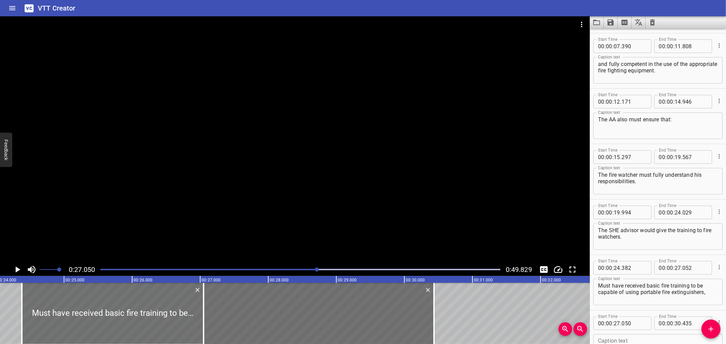
scroll to position [0, 1622]
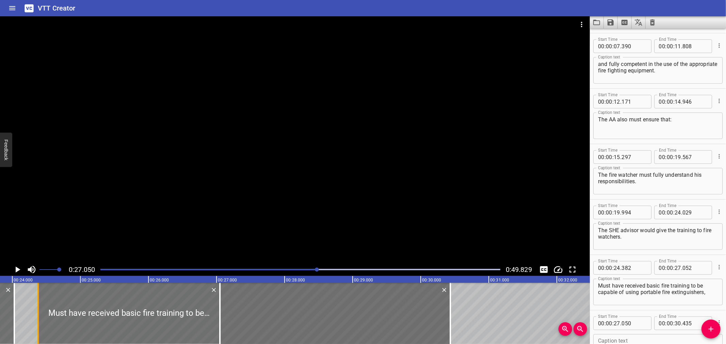
click at [35, 303] on div at bounding box center [38, 313] width 7 height 61
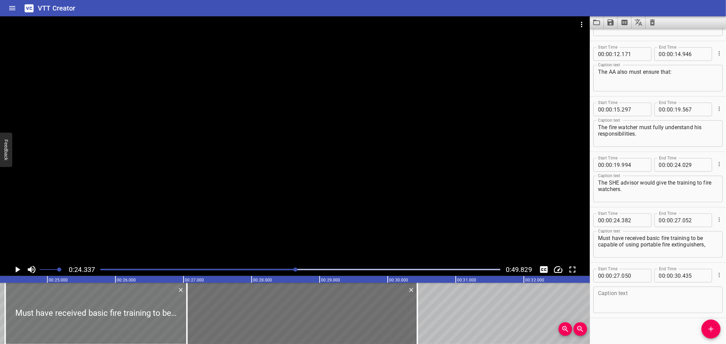
scroll to position [0, 1657]
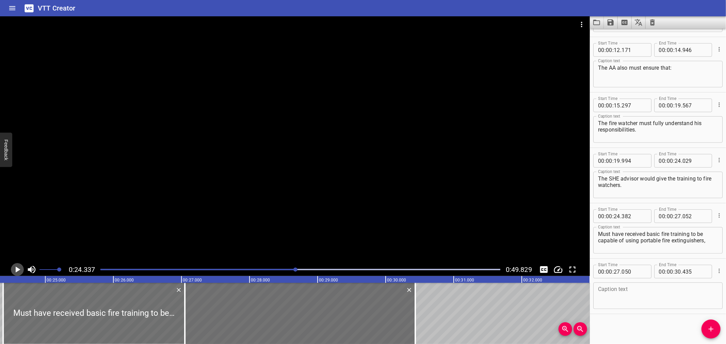
click at [16, 265] on icon "Play/Pause" at bounding box center [17, 270] width 10 height 10
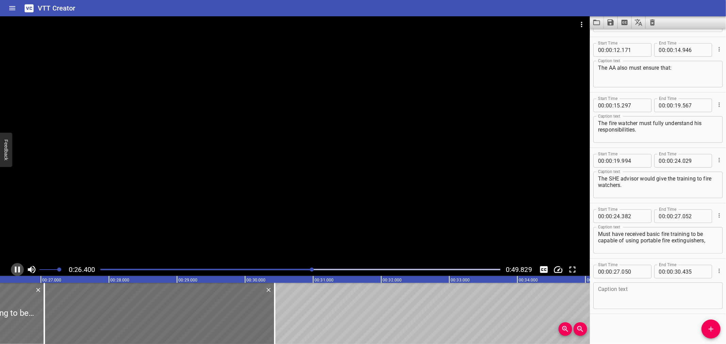
click at [16, 265] on icon "Play/Pause" at bounding box center [17, 270] width 10 height 10
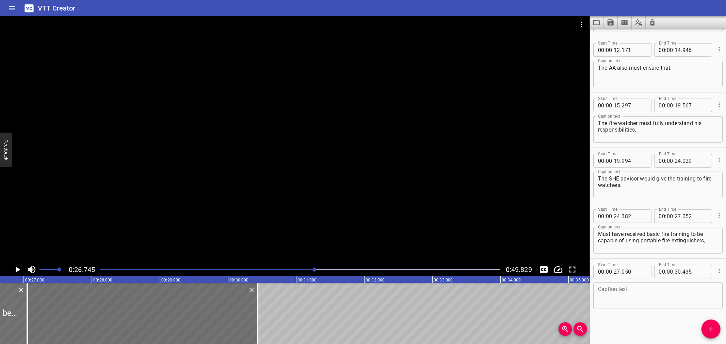
scroll to position [0, 1820]
click at [18, 300] on div at bounding box center [21, 313] width 7 height 61
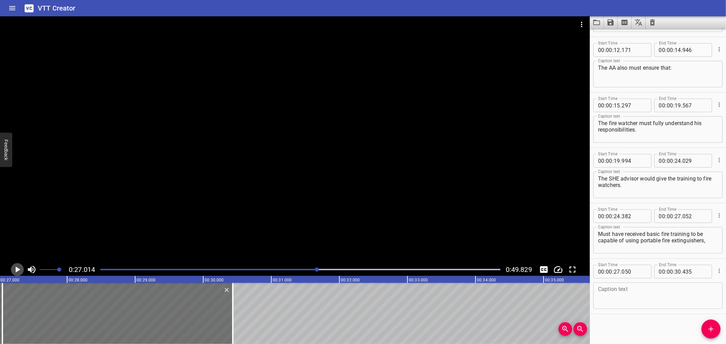
click at [15, 270] on icon "Play/Pause" at bounding box center [17, 270] width 10 height 10
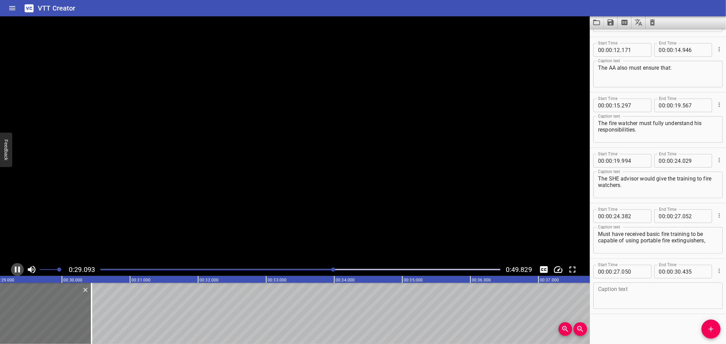
click at [15, 270] on icon "Play/Pause" at bounding box center [17, 270] width 5 height 6
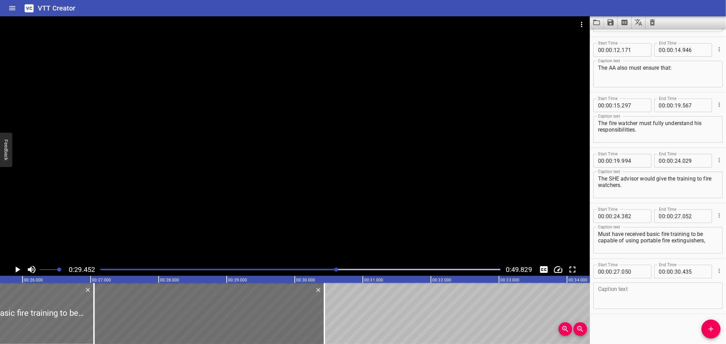
scroll to position [0, 1731]
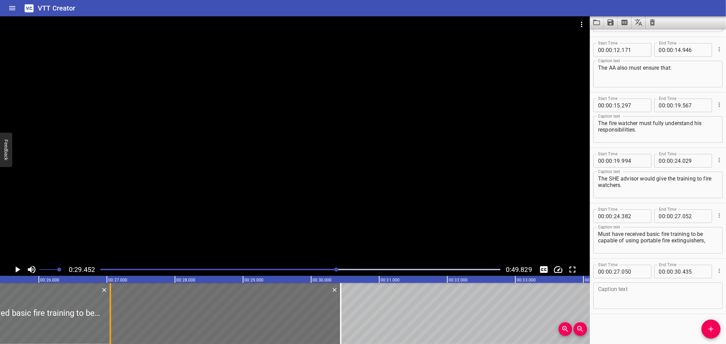
click at [110, 301] on div at bounding box center [110, 313] width 1 height 61
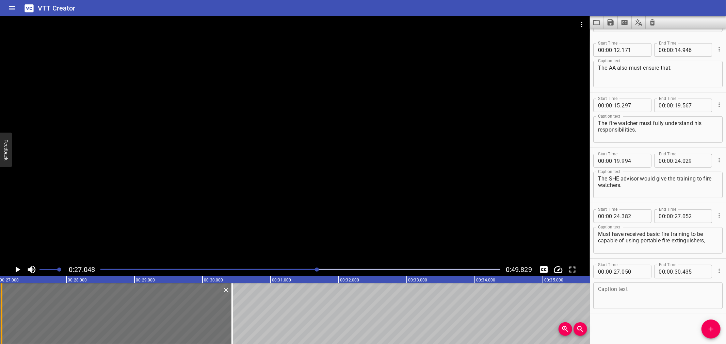
scroll to position [0, 1841]
click at [18, 268] on icon "Play/Pause" at bounding box center [17, 270] width 10 height 10
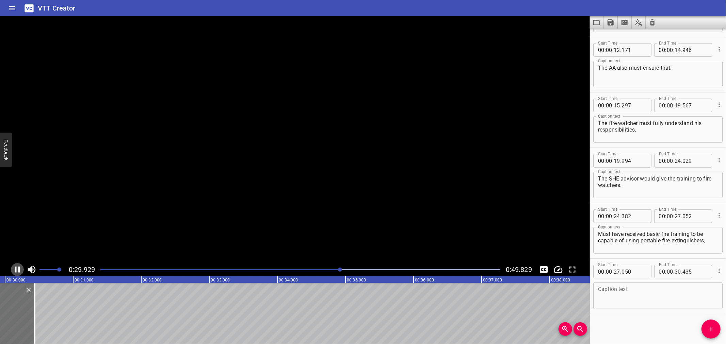
click at [18, 268] on icon "Play/Pause" at bounding box center [17, 270] width 10 height 10
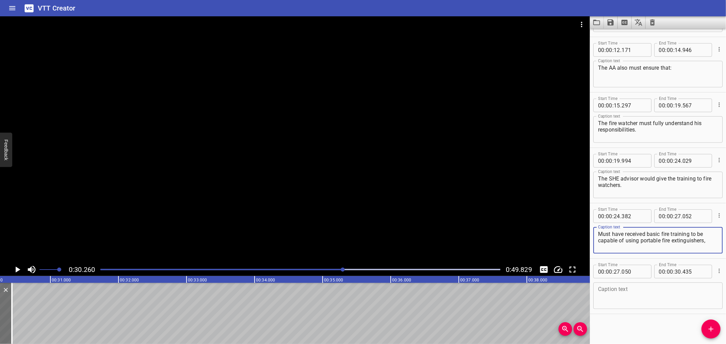
drag, startPoint x: 706, startPoint y: 241, endPoint x: 692, endPoint y: 235, distance: 15.7
click at [692, 235] on textarea "Must have received basic fire training to be capable of using portable fire ext…" at bounding box center [658, 240] width 120 height 19
type textarea "Must have received basic fire training"
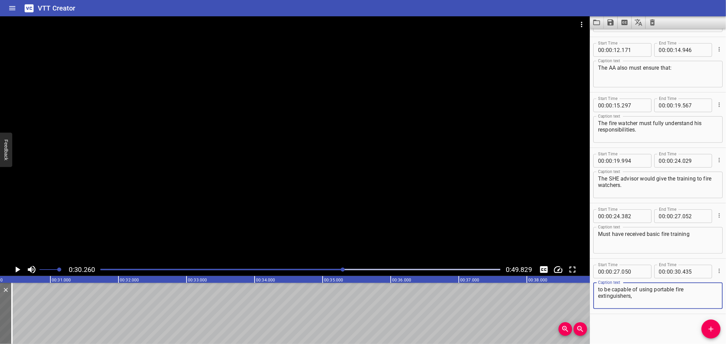
type textarea "to be capable of using portable fire extinguishers,"
click at [695, 236] on textarea "Must have received basic fire training" at bounding box center [658, 240] width 120 height 19
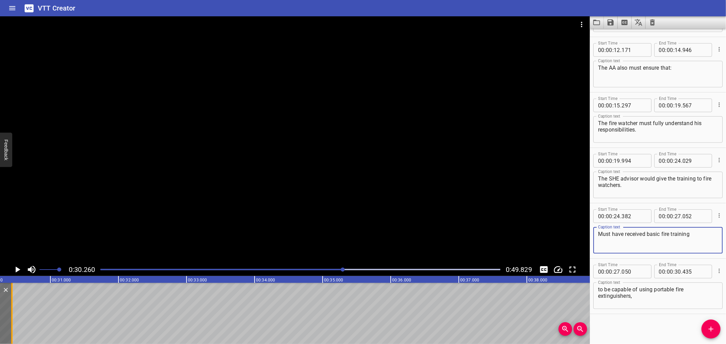
type textarea "Must have received basic fire training"
click at [13, 311] on div at bounding box center [12, 313] width 7 height 61
type input "440"
click at [12, 310] on div at bounding box center [12, 313] width 1 height 61
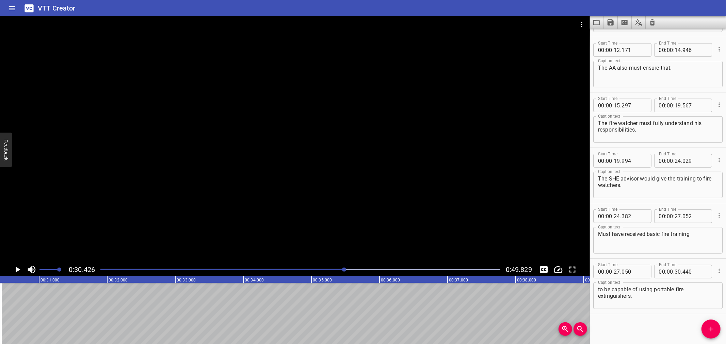
click at [710, 327] on icon "Add Cue" at bounding box center [711, 329] width 8 height 8
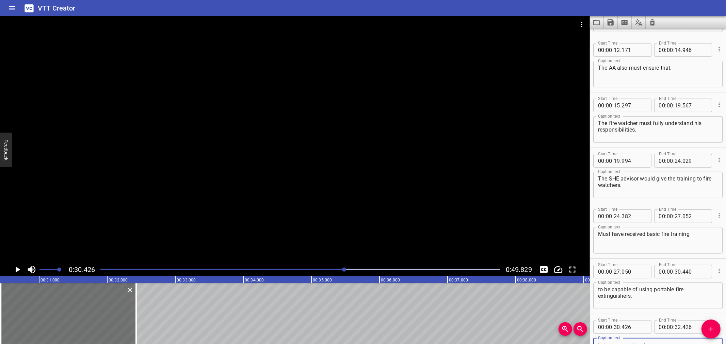
scroll to position [163, 0]
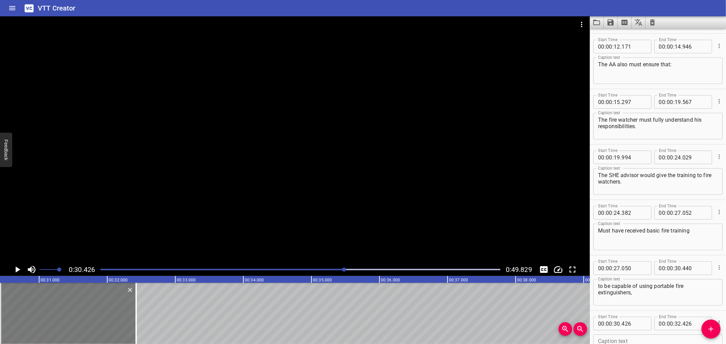
click at [103, 310] on div at bounding box center [68, 313] width 136 height 61
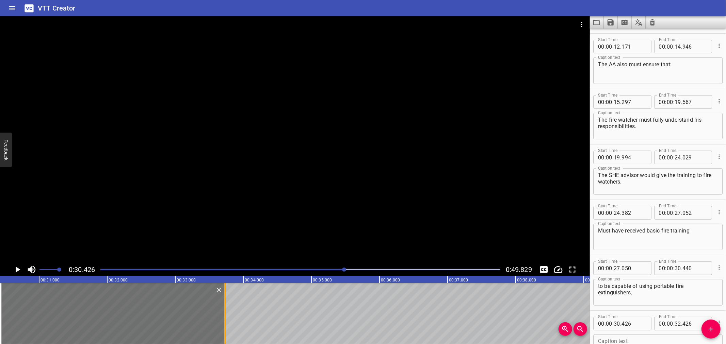
drag, startPoint x: 135, startPoint y: 308, endPoint x: 224, endPoint y: 307, distance: 88.8
click at [224, 307] on div at bounding box center [224, 313] width 1 height 61
type input "33"
type input "731"
click at [645, 321] on div "00 : 00 : 30 . 426" at bounding box center [622, 324] width 58 height 14
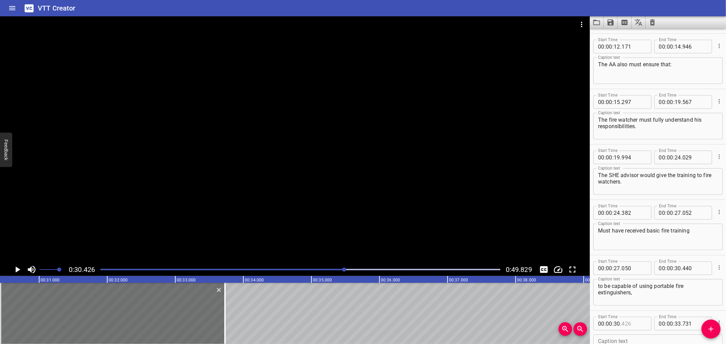
click at [642, 322] on input "number" at bounding box center [634, 324] width 25 height 14
type input "440"
click at [616, 342] on textarea at bounding box center [658, 348] width 120 height 19
paste textarea "fire hoses and fixed fire-fighting equipment."
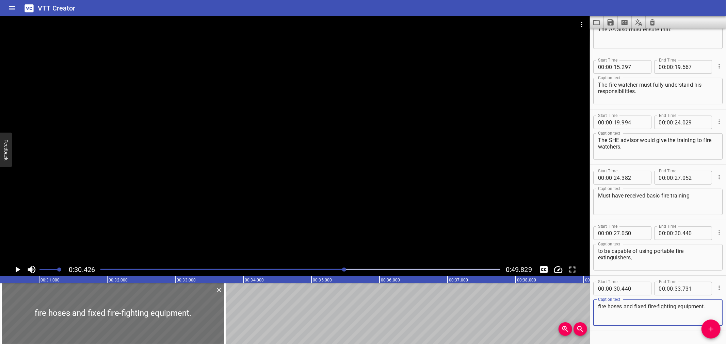
scroll to position [215, 0]
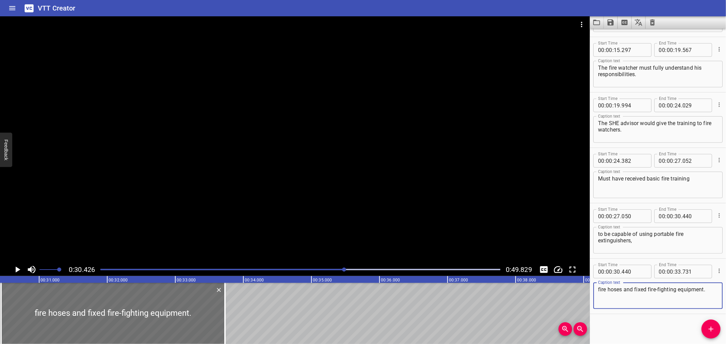
type textarea "fire hoses and fixed fire-fighting equipment."
